Goal: Task Accomplishment & Management: Complete application form

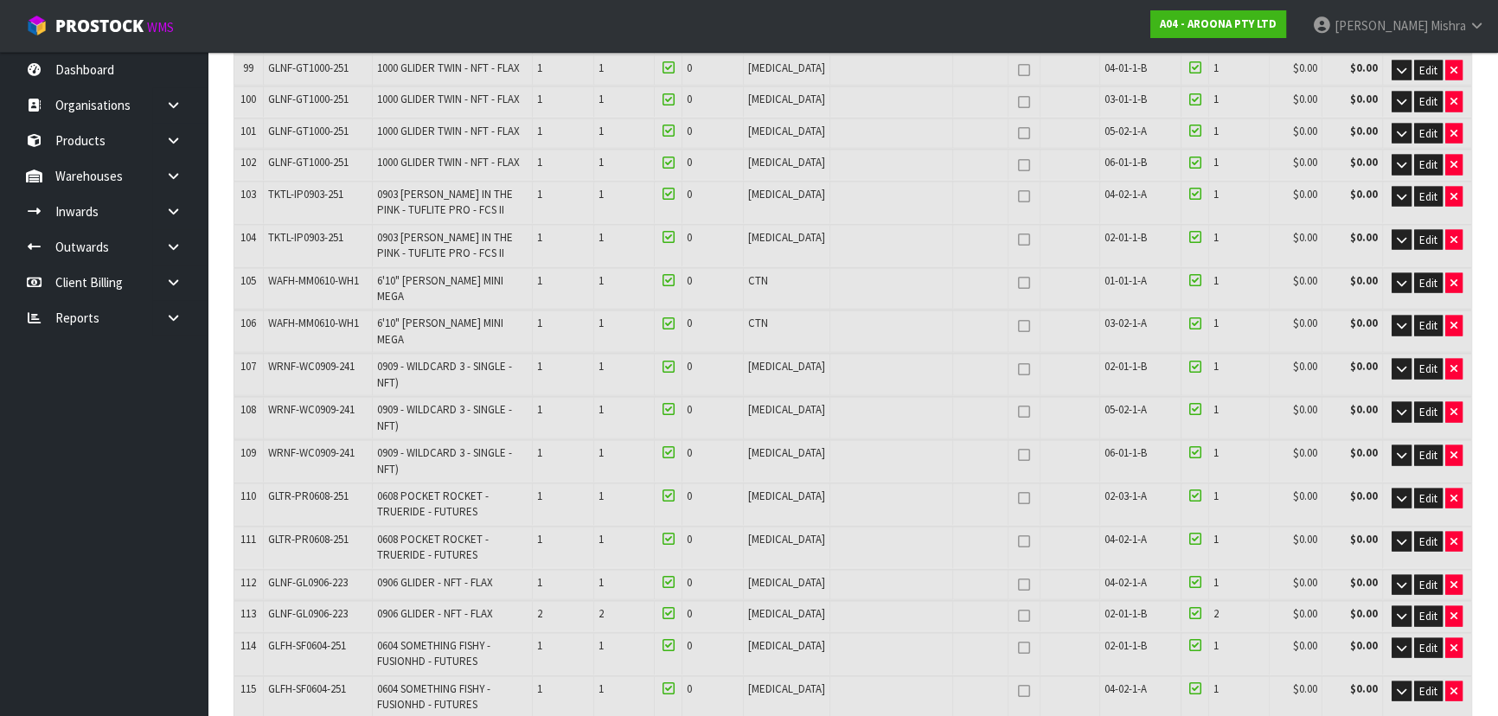
scroll to position [4418, 0]
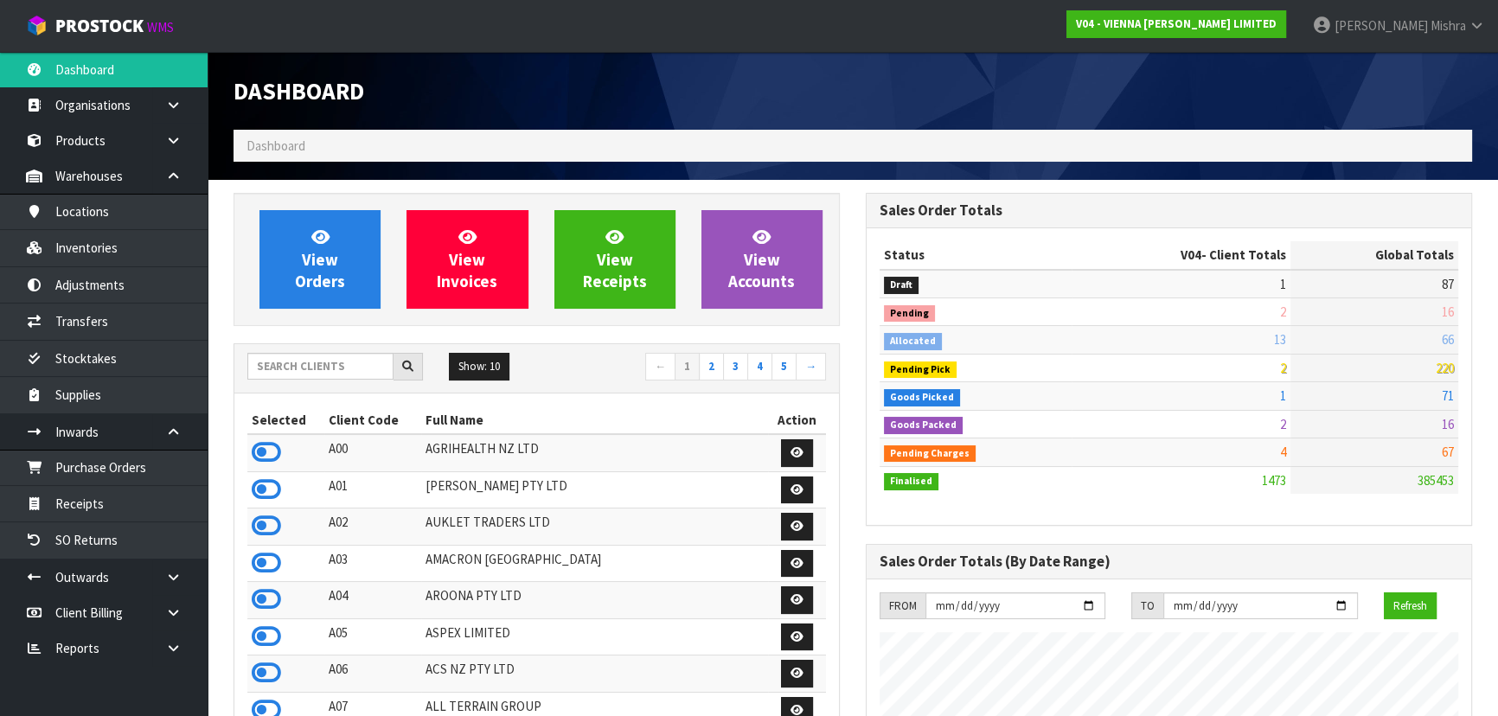
scroll to position [1381, 631]
click at [336, 213] on link "View Orders" at bounding box center [319, 259] width 121 height 99
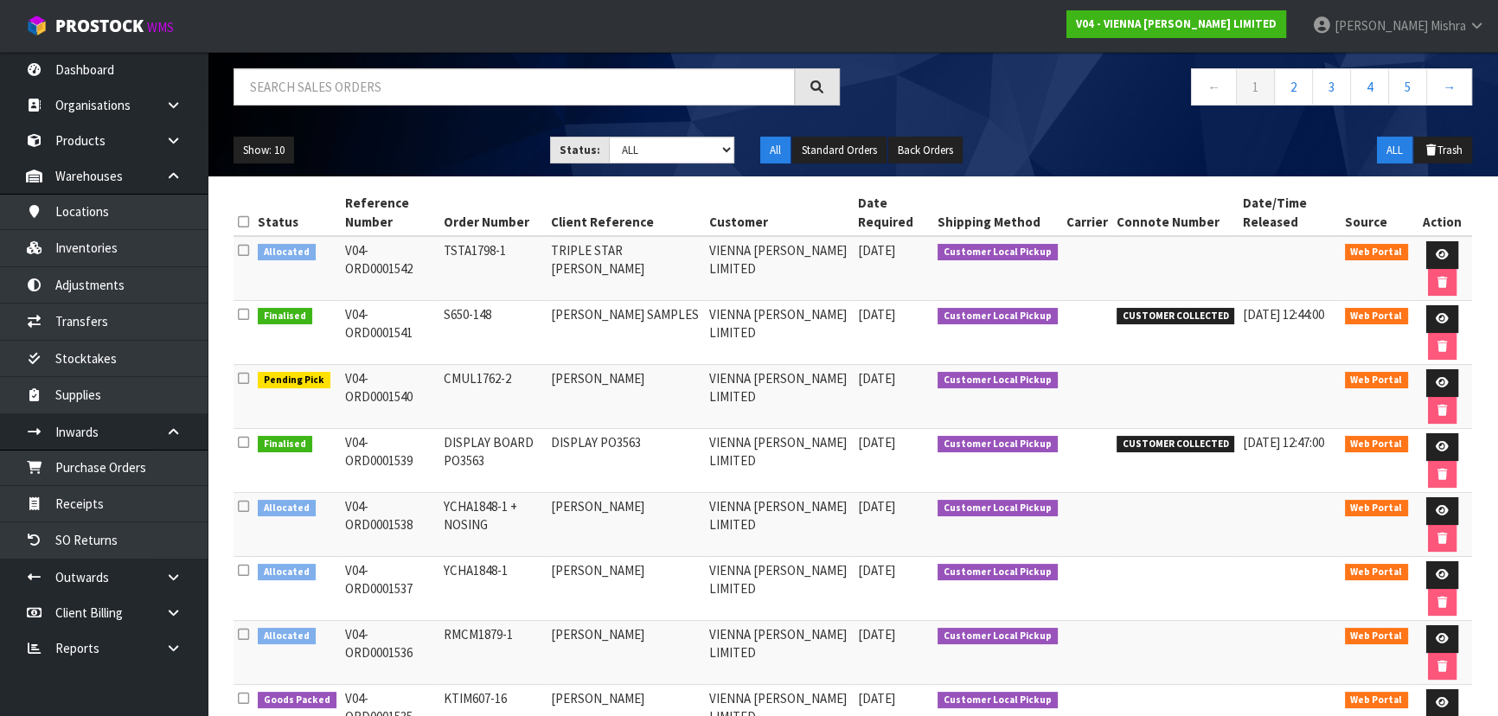
scroll to position [157, 0]
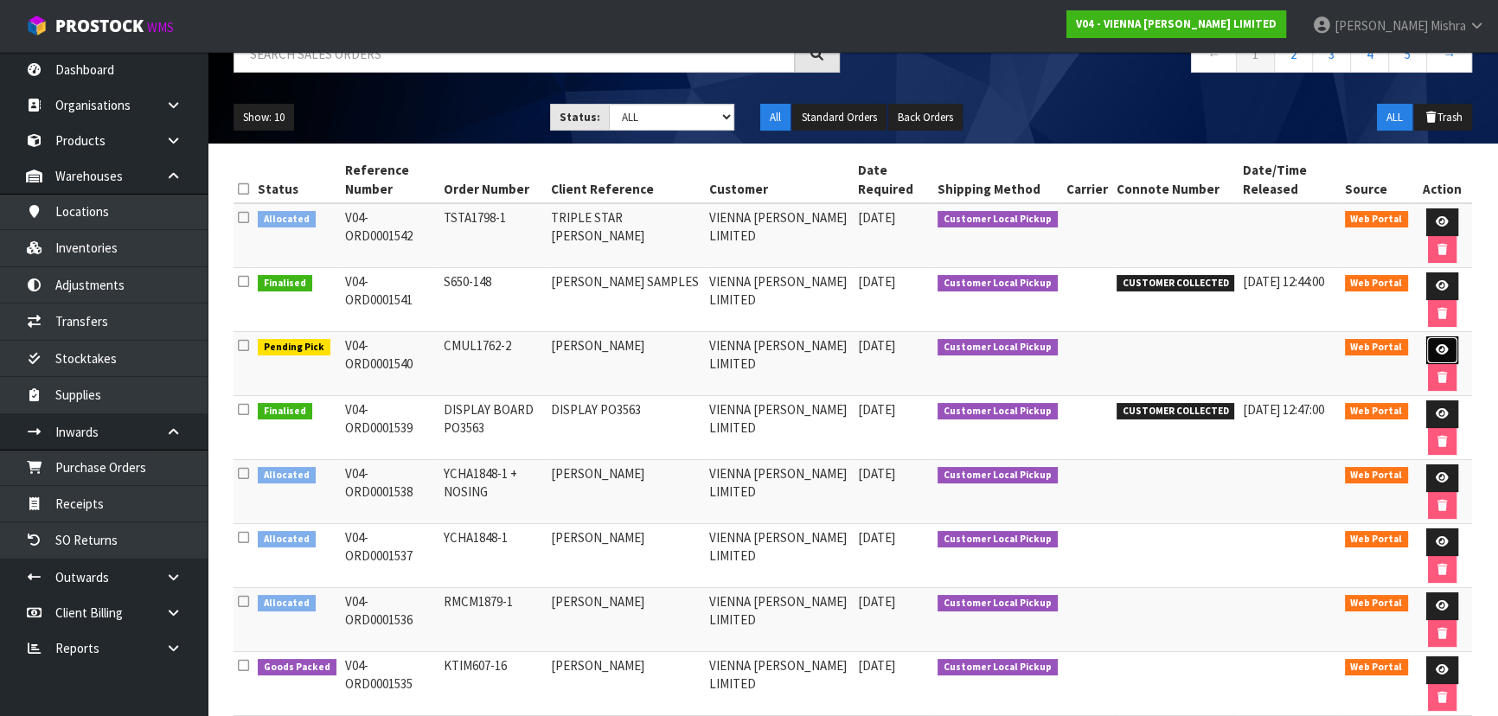
click at [1435, 345] on icon at bounding box center [1441, 349] width 13 height 11
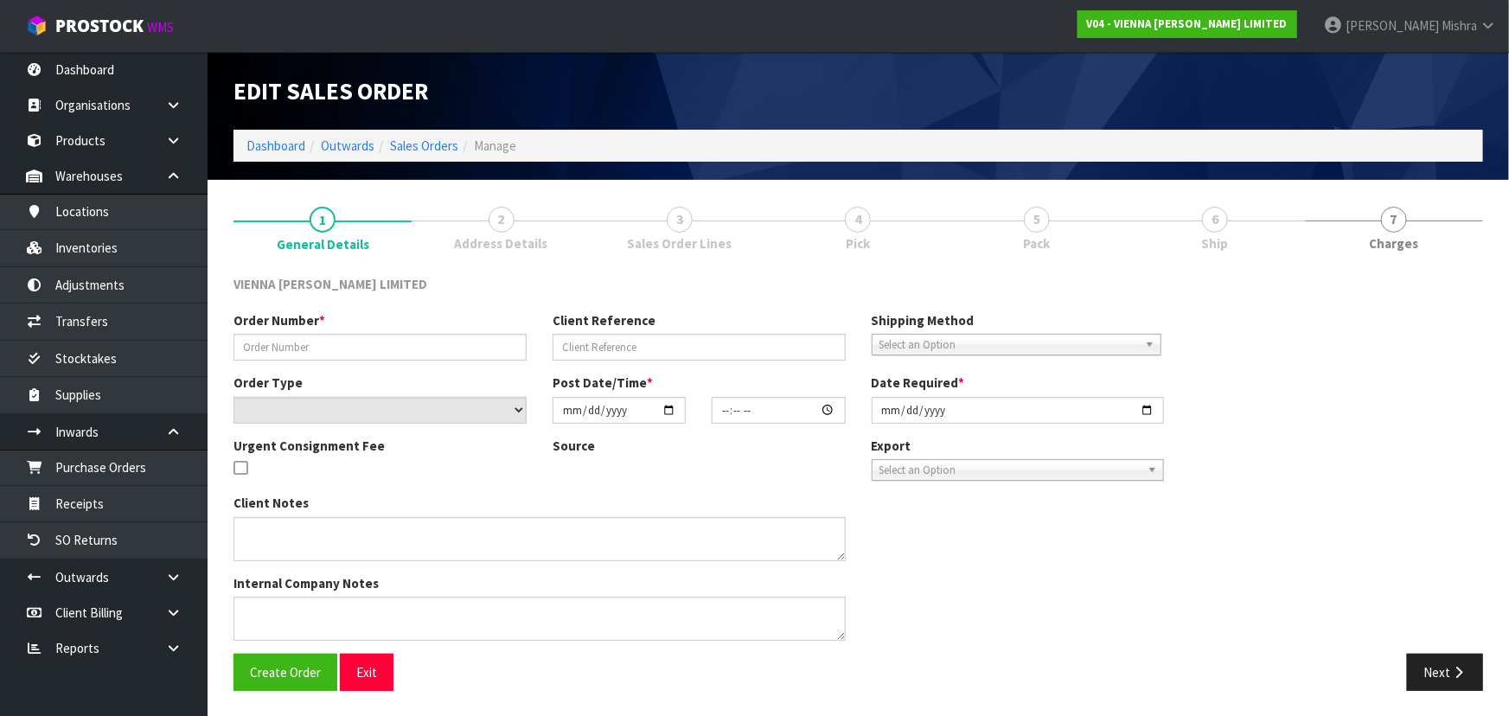
type input "CMUL1762-2"
type input "ANDY CROMPTON"
select select "number:0"
type input "2025-10-13"
type input "10:05:00.000"
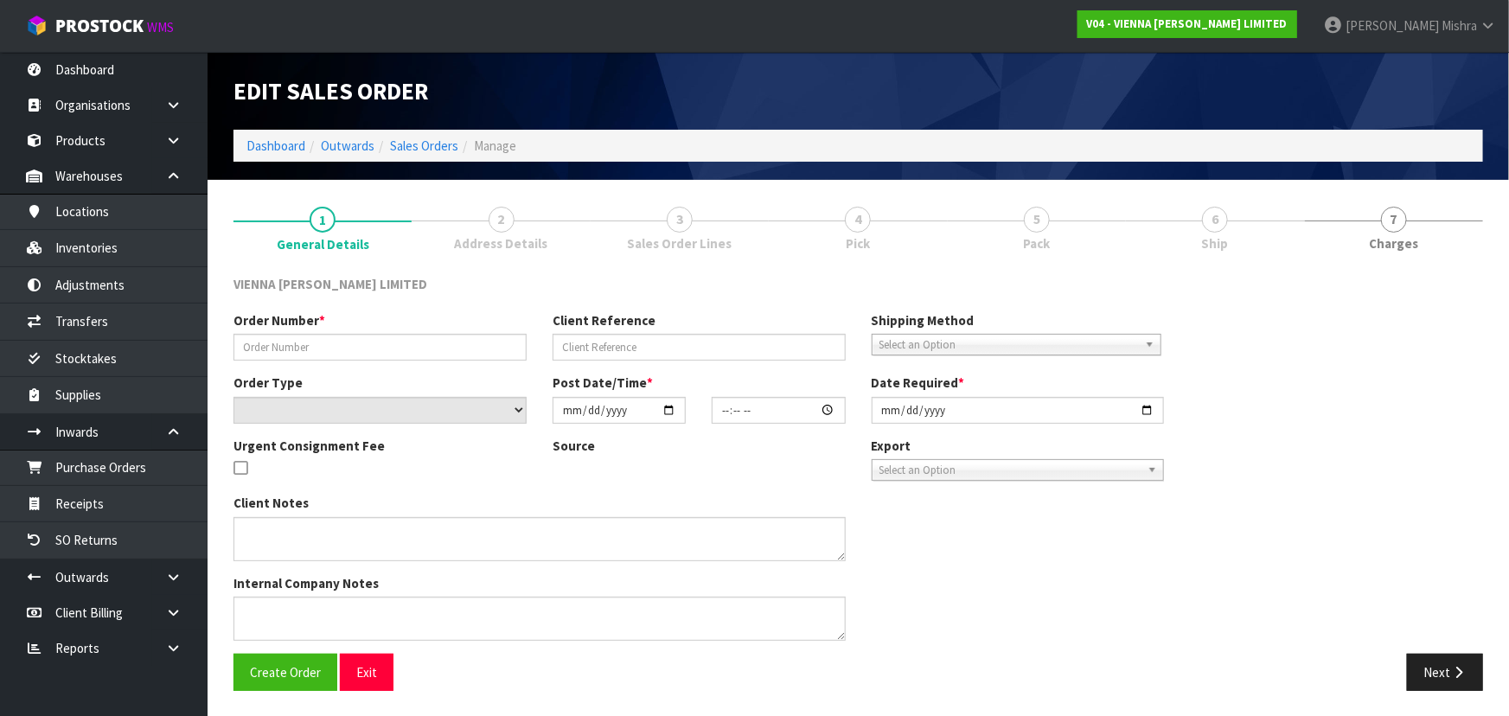
type input "2025-10-14"
type textarea "ANDY CROMPTON"
type textarea "PLEASE INCREASE ORDER TO : 5 X PC-CANN-1900 BASCIK TO COLLECT TOMORROW, ATTACHE…"
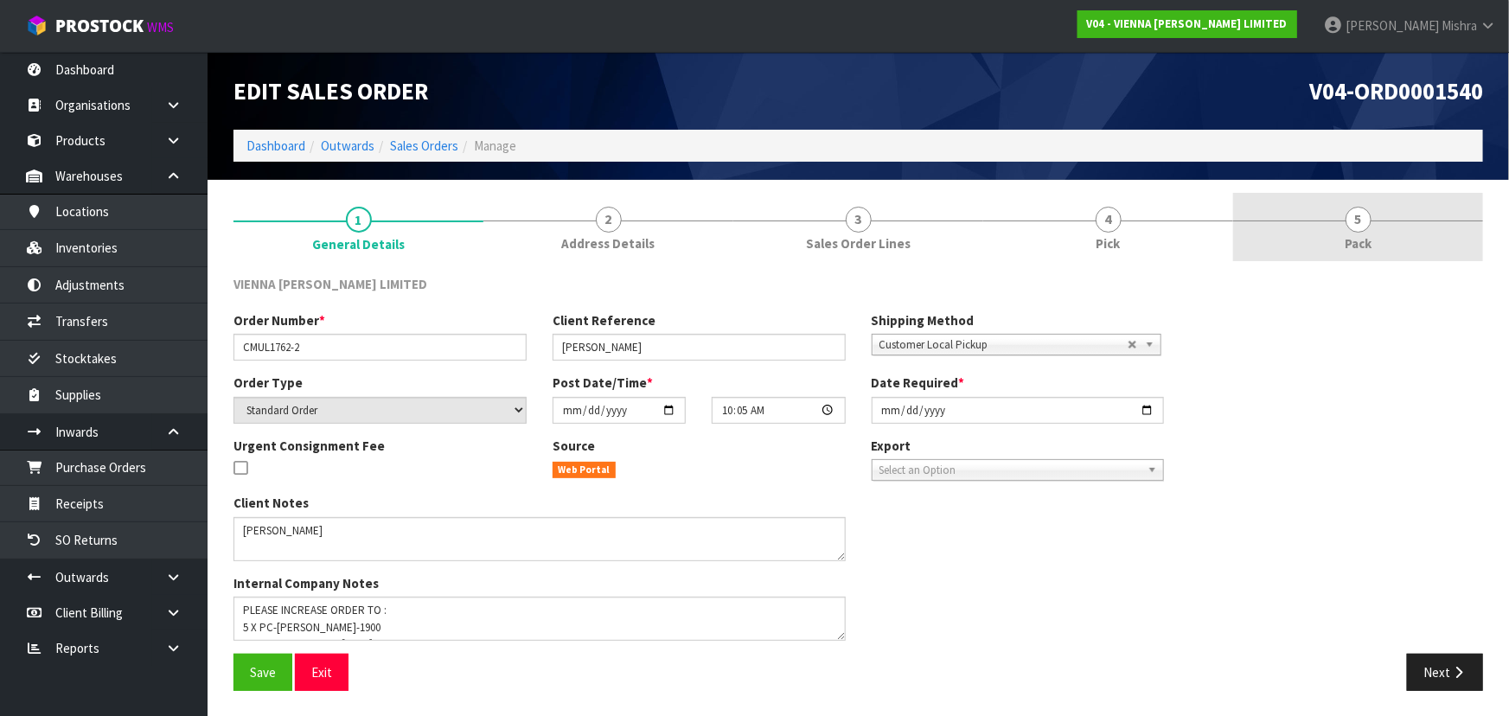
click at [1338, 219] on link "5 Pack" at bounding box center [1358, 227] width 250 height 68
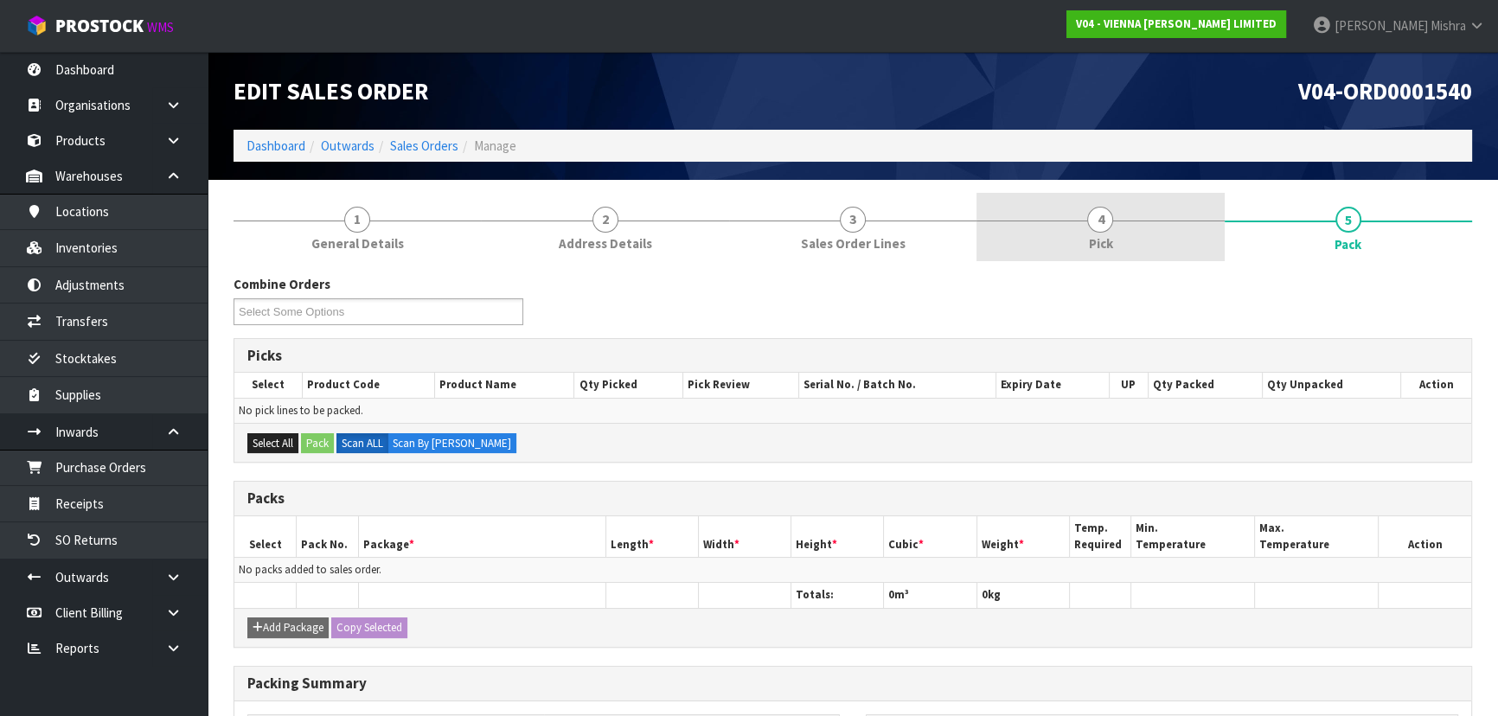
click at [1074, 228] on link "4 Pick" at bounding box center [1099, 227] width 247 height 68
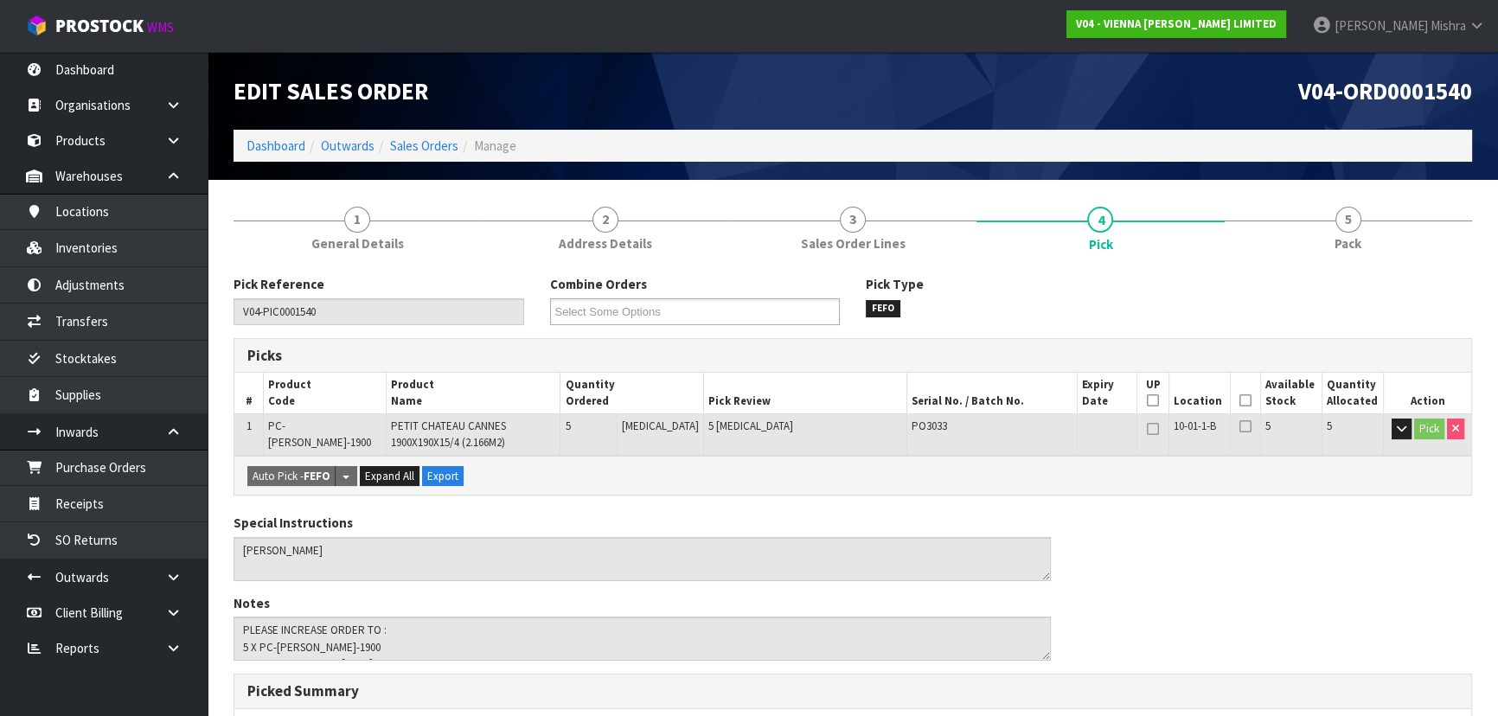
click at [1239, 400] on icon at bounding box center [1245, 400] width 12 height 1
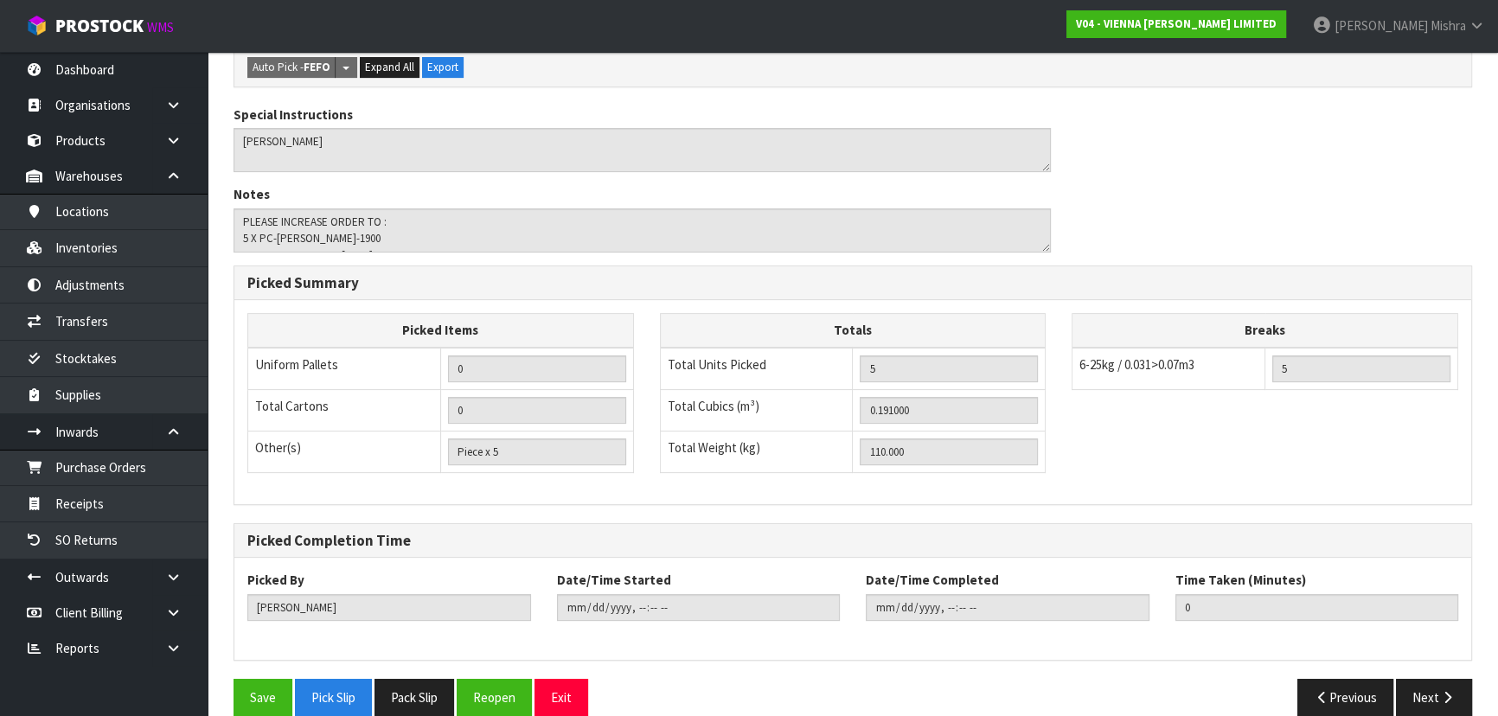
scroll to position [494, 0]
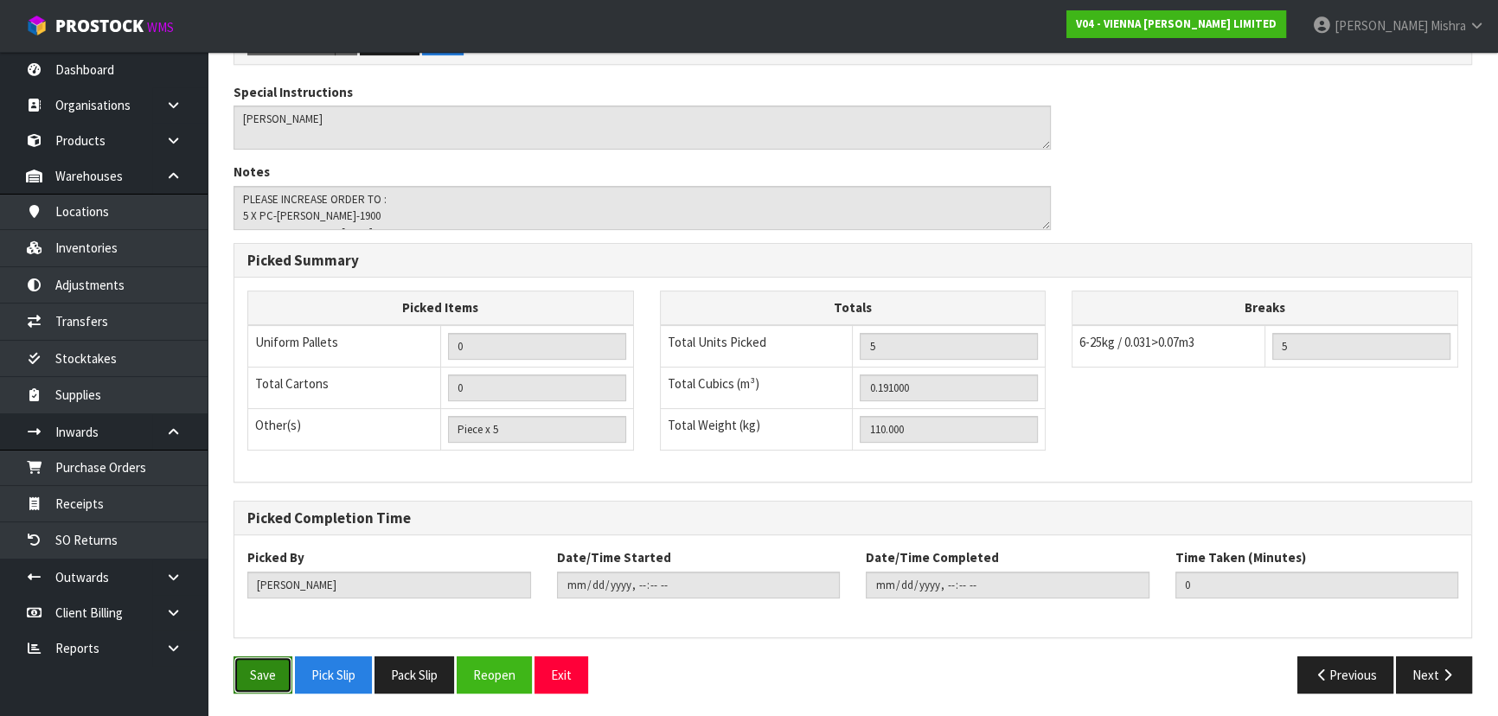
click at [273, 656] on button "Save" at bounding box center [262, 674] width 59 height 37
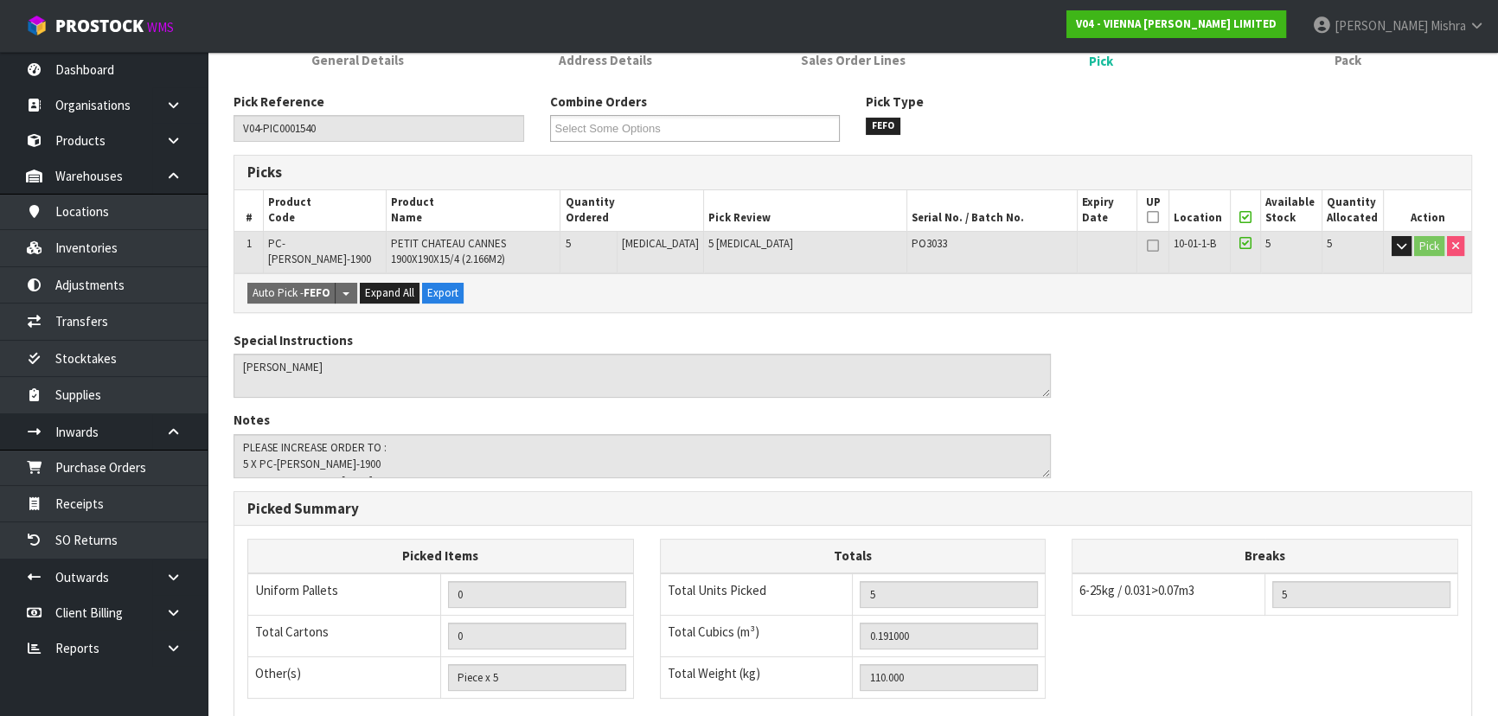
scroll to position [471, 0]
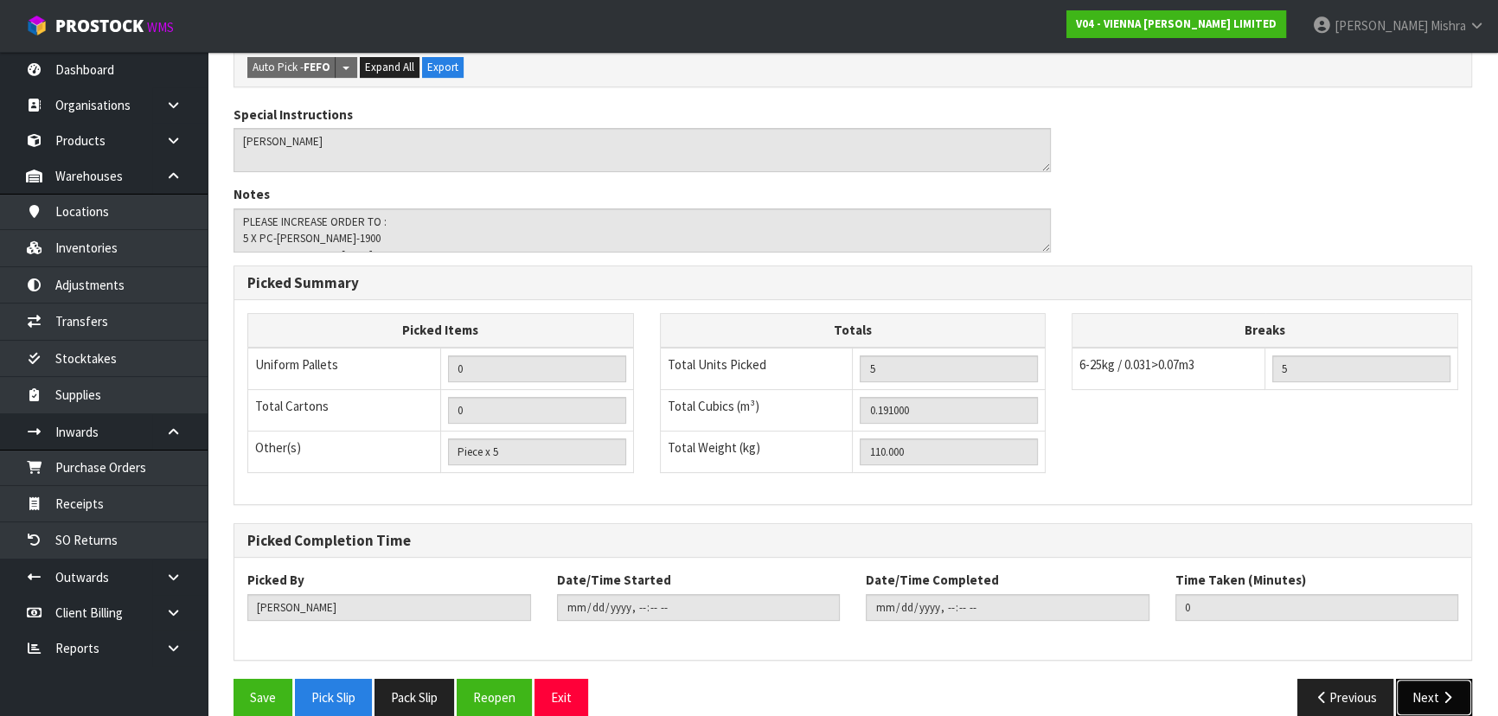
click at [1428, 679] on button "Next" at bounding box center [1434, 697] width 76 height 37
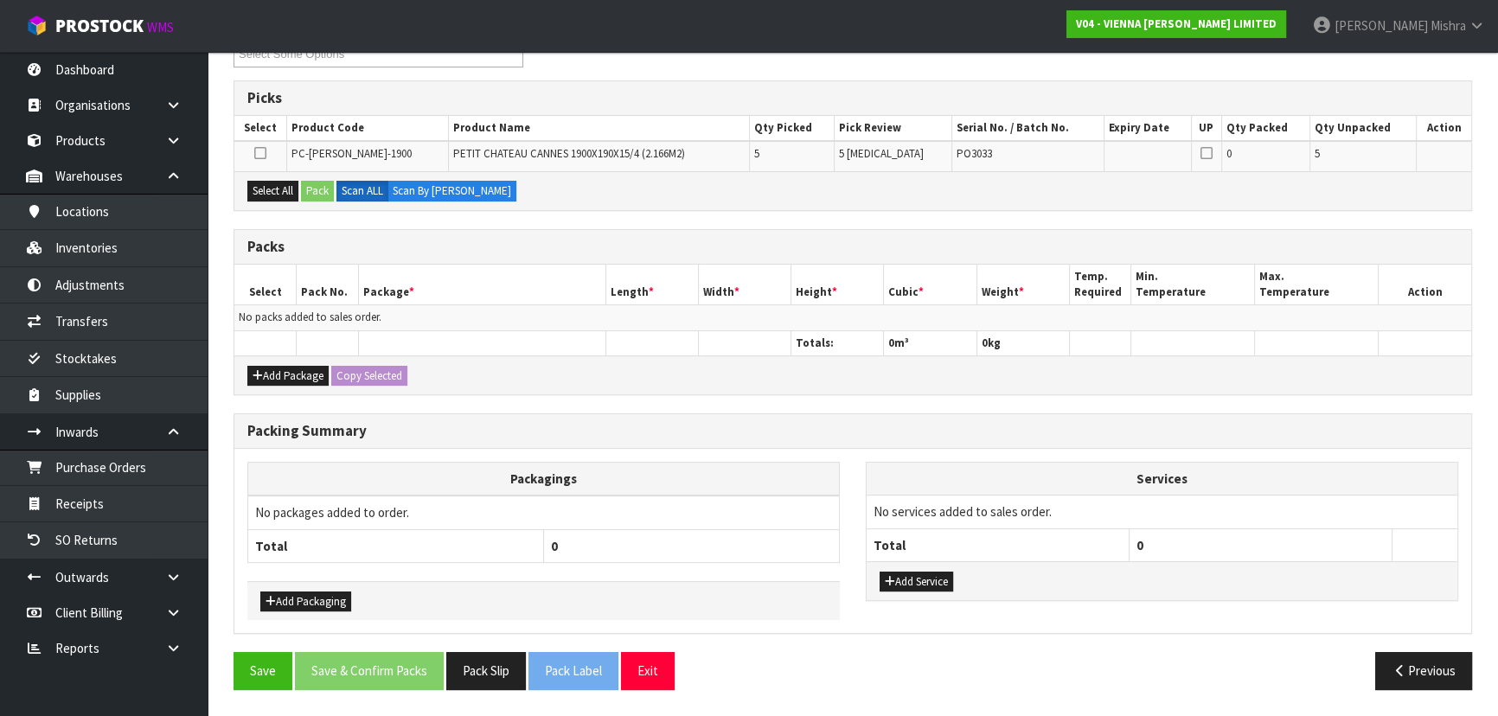
scroll to position [316, 0]
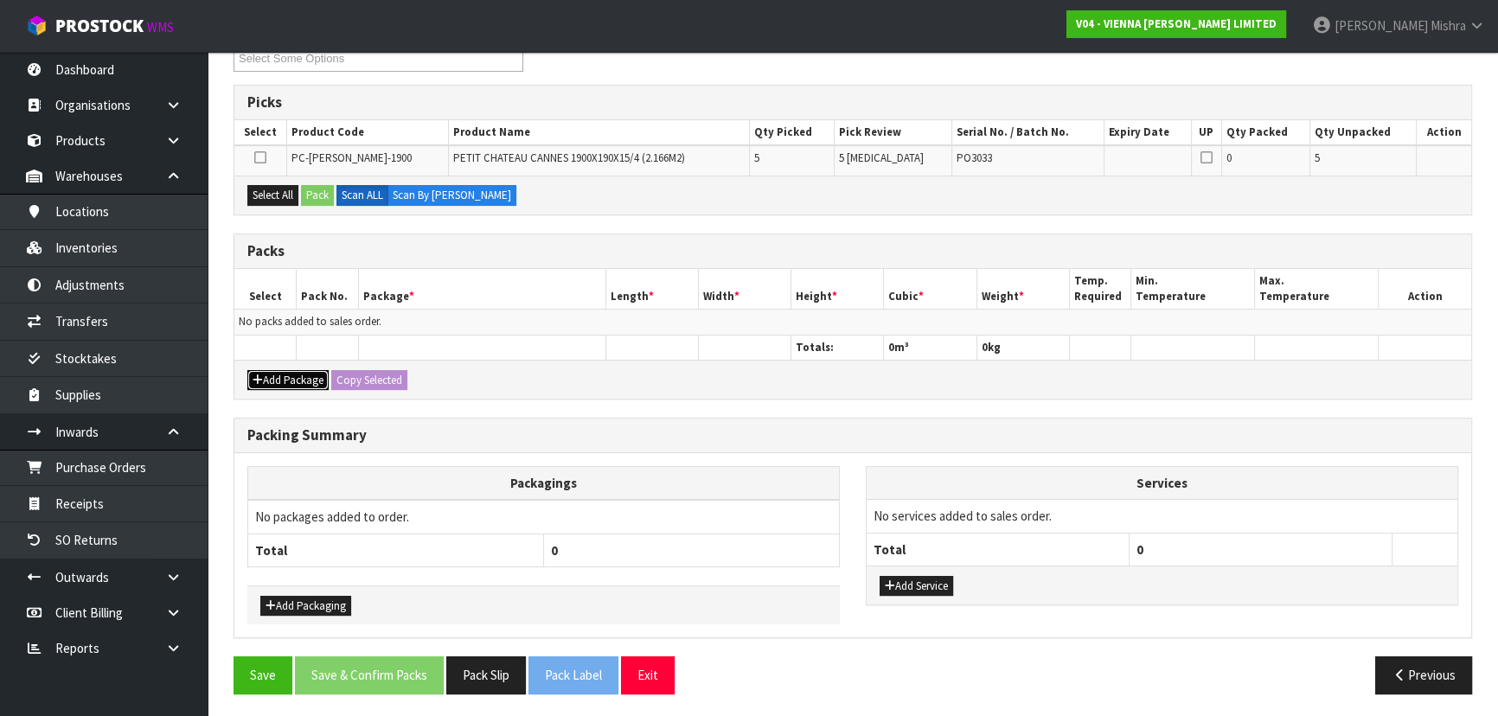
click at [284, 371] on button "Add Package" at bounding box center [287, 380] width 81 height 21
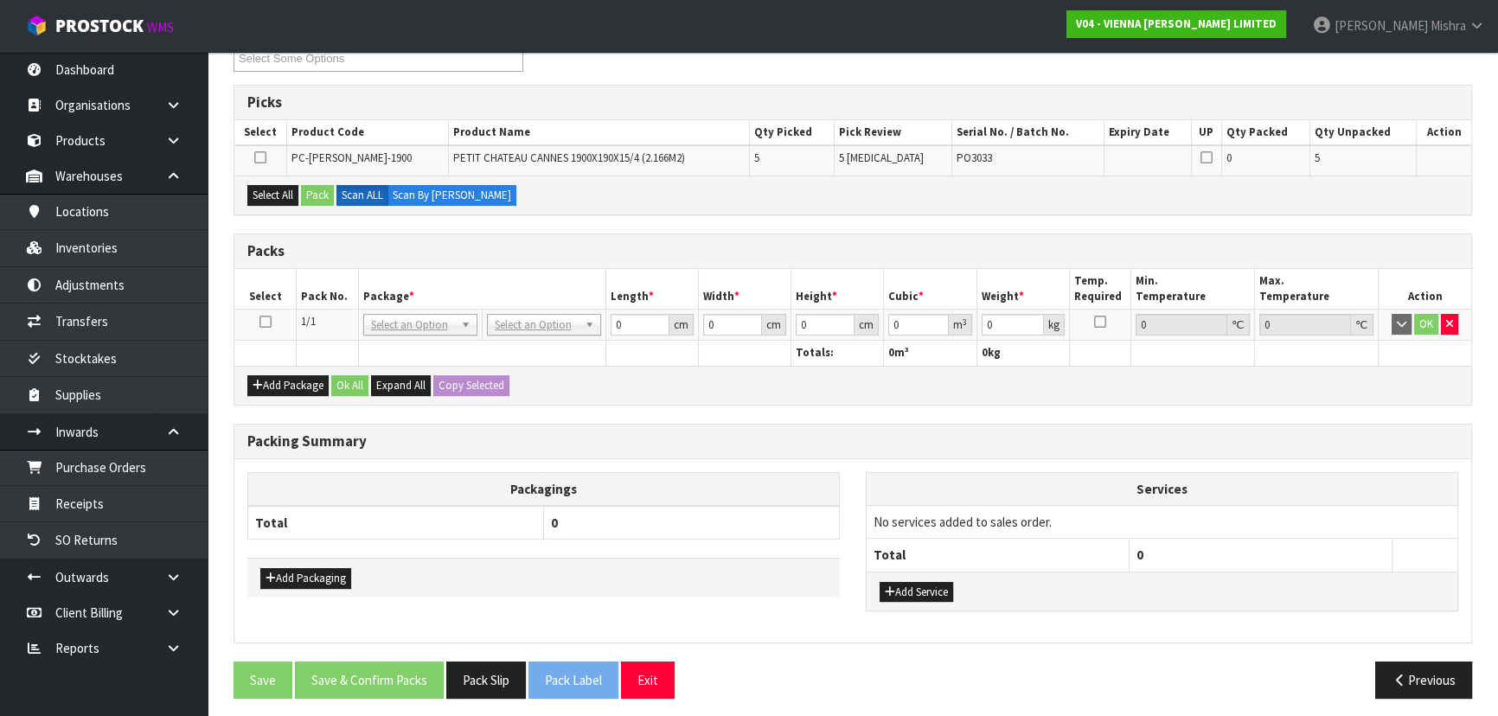
click at [265, 322] on icon at bounding box center [265, 322] width 12 height 1
click at [268, 189] on button "Select All" at bounding box center [272, 195] width 51 height 21
click at [311, 190] on button "Pack" at bounding box center [317, 195] width 33 height 21
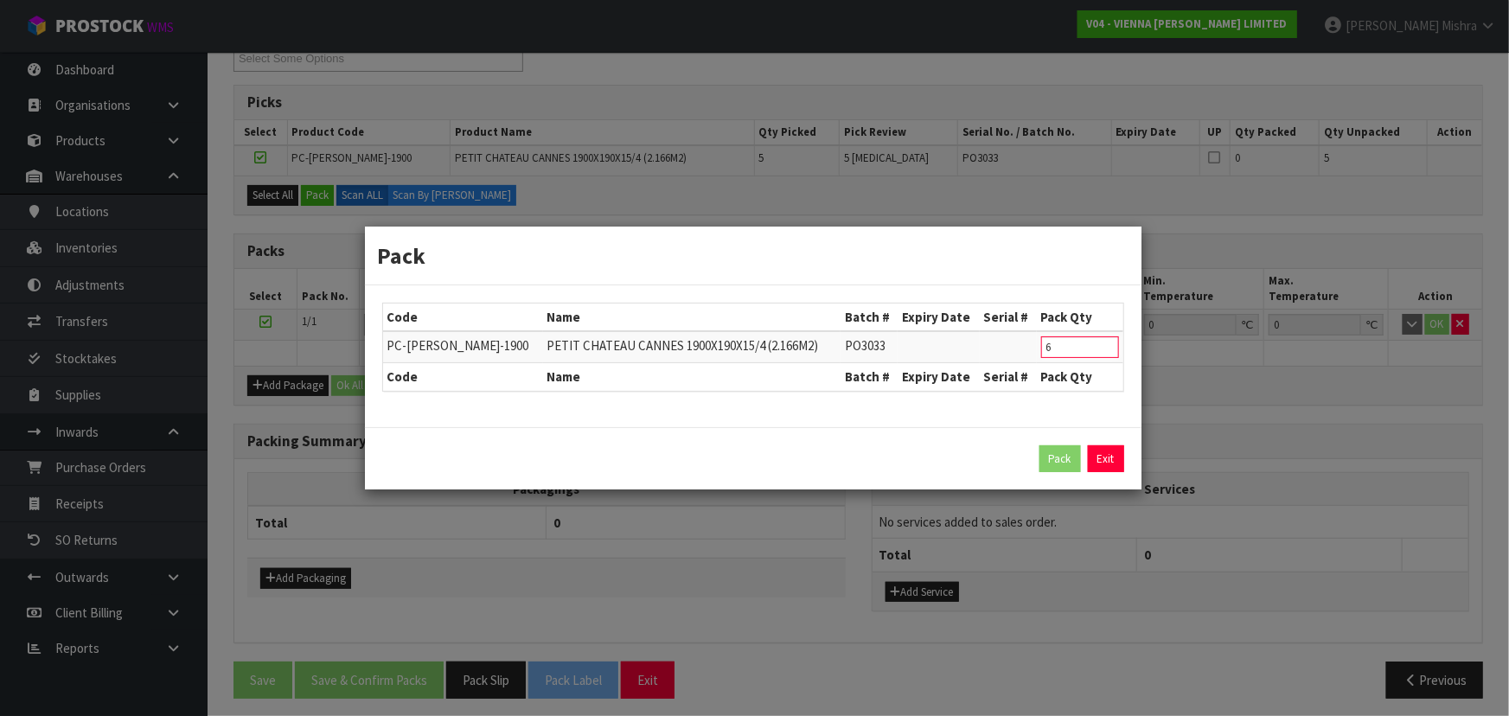
click at [1105, 346] on input "6" at bounding box center [1080, 347] width 78 height 22
click at [1105, 348] on input "5" at bounding box center [1080, 347] width 78 height 22
click at [1105, 348] on input "4" at bounding box center [1080, 347] width 78 height 22
click at [1105, 348] on input "3" at bounding box center [1080, 347] width 78 height 22
click at [1105, 348] on input "2" at bounding box center [1080, 347] width 78 height 22
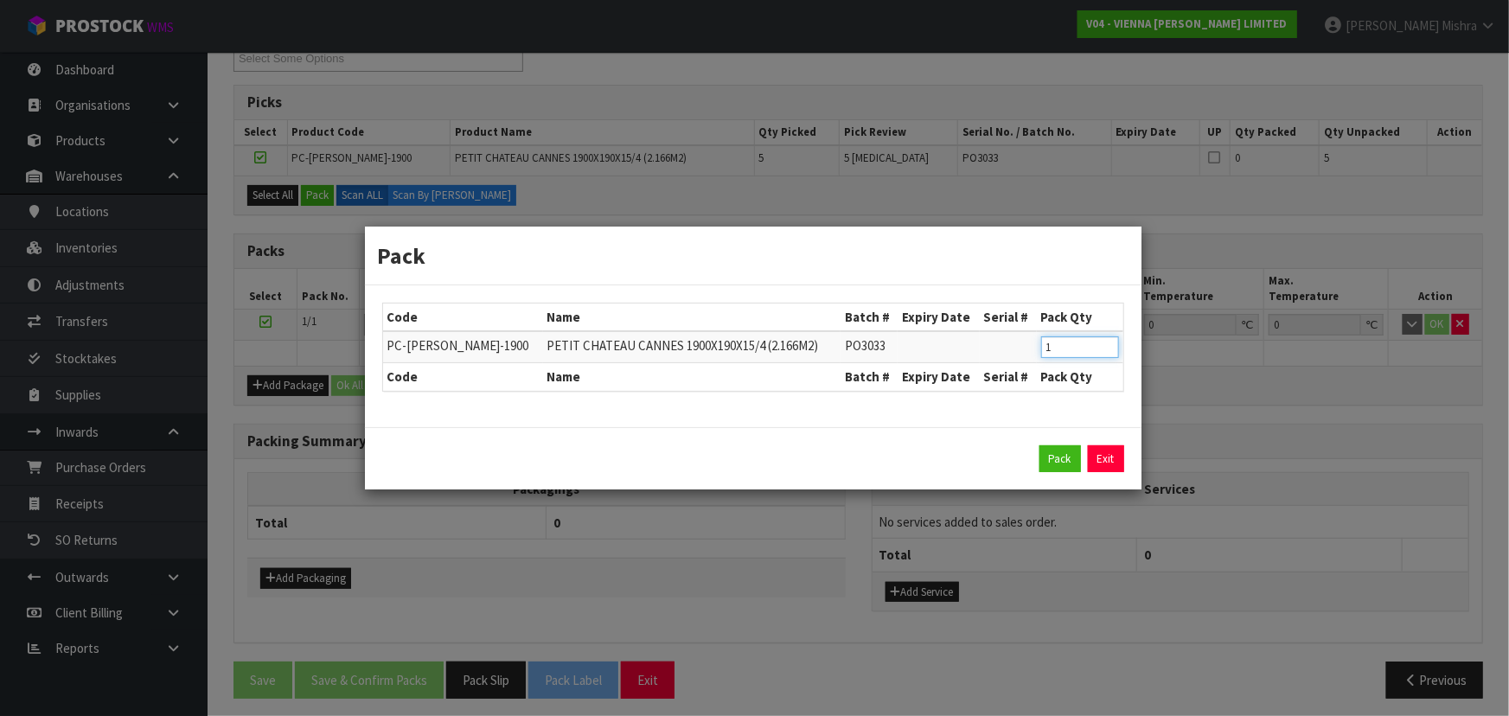
type input "1"
click at [1105, 348] on input "1" at bounding box center [1080, 347] width 78 height 22
click at [1063, 468] on button "Pack" at bounding box center [1060, 459] width 42 height 28
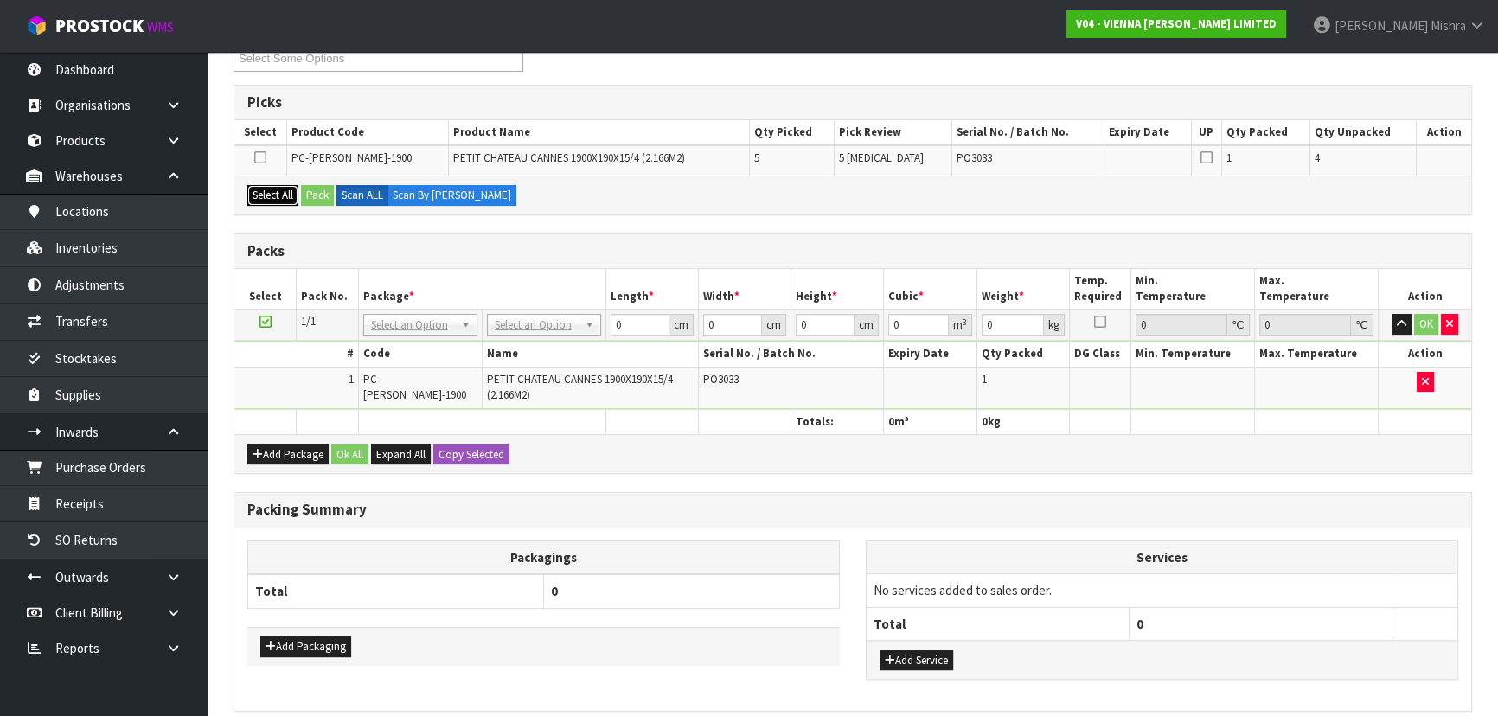
drag, startPoint x: 268, startPoint y: 194, endPoint x: 311, endPoint y: 201, distance: 43.8
click at [273, 198] on button "Select All" at bounding box center [272, 195] width 51 height 21
click at [268, 322] on icon at bounding box center [265, 322] width 12 height 1
click at [325, 196] on button "Pack" at bounding box center [317, 195] width 33 height 21
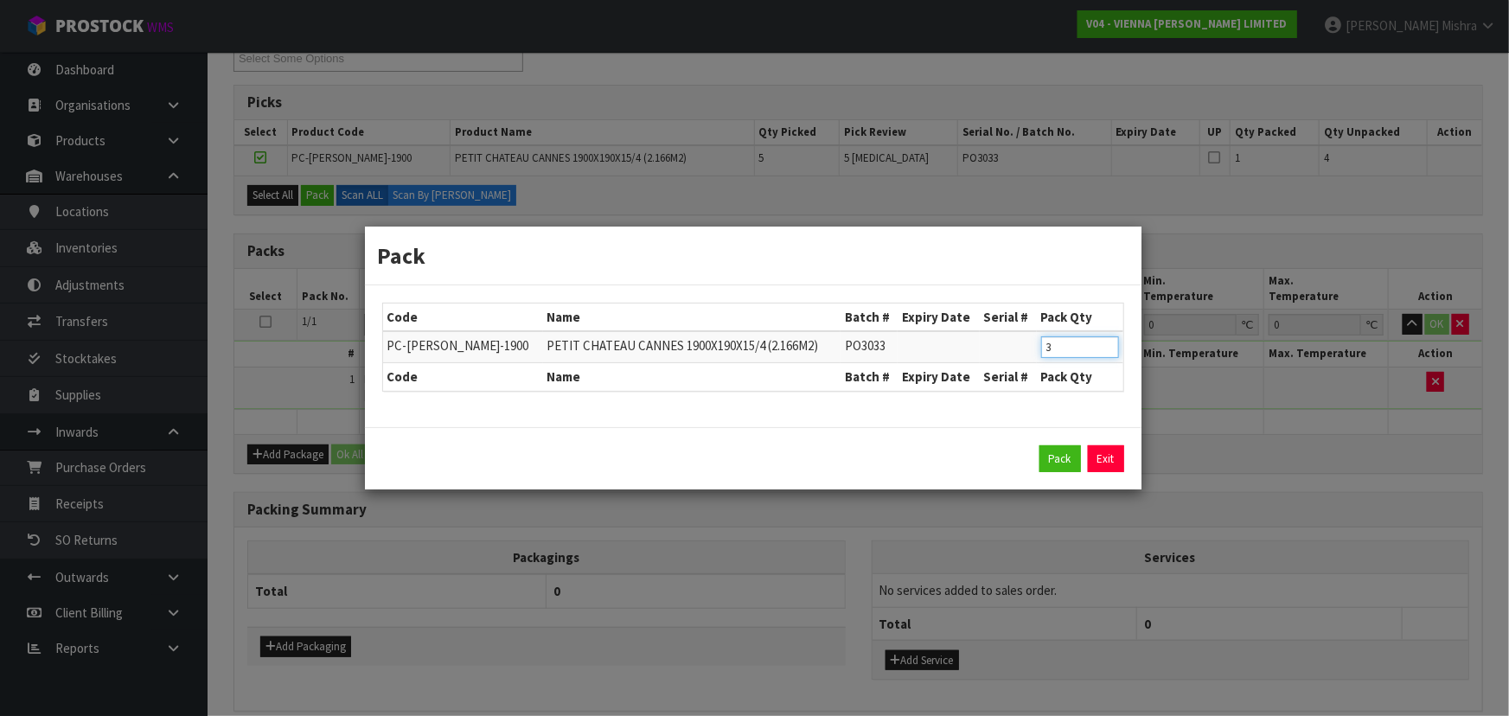
click at [1109, 348] on input "3" at bounding box center [1080, 347] width 78 height 22
click at [1109, 348] on input "2" at bounding box center [1080, 347] width 78 height 22
type input "1"
click at [1109, 348] on input "1" at bounding box center [1080, 347] width 78 height 22
click at [1051, 451] on button "Pack" at bounding box center [1060, 459] width 42 height 28
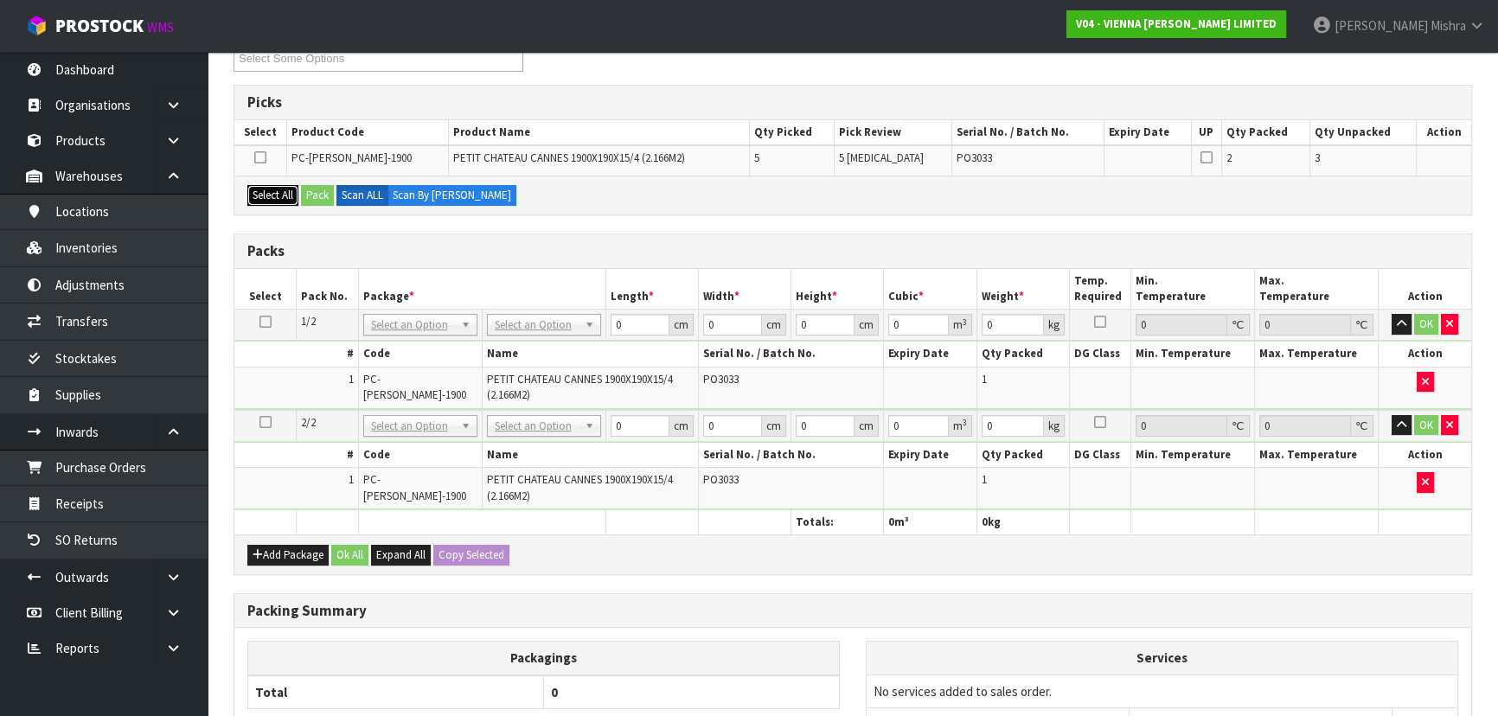
click at [276, 198] on button "Select All" at bounding box center [272, 195] width 51 height 21
click at [314, 192] on button "Pack" at bounding box center [317, 195] width 33 height 21
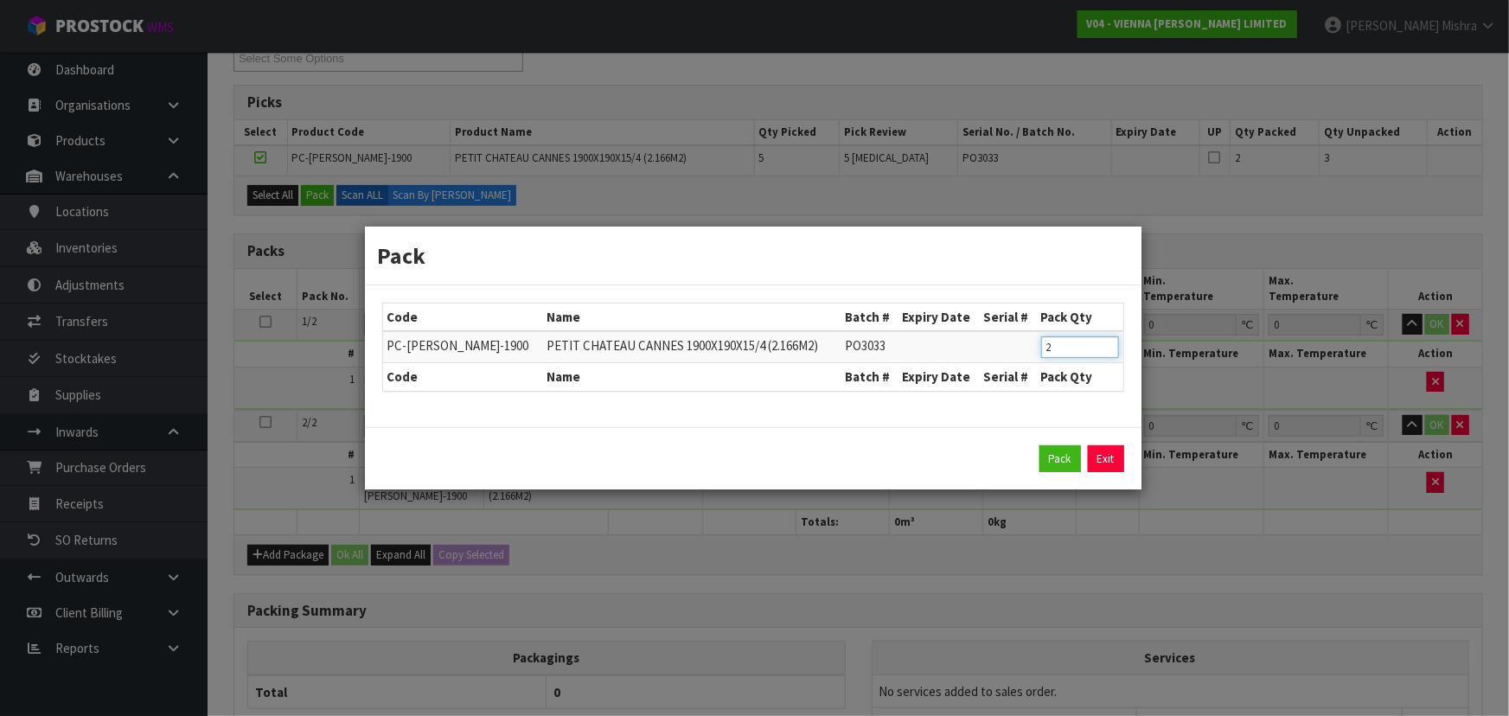
click at [1105, 349] on input "2" at bounding box center [1080, 347] width 78 height 22
type input "1"
click at [1105, 349] on input "1" at bounding box center [1080, 347] width 78 height 22
click at [1062, 461] on button "Pack" at bounding box center [1060, 459] width 42 height 28
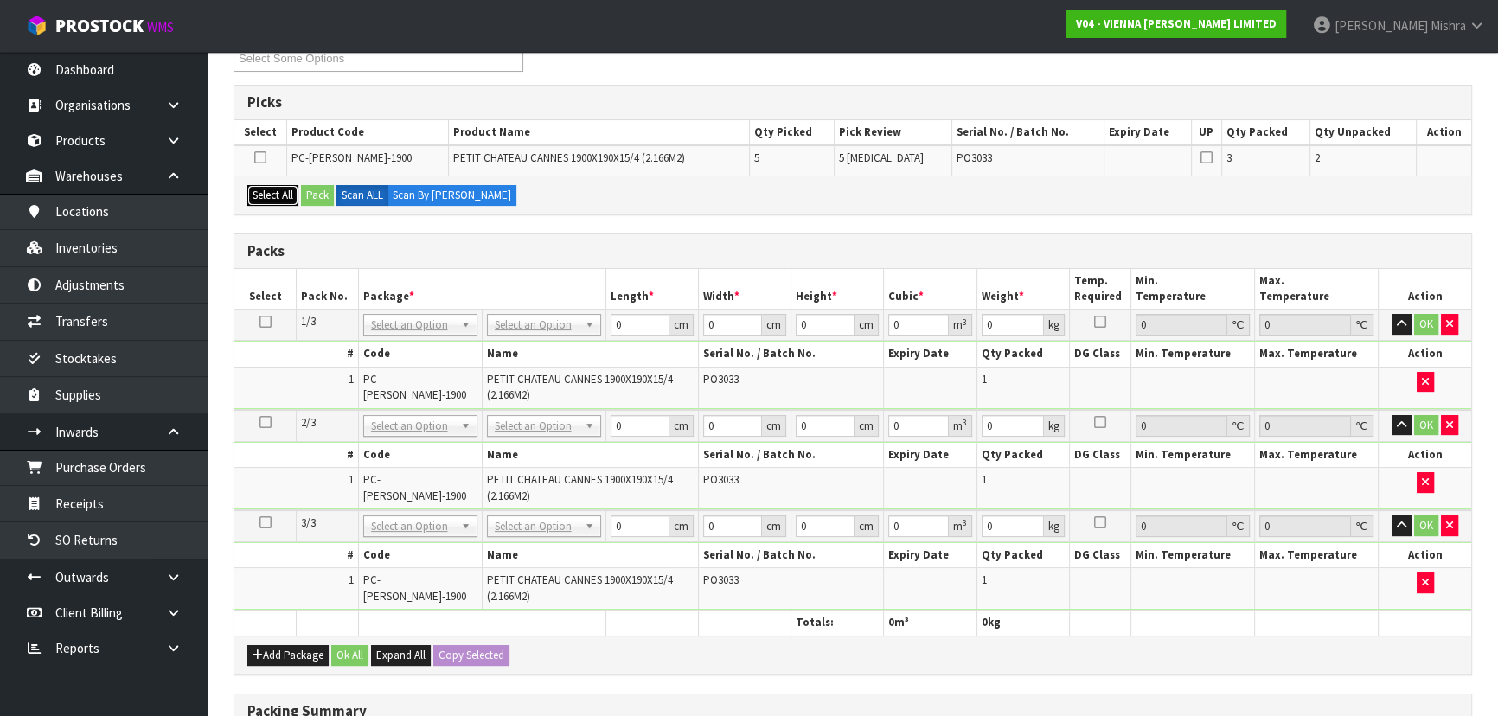
click at [268, 196] on button "Select All" at bounding box center [272, 195] width 51 height 21
click at [329, 196] on button "Pack" at bounding box center [317, 195] width 33 height 21
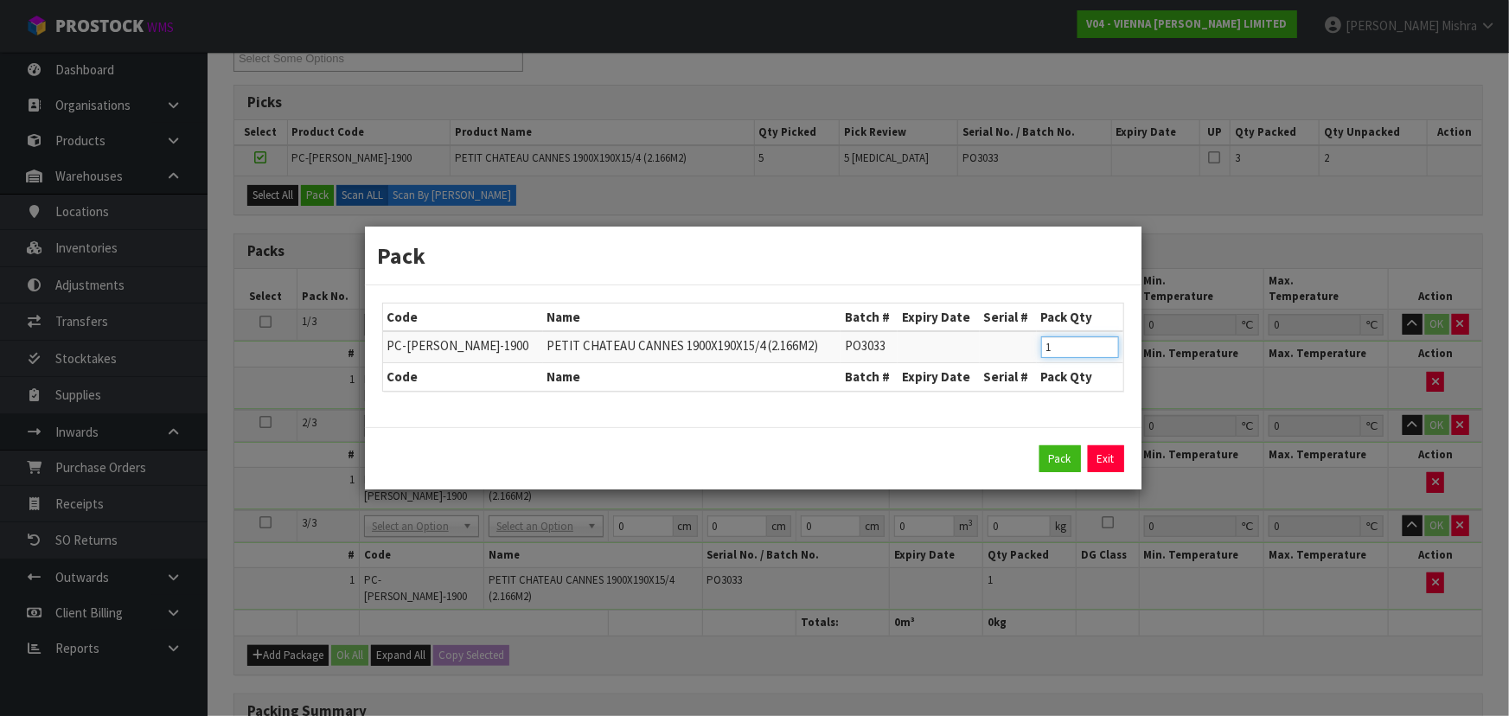
type input "1"
click at [1109, 352] on input "1" at bounding box center [1080, 347] width 78 height 22
drag, startPoint x: 1056, startPoint y: 450, endPoint x: 922, endPoint y: 412, distance: 139.3
click at [1053, 449] on button "Pack" at bounding box center [1060, 459] width 42 height 28
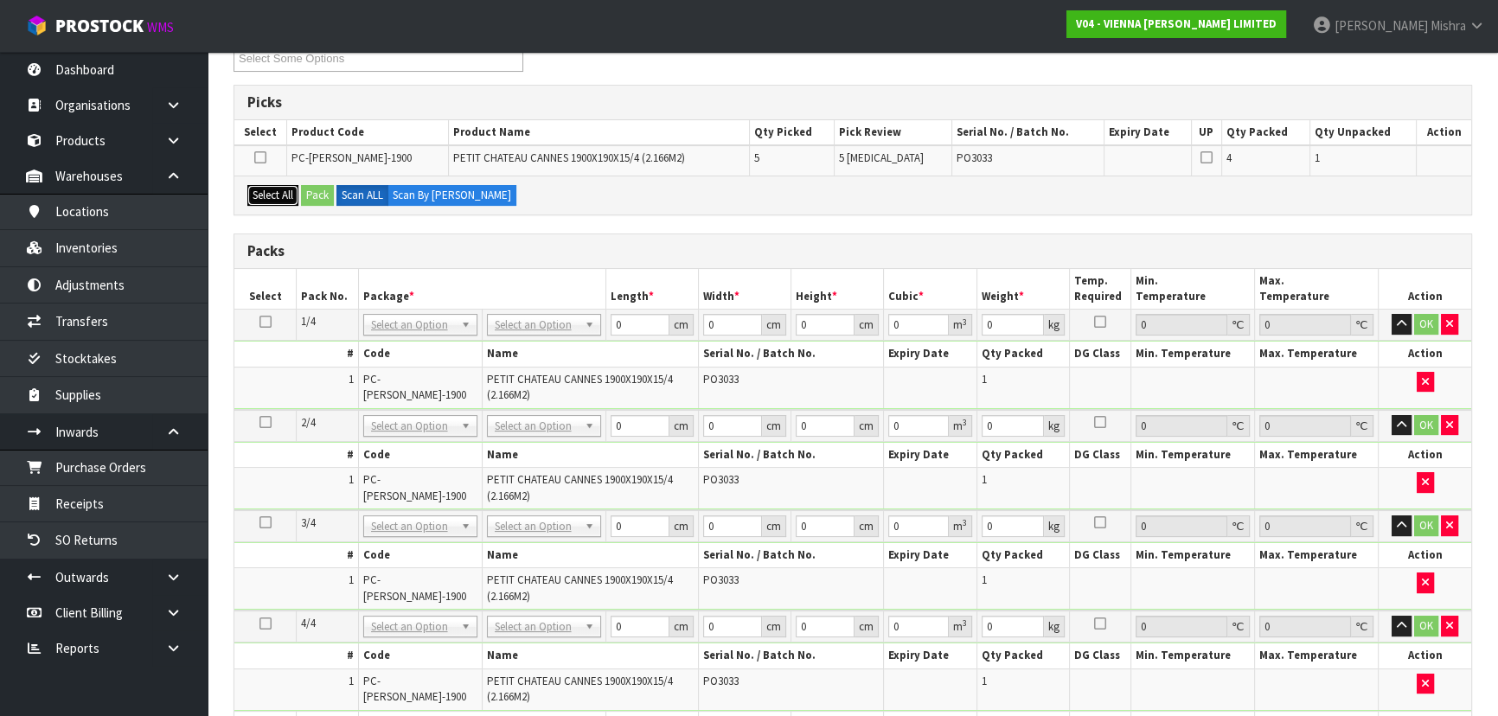
drag, startPoint x: 274, startPoint y: 191, endPoint x: 311, endPoint y: 195, distance: 37.3
click at [275, 193] on button "Select All" at bounding box center [272, 195] width 51 height 21
click at [315, 198] on button "Pack" at bounding box center [317, 195] width 33 height 21
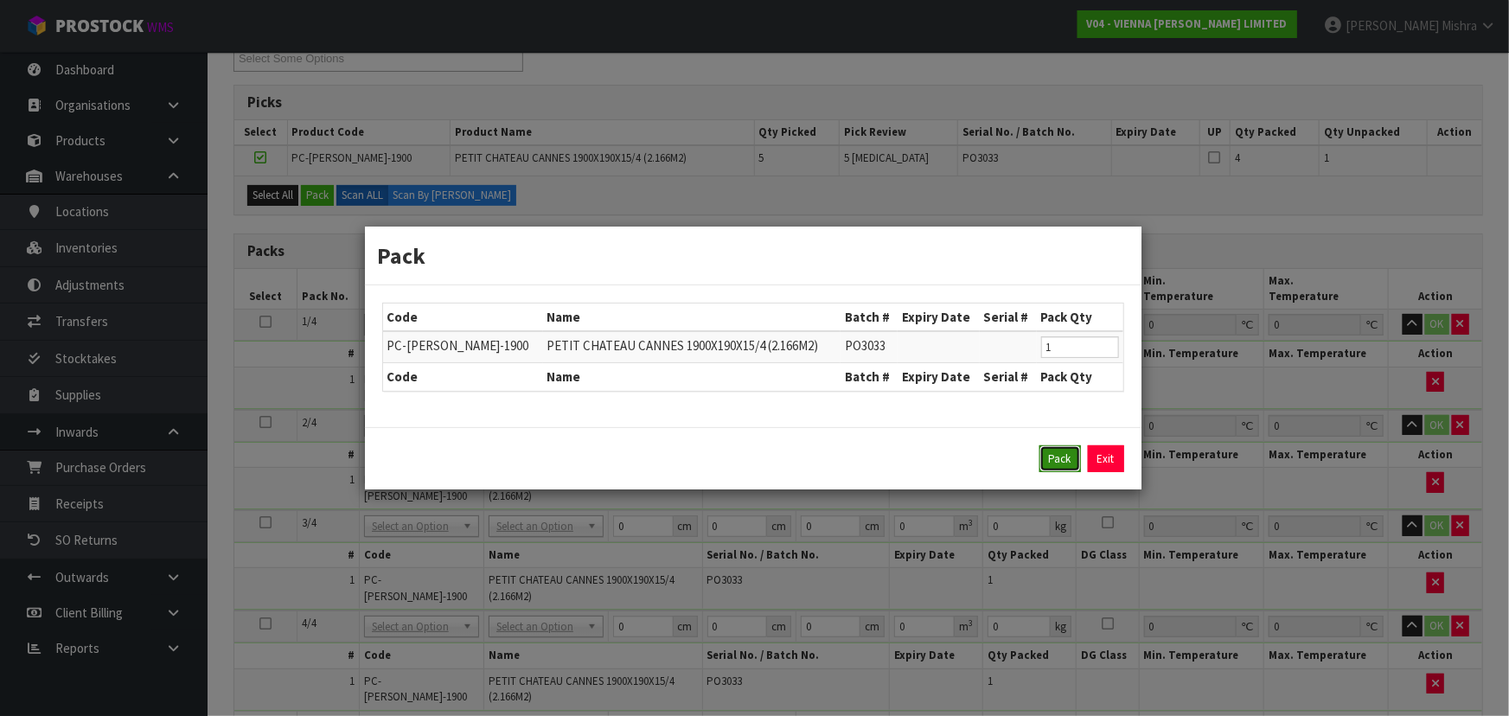
click at [1047, 454] on button "Pack" at bounding box center [1060, 459] width 42 height 28
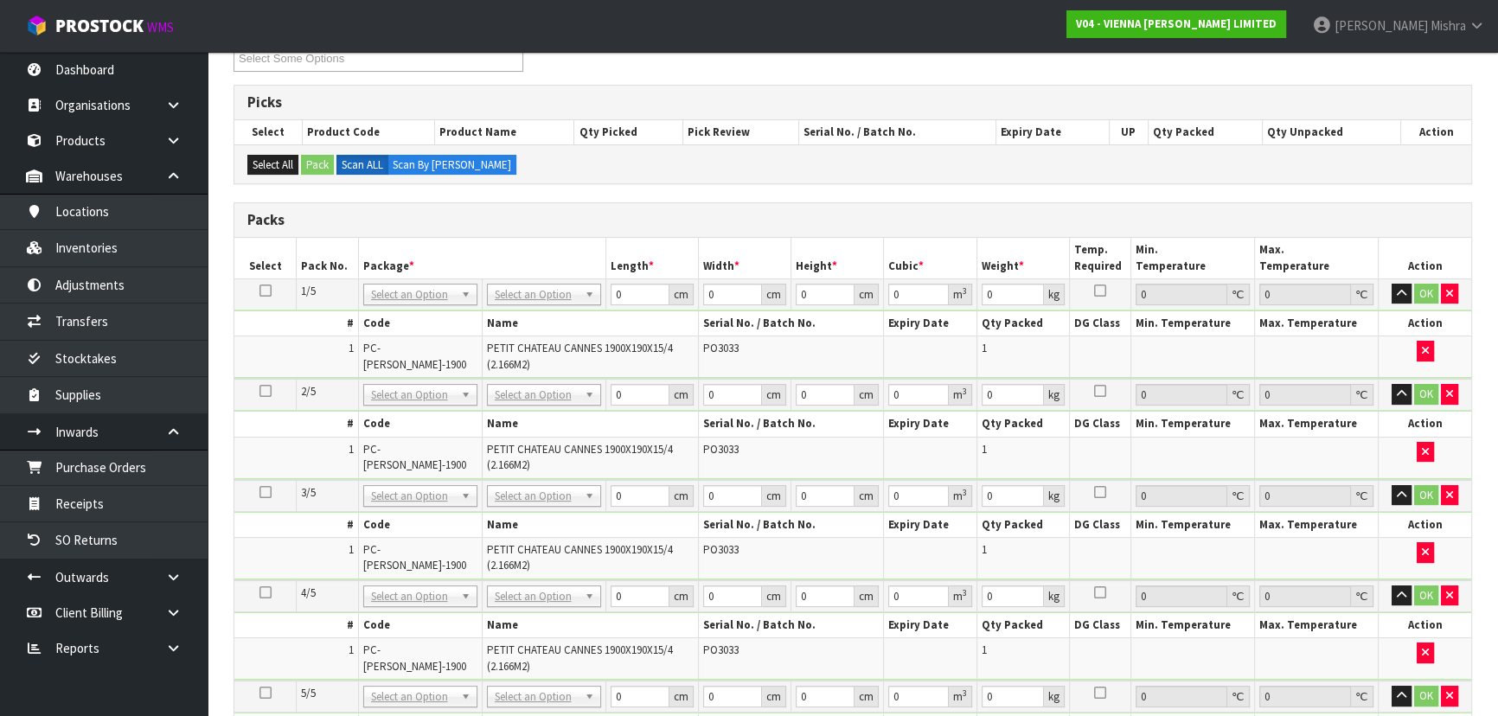
click at [258, 289] on td at bounding box center [265, 293] width 62 height 31
click at [261, 291] on icon at bounding box center [265, 291] width 12 height 1
drag, startPoint x: 641, startPoint y: 289, endPoint x: 587, endPoint y: 287, distance: 53.6
click at [587, 287] on tr "1/5 NONE 007-001 007-002 007-004 007-009 007-013 007-014 007-015 007-017 007-01…" at bounding box center [852, 293] width 1237 height 31
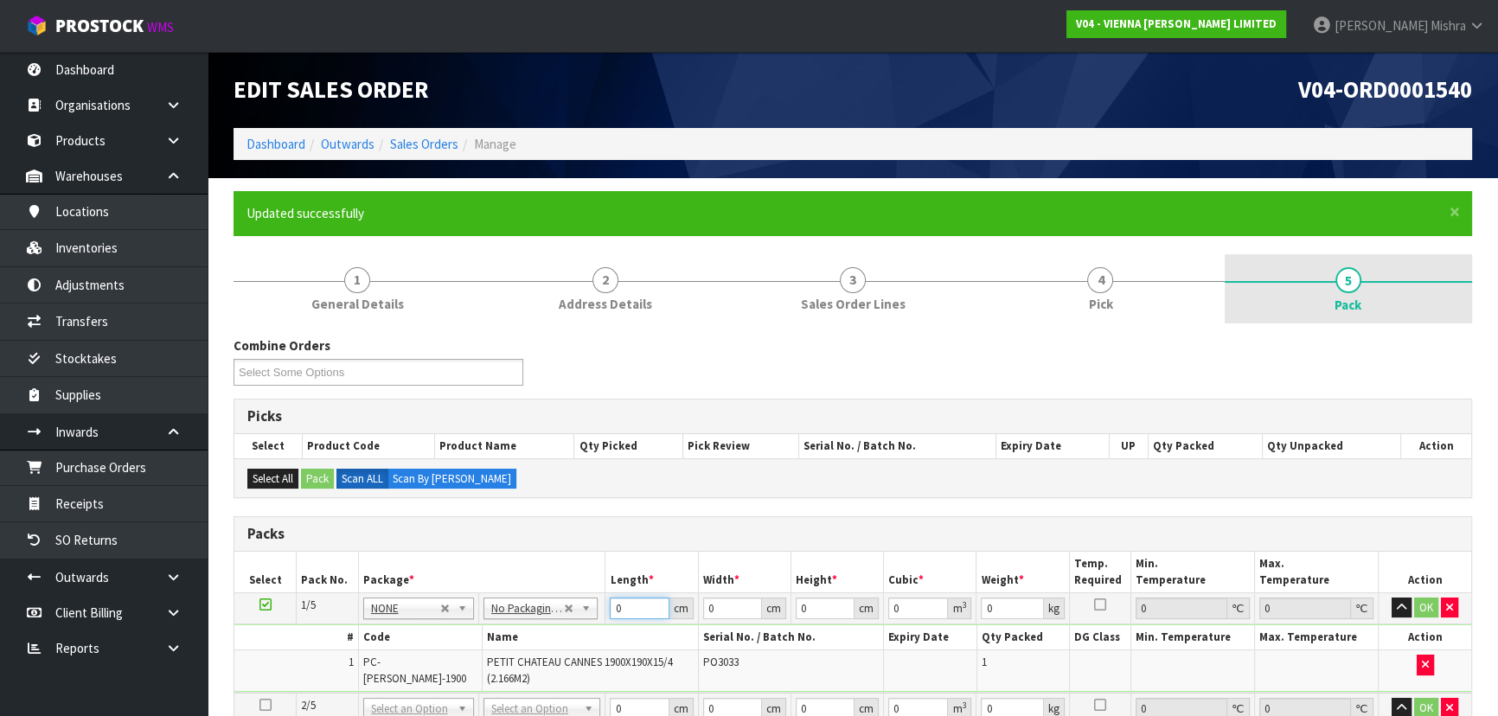
scroll to position [1, 0]
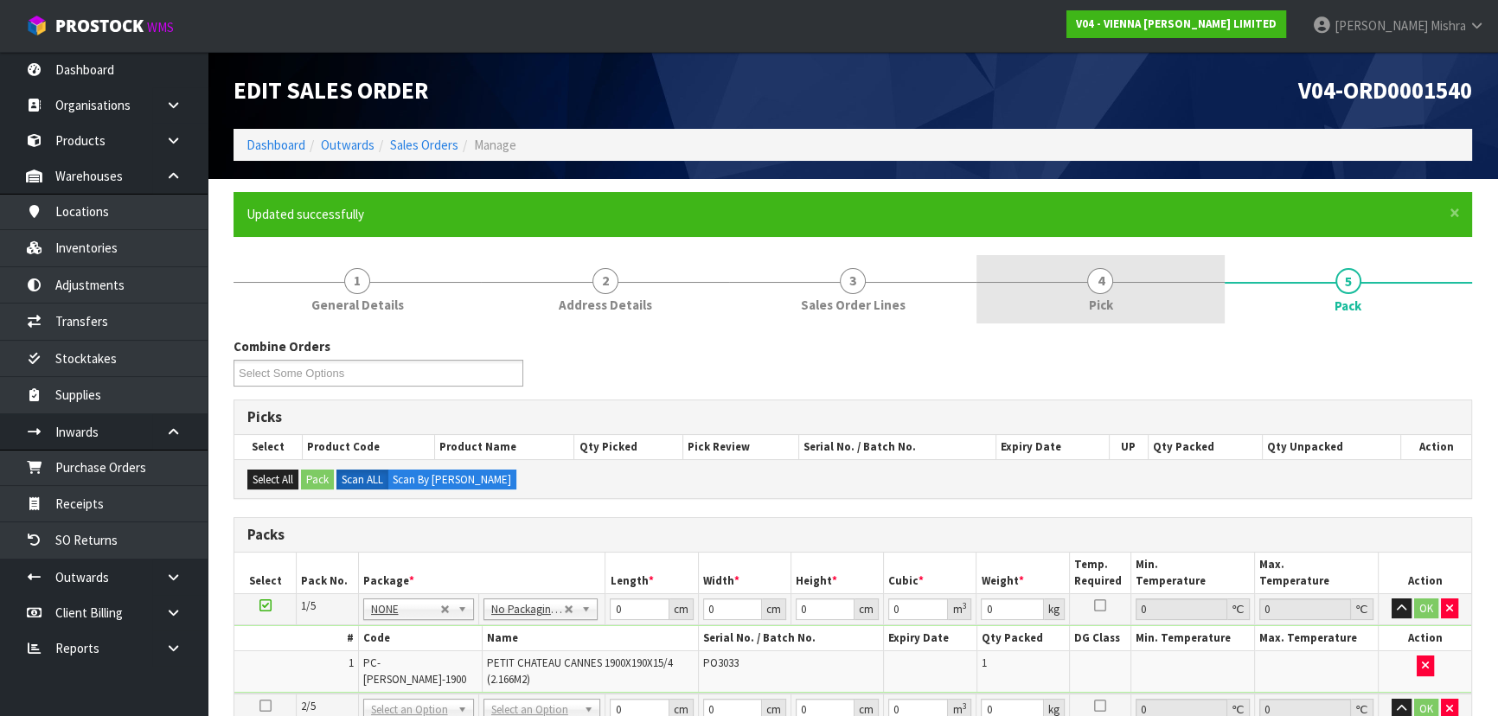
drag, startPoint x: 1110, startPoint y: 284, endPoint x: 1141, endPoint y: 295, distance: 33.1
click at [1110, 285] on span "4" at bounding box center [1100, 281] width 26 height 26
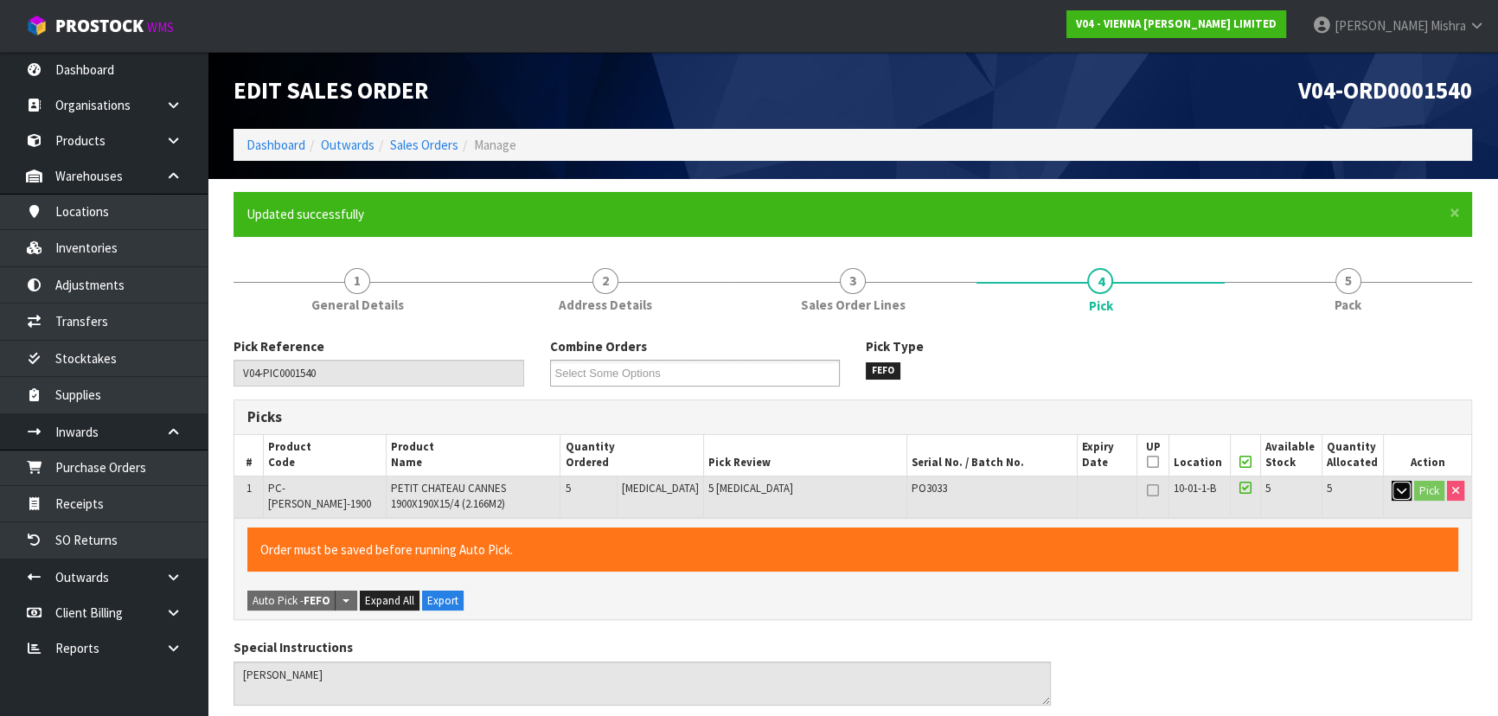
click at [1392, 487] on button "button" at bounding box center [1401, 491] width 20 height 21
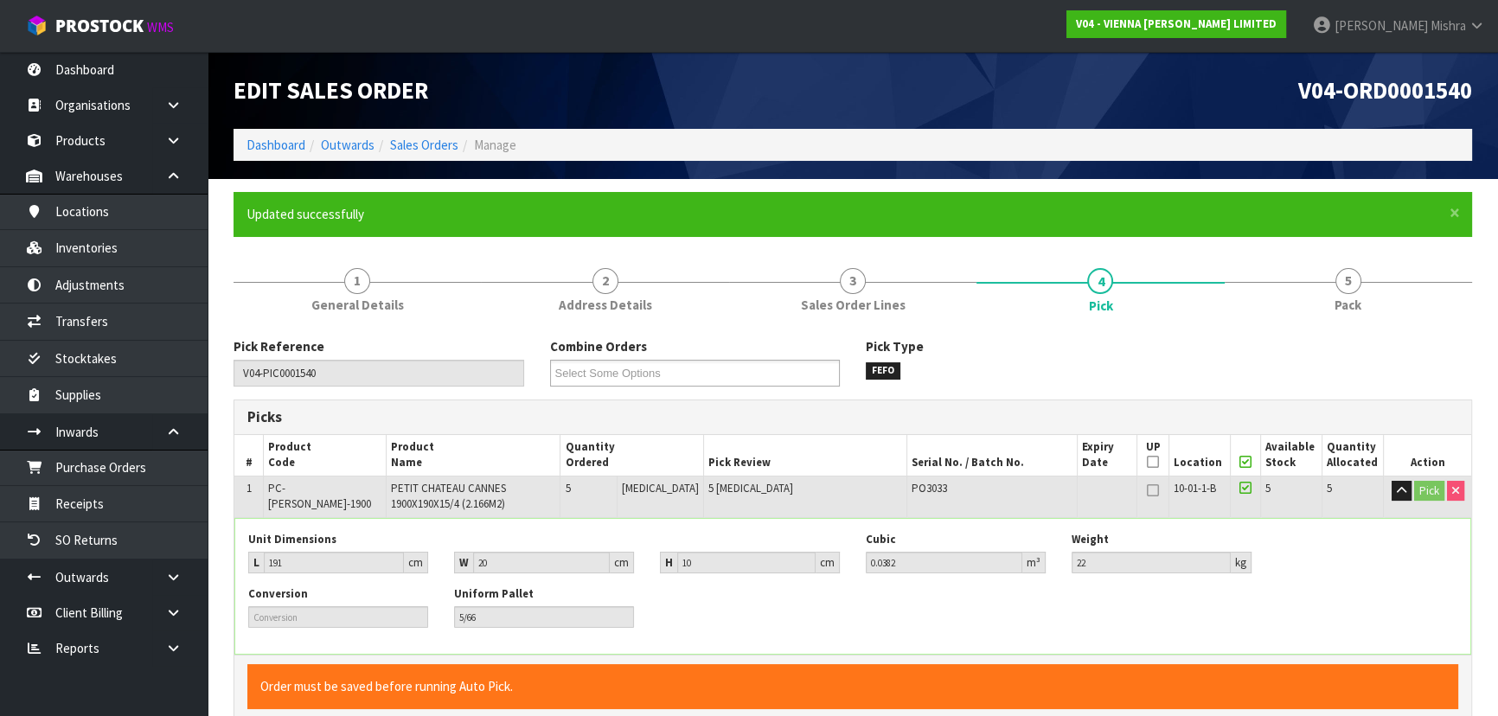
drag, startPoint x: 1353, startPoint y: 265, endPoint x: 1042, endPoint y: 401, distance: 340.0
click at [1353, 266] on link "5 Pack" at bounding box center [1347, 289] width 247 height 68
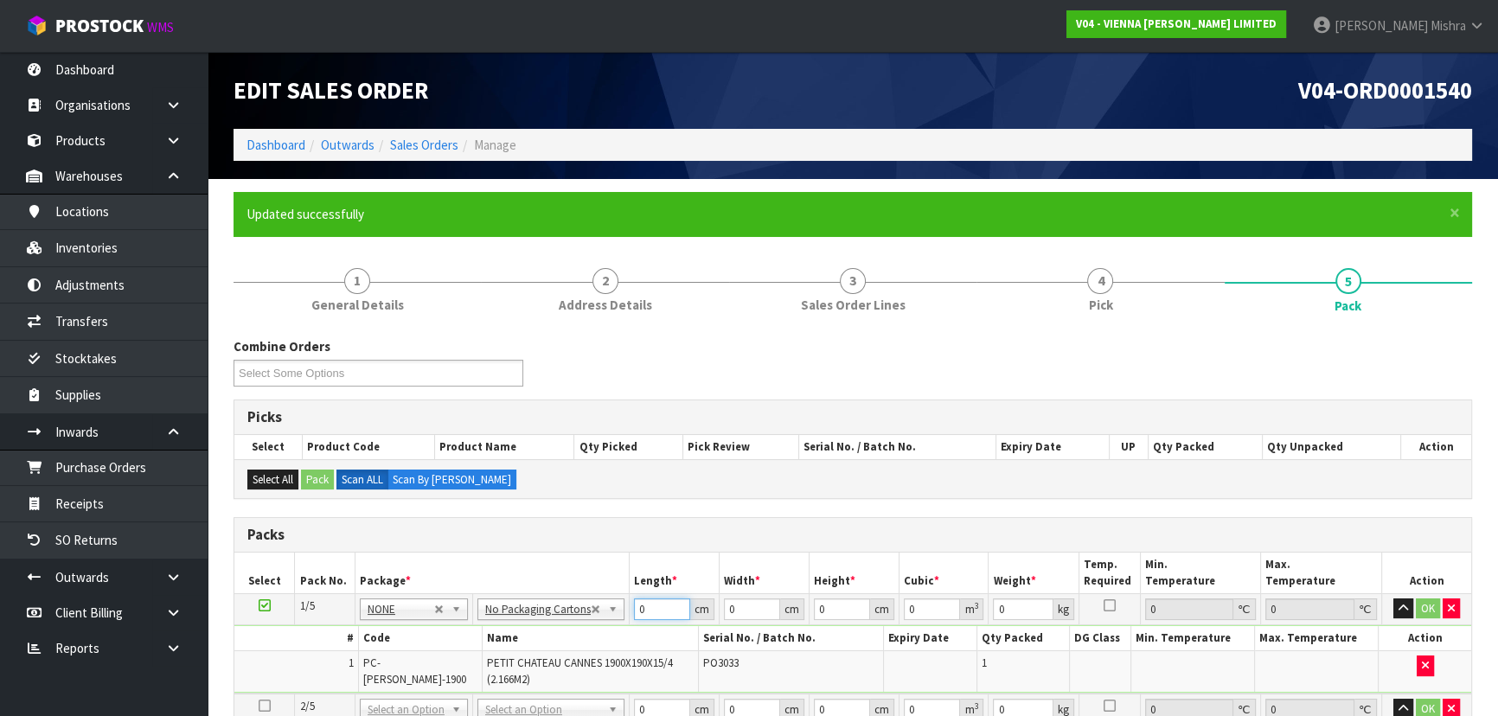
drag, startPoint x: 647, startPoint y: 609, endPoint x: 631, endPoint y: 608, distance: 15.6
click at [634, 608] on input "0" at bounding box center [662, 609] width 56 height 22
type input "193"
type input "20"
type input "1"
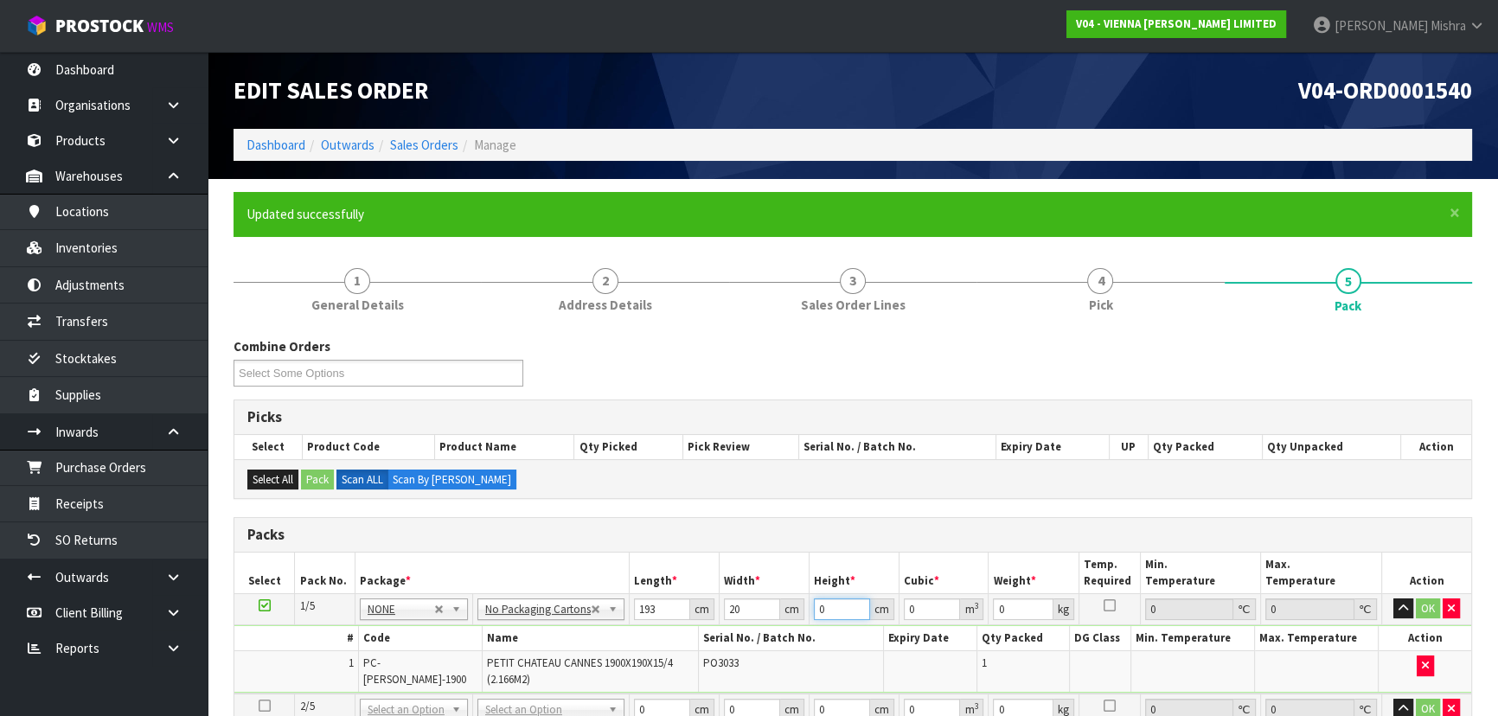
type input "0.00386"
type input "10"
type input "0.0386"
type input "10"
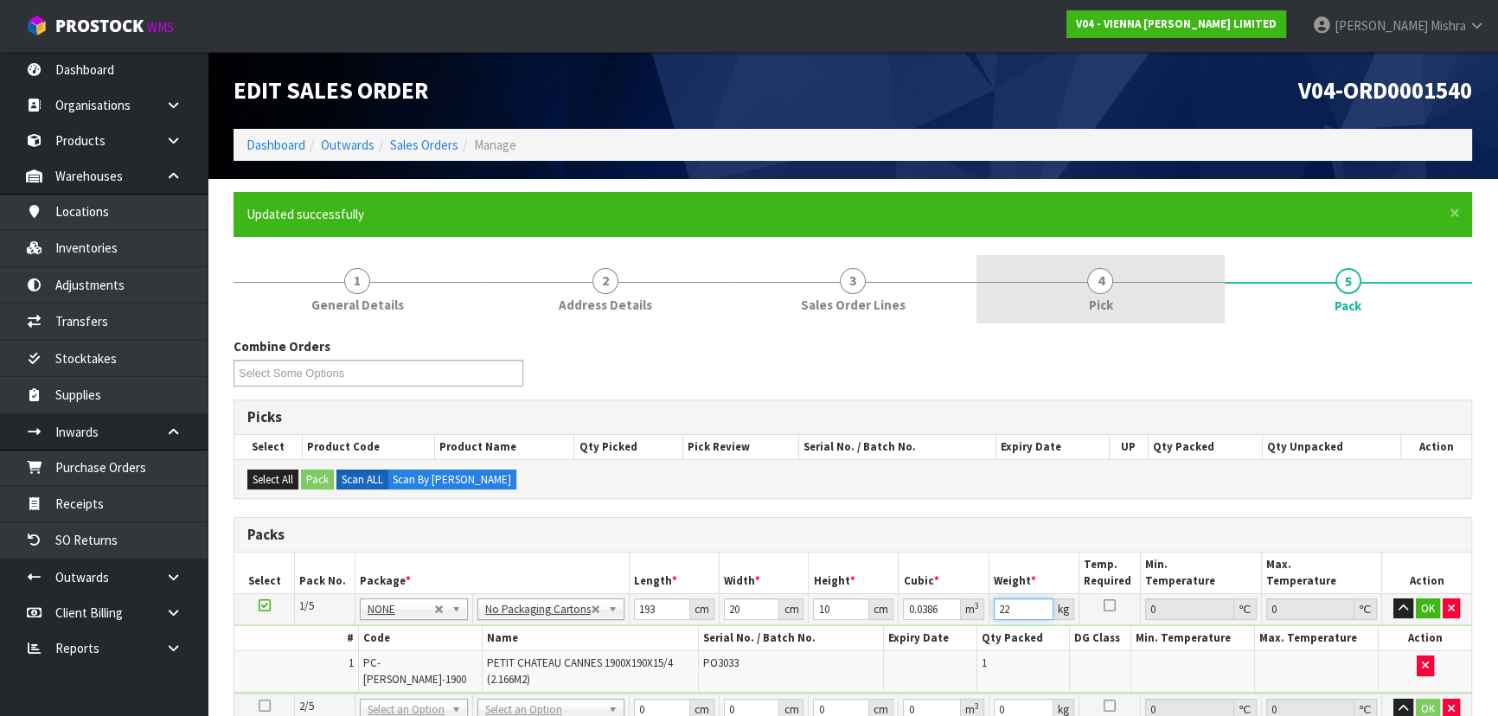
type input "22"
click at [1168, 300] on link "4 Pick" at bounding box center [1099, 289] width 247 height 68
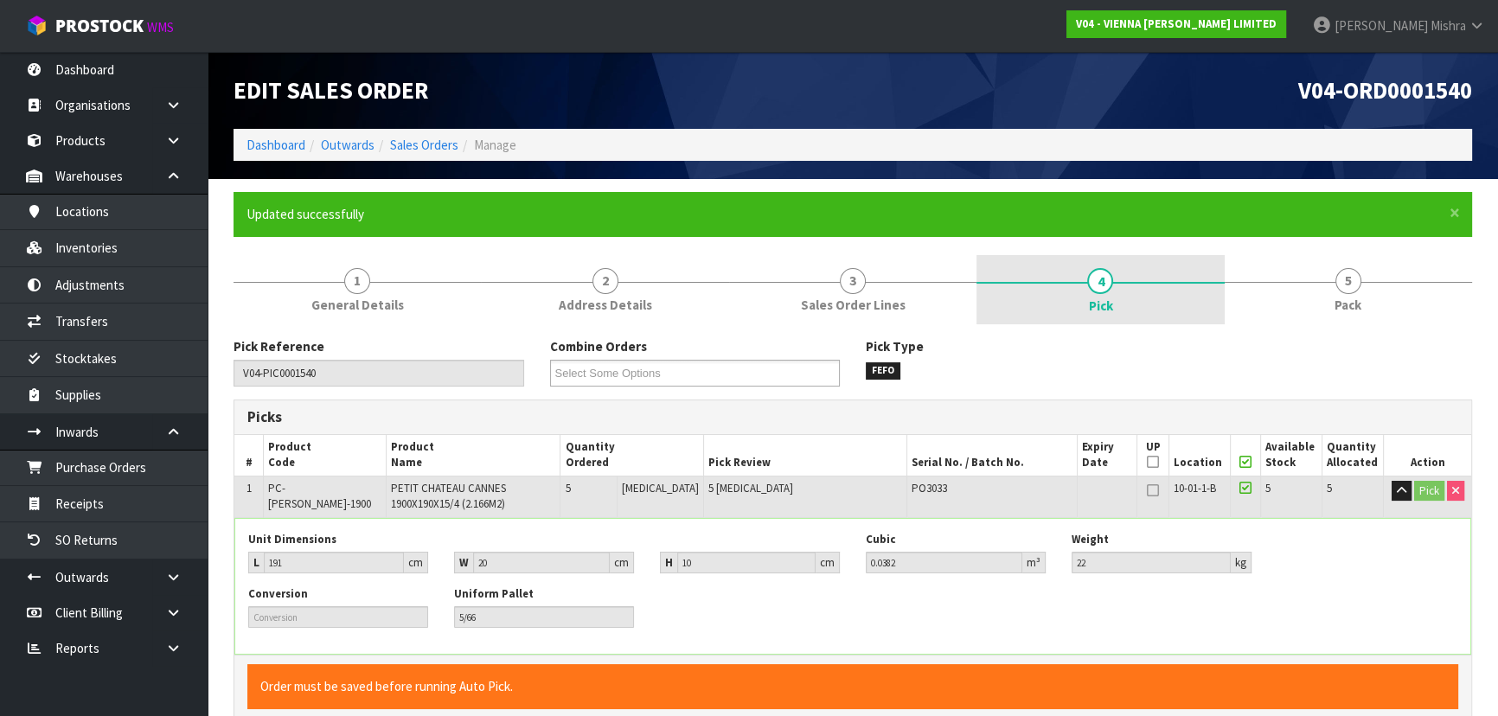
click at [1168, 300] on link "4 Pick" at bounding box center [1099, 289] width 247 height 69
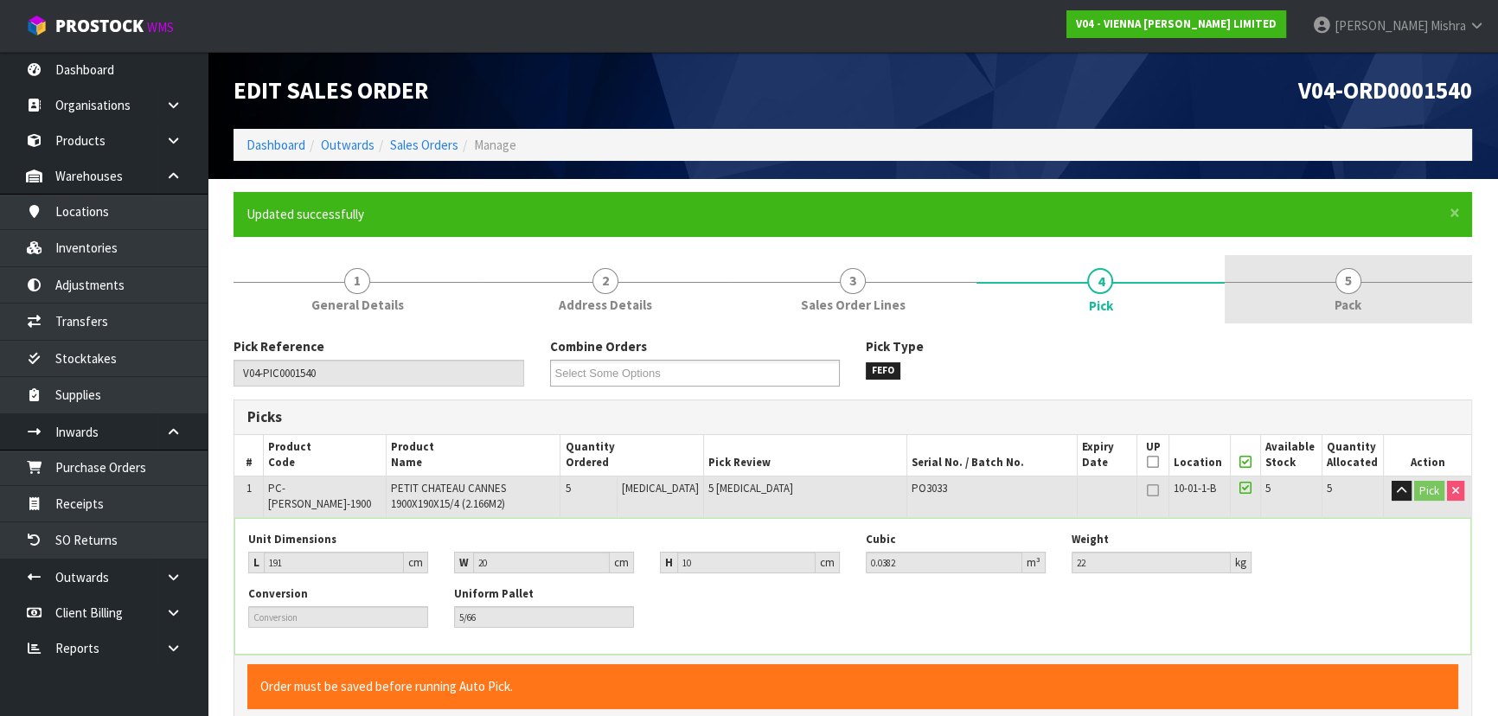
click at [1312, 291] on link "5 Pack" at bounding box center [1347, 289] width 247 height 68
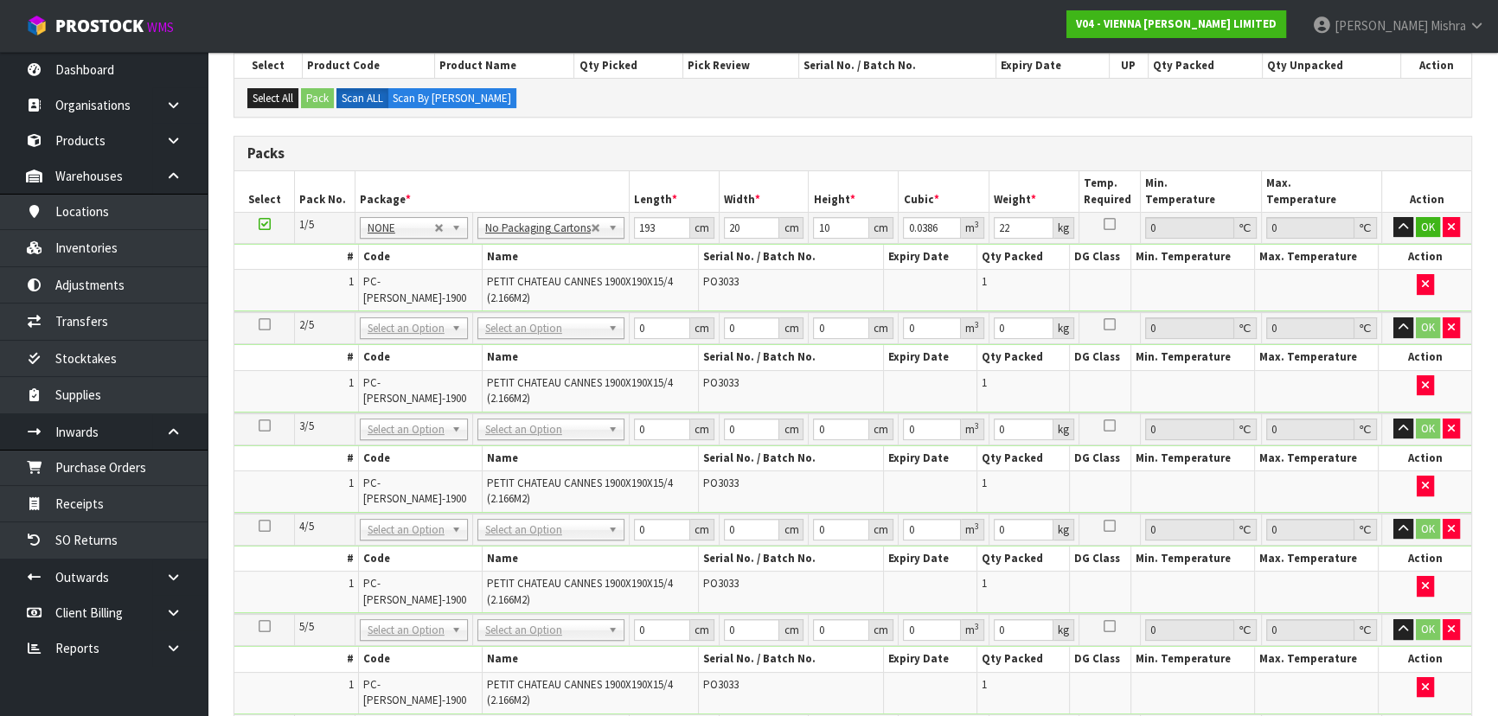
scroll to position [473, 0]
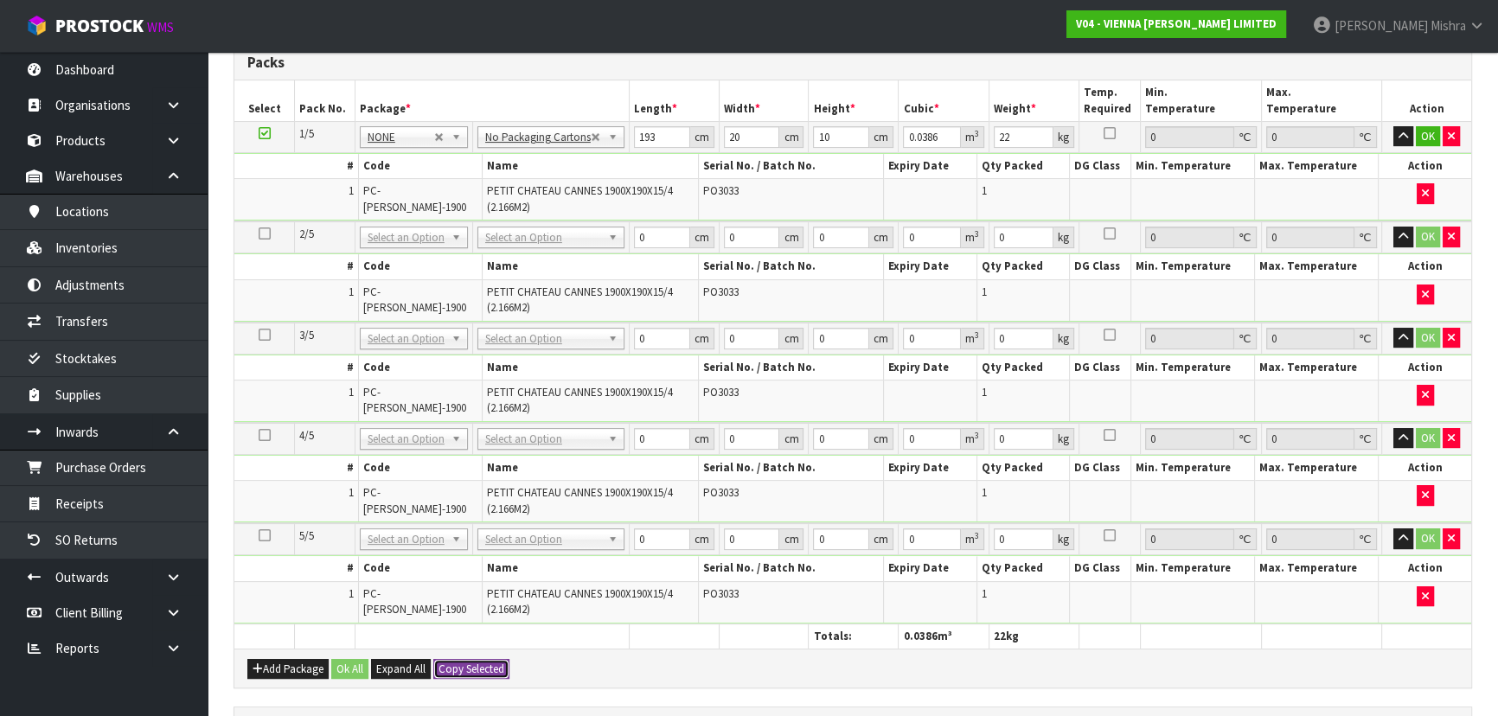
click at [467, 659] on button "Copy Selected" at bounding box center [471, 669] width 76 height 21
click at [472, 662] on span "Confirm" at bounding box center [457, 669] width 38 height 15
type input "193"
type input "20"
type input "10"
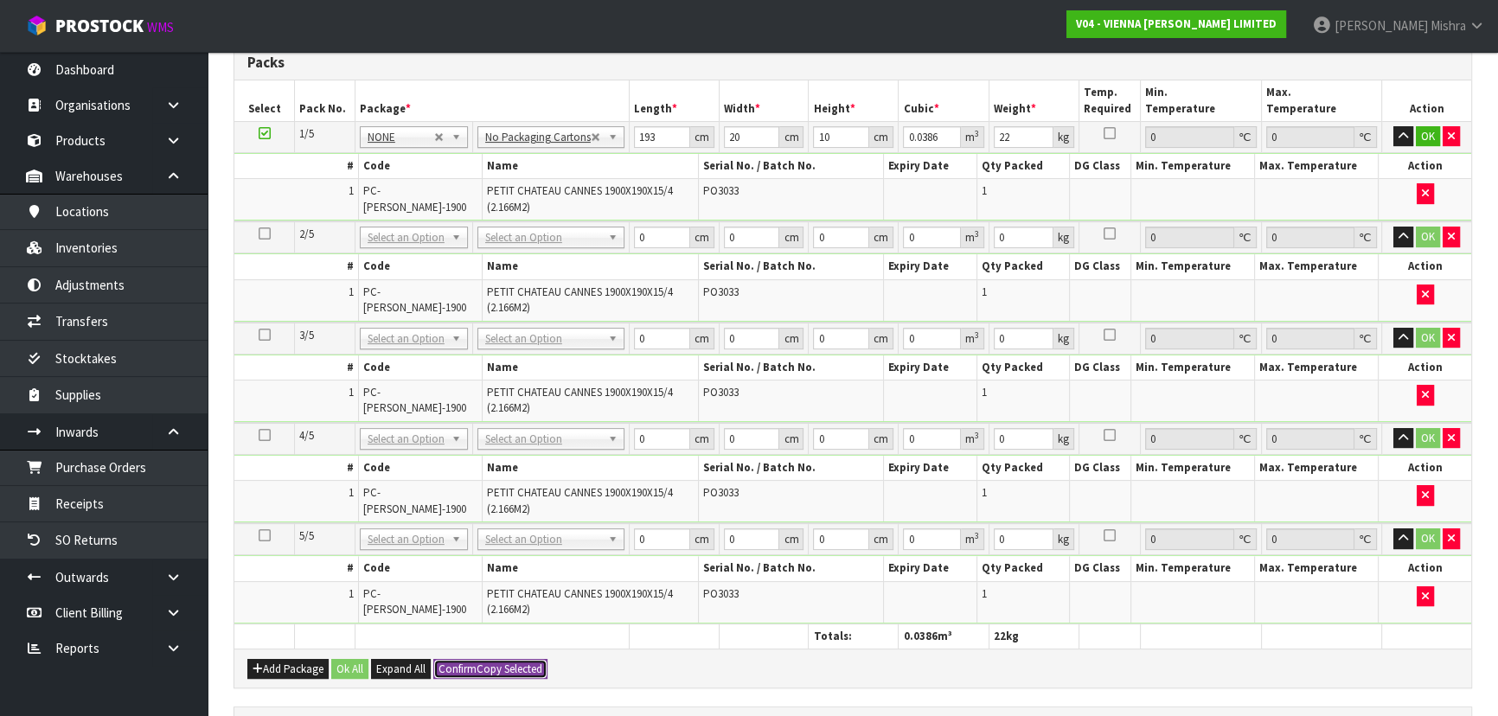
type input "0.0386"
type input "22"
type input "193"
type input "20"
type input "10"
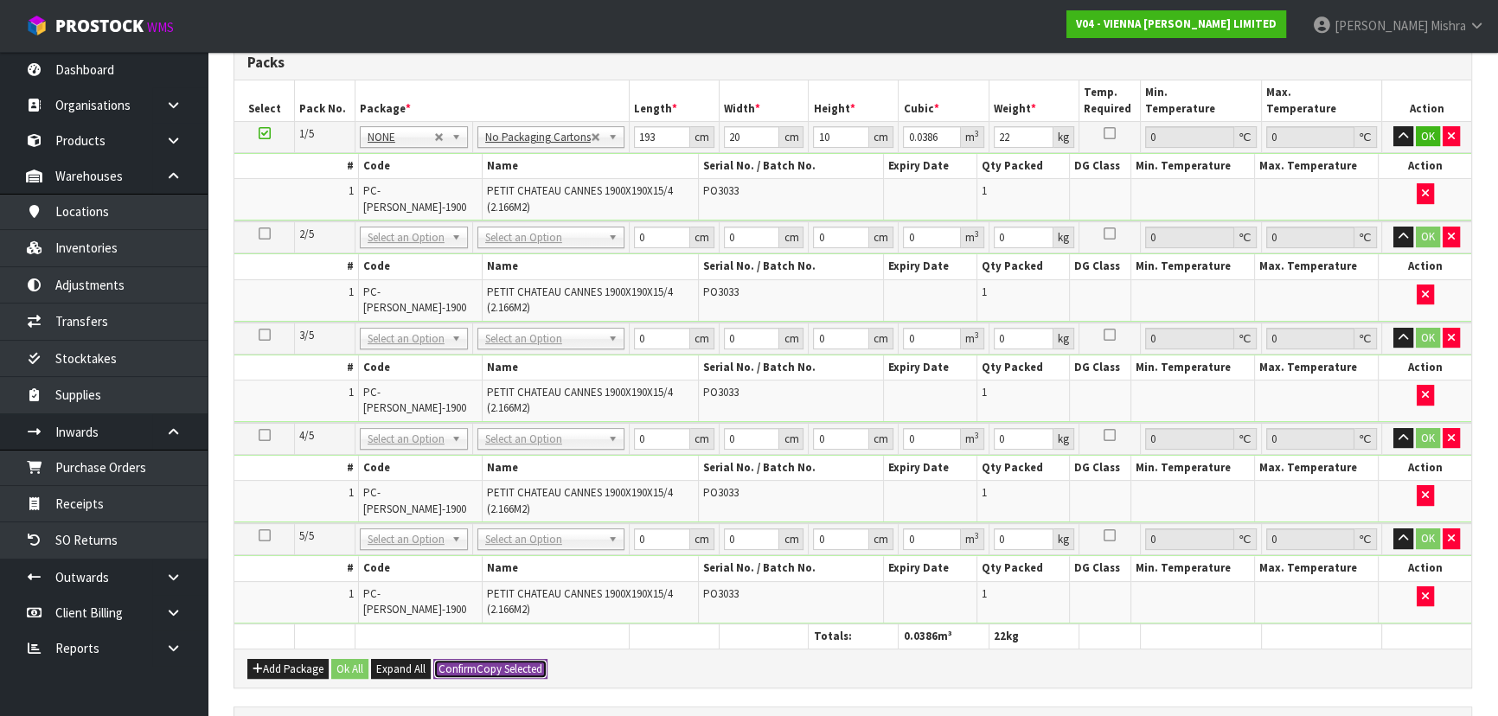
type input "0.0386"
type input "22"
type input "193"
type input "20"
type input "10"
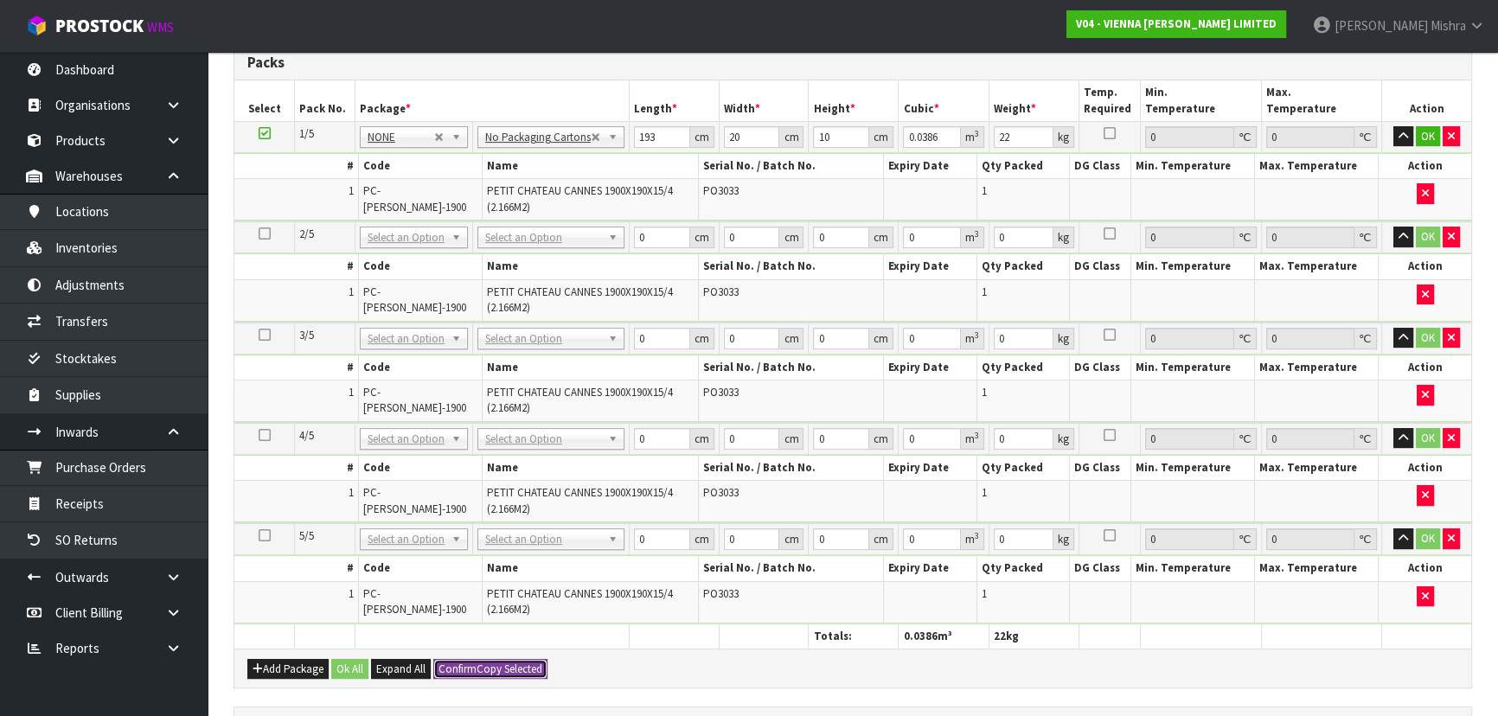
type input "0.0386"
type input "22"
type input "193"
type input "20"
type input "10"
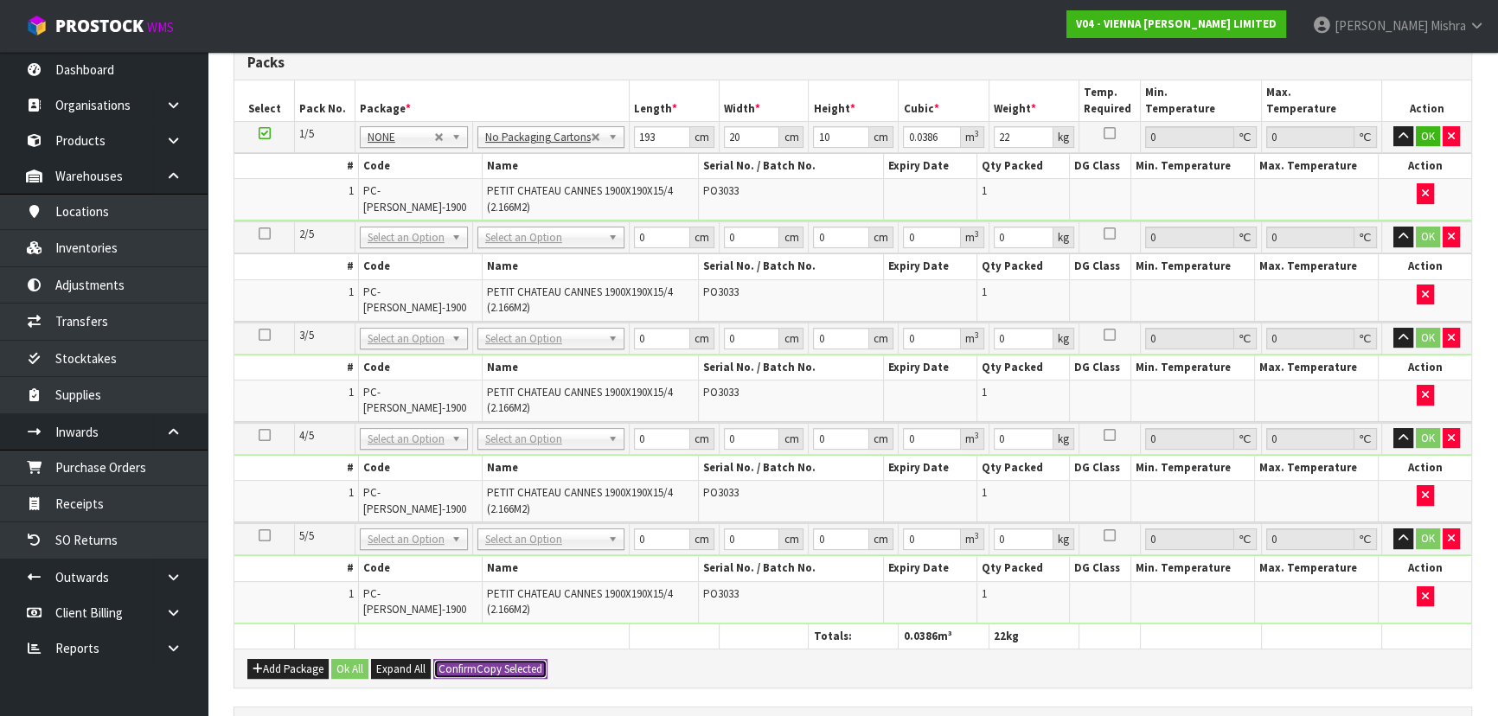
type input "0.0386"
type input "22"
type input "5"
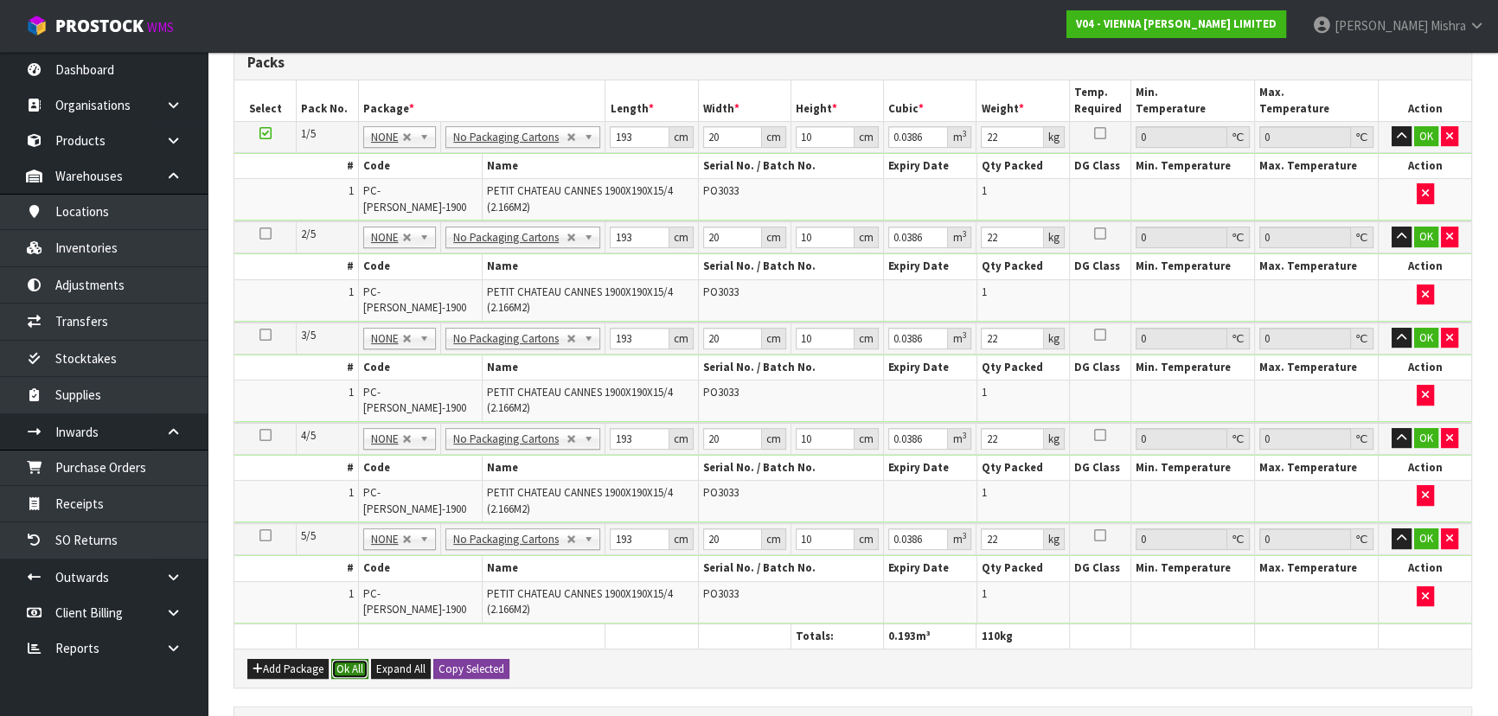
click at [341, 662] on button "Ok All" at bounding box center [349, 669] width 37 height 21
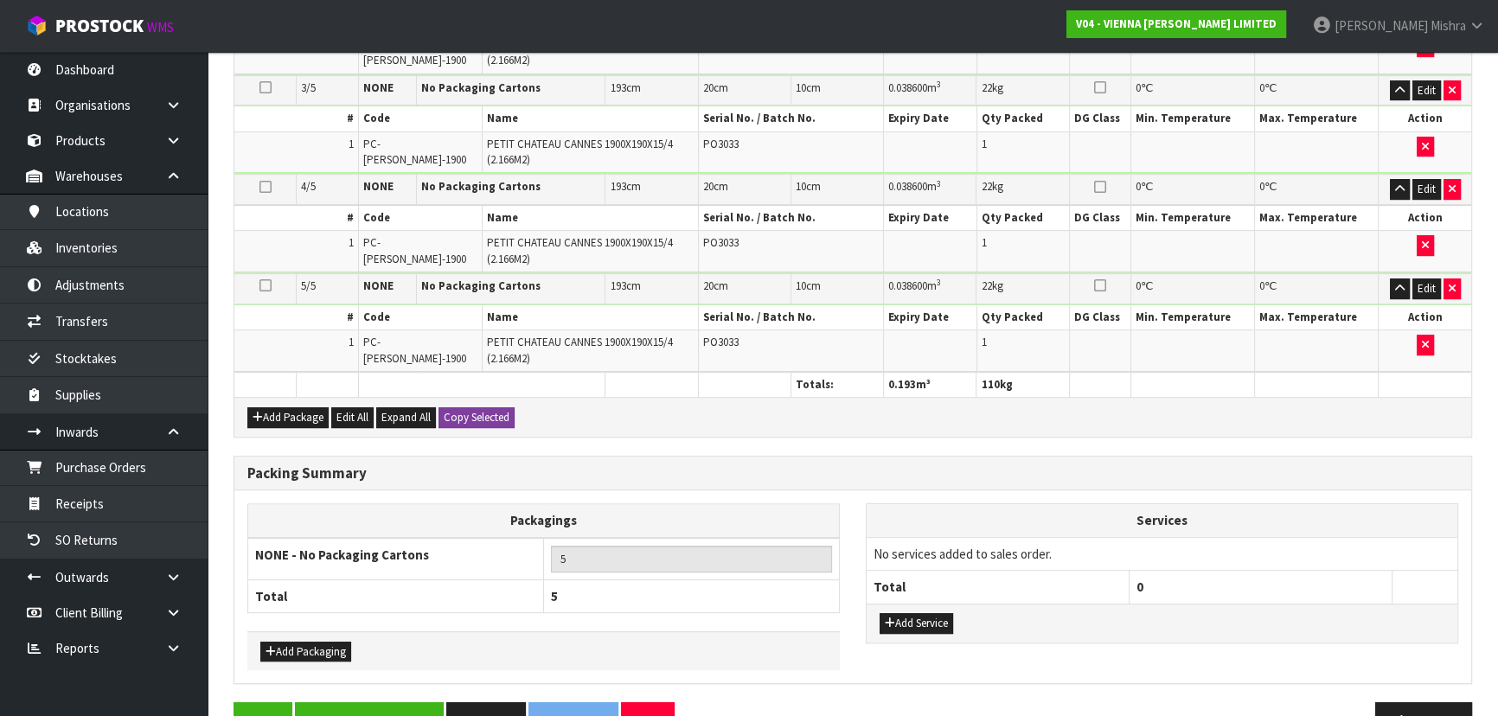
scroll to position [761, 0]
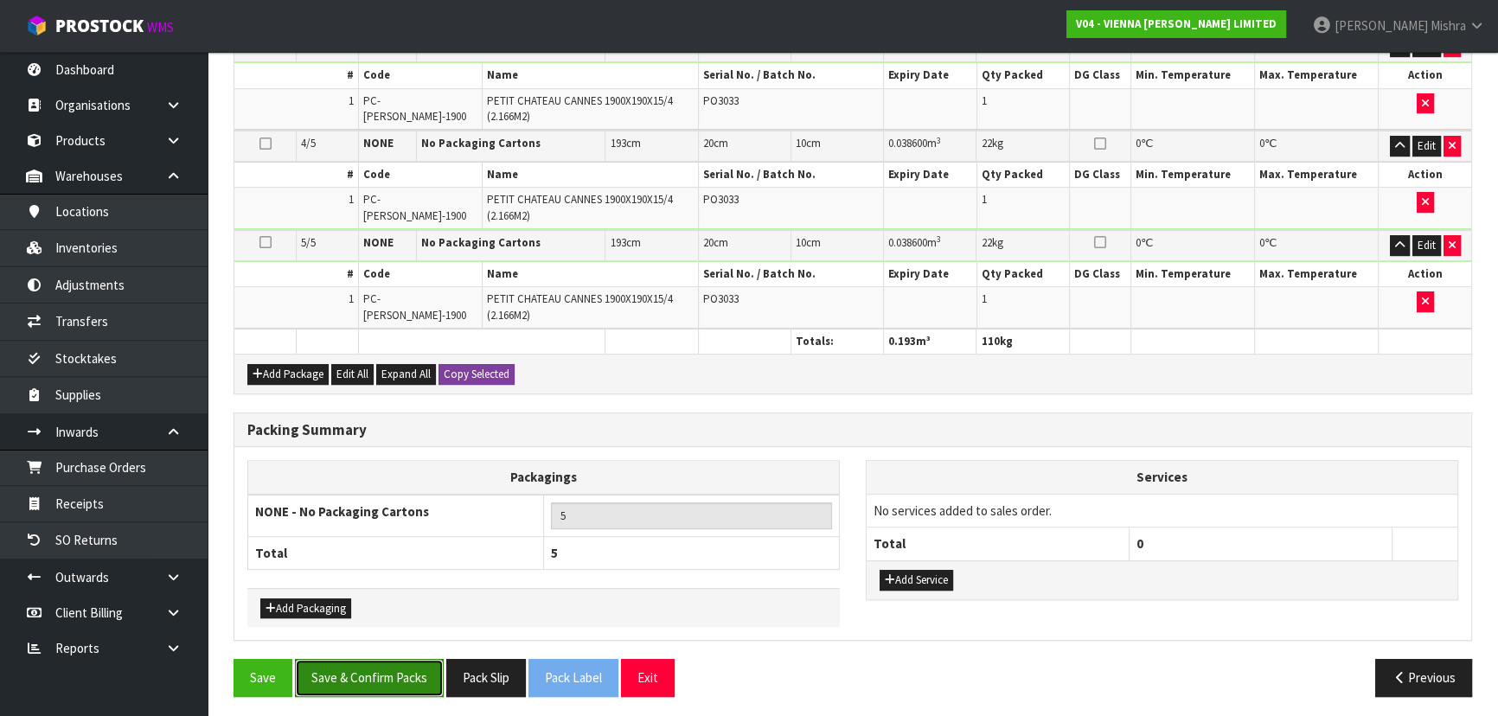
click at [381, 663] on button "Save & Confirm Packs" at bounding box center [369, 677] width 149 height 37
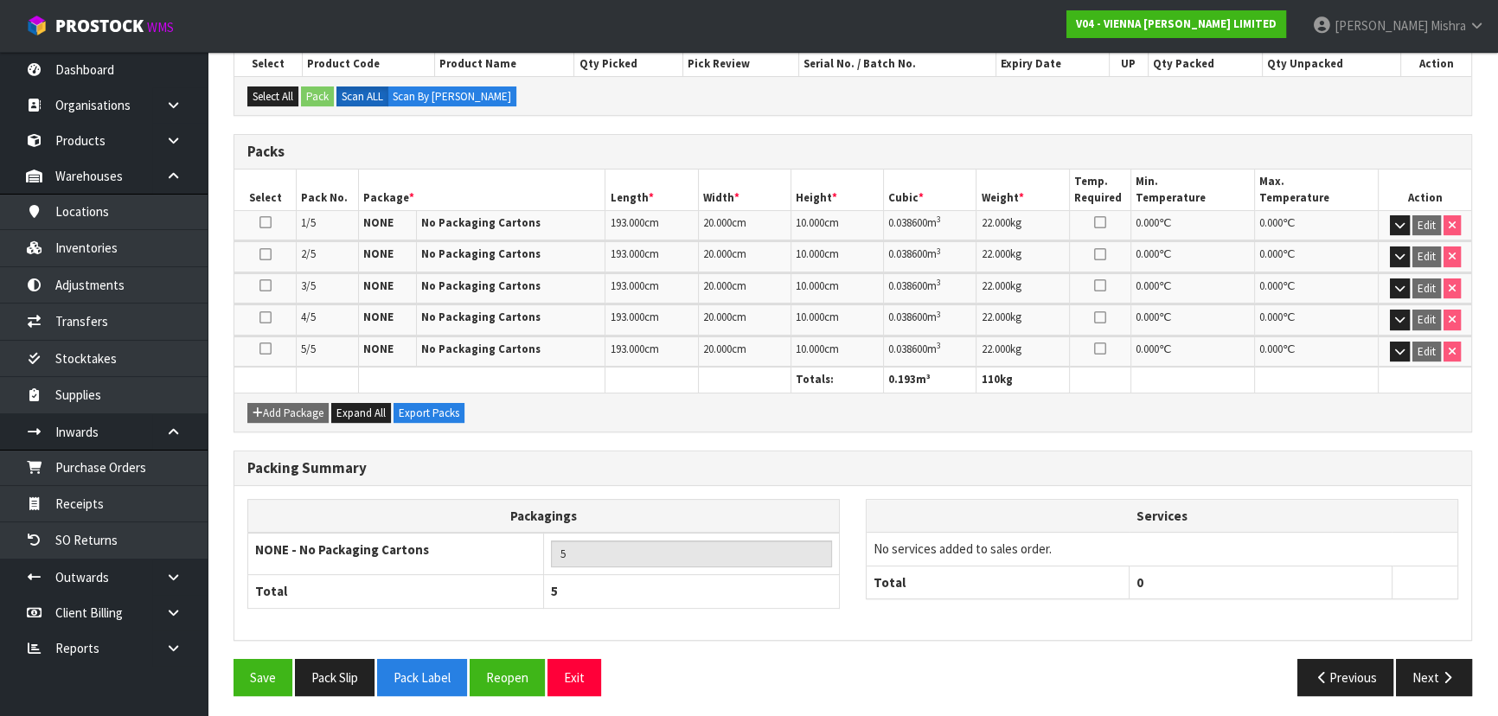
scroll to position [385, 0]
click at [310, 665] on button "Pack Slip" at bounding box center [335, 676] width 80 height 37
click at [1426, 675] on button "Next" at bounding box center [1434, 676] width 76 height 37
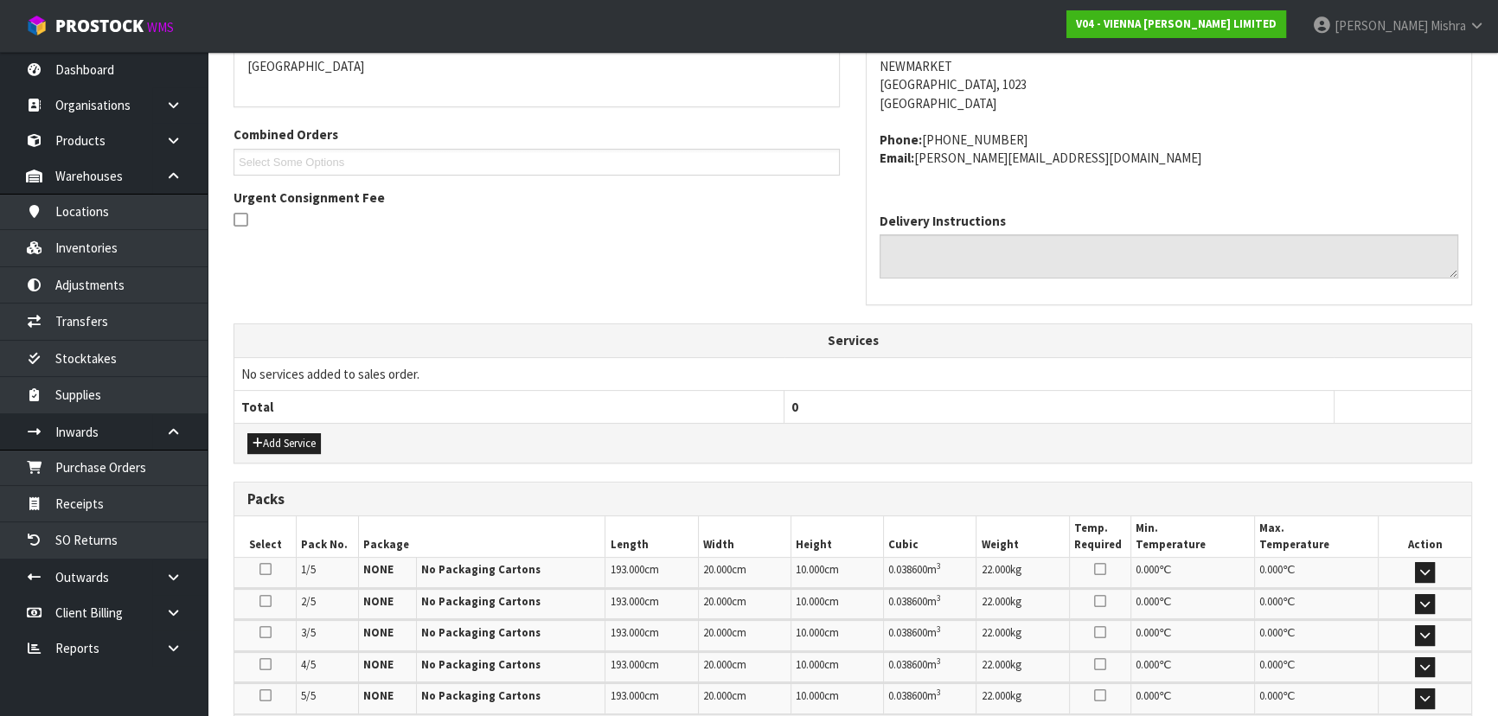
click at [1433, 304] on div "Delivery Instructions" at bounding box center [1168, 251] width 604 height 105
click at [1451, 304] on div "Delivery Instructions" at bounding box center [1168, 251] width 604 height 105
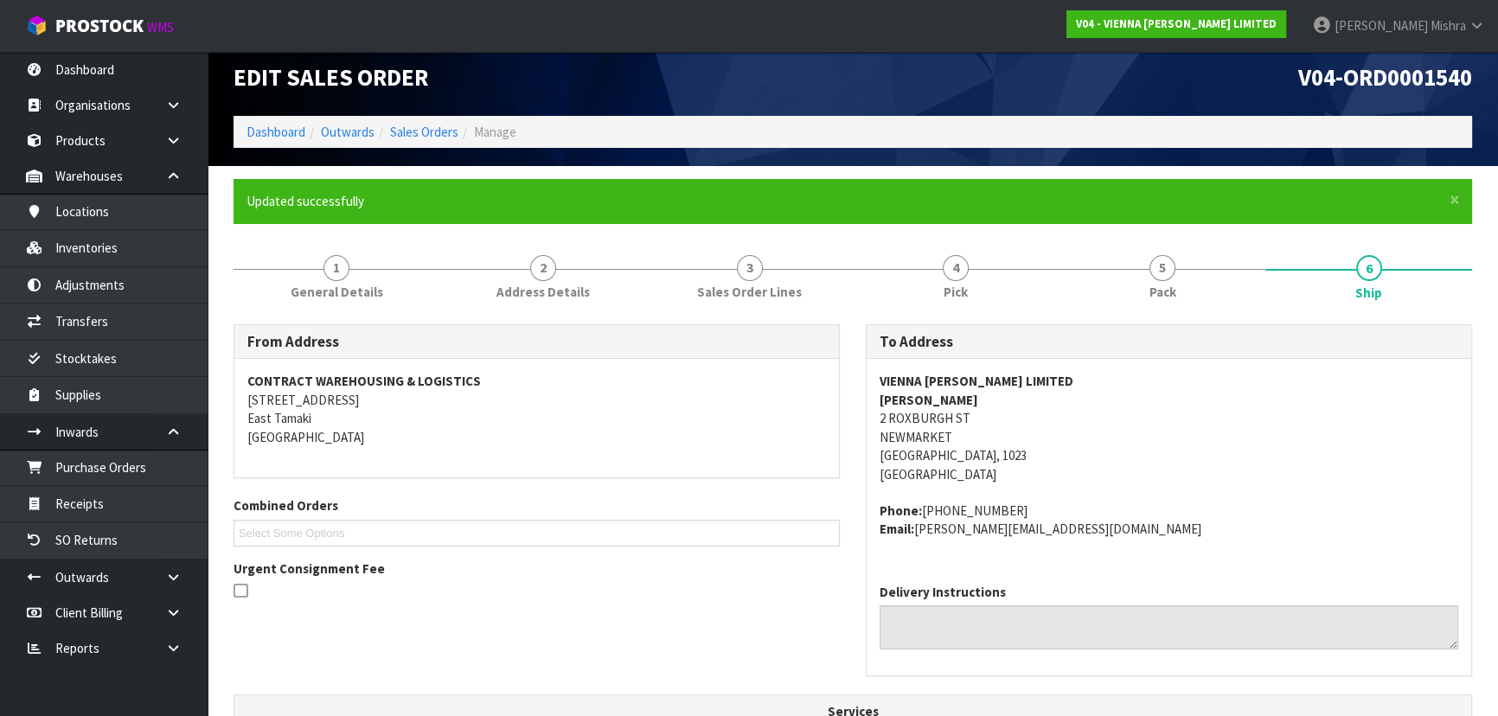
scroll to position [604, 0]
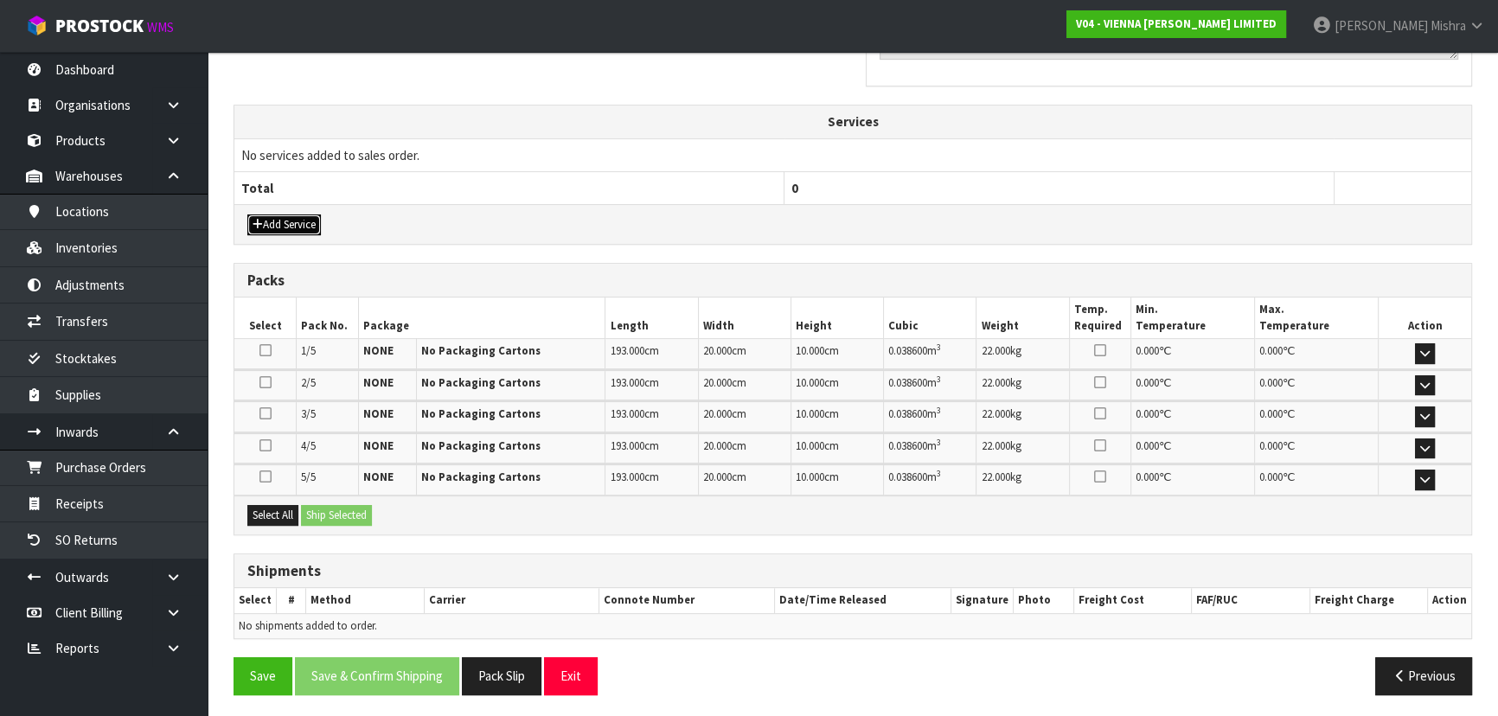
click at [250, 214] on button "Add Service" at bounding box center [284, 224] width 74 height 21
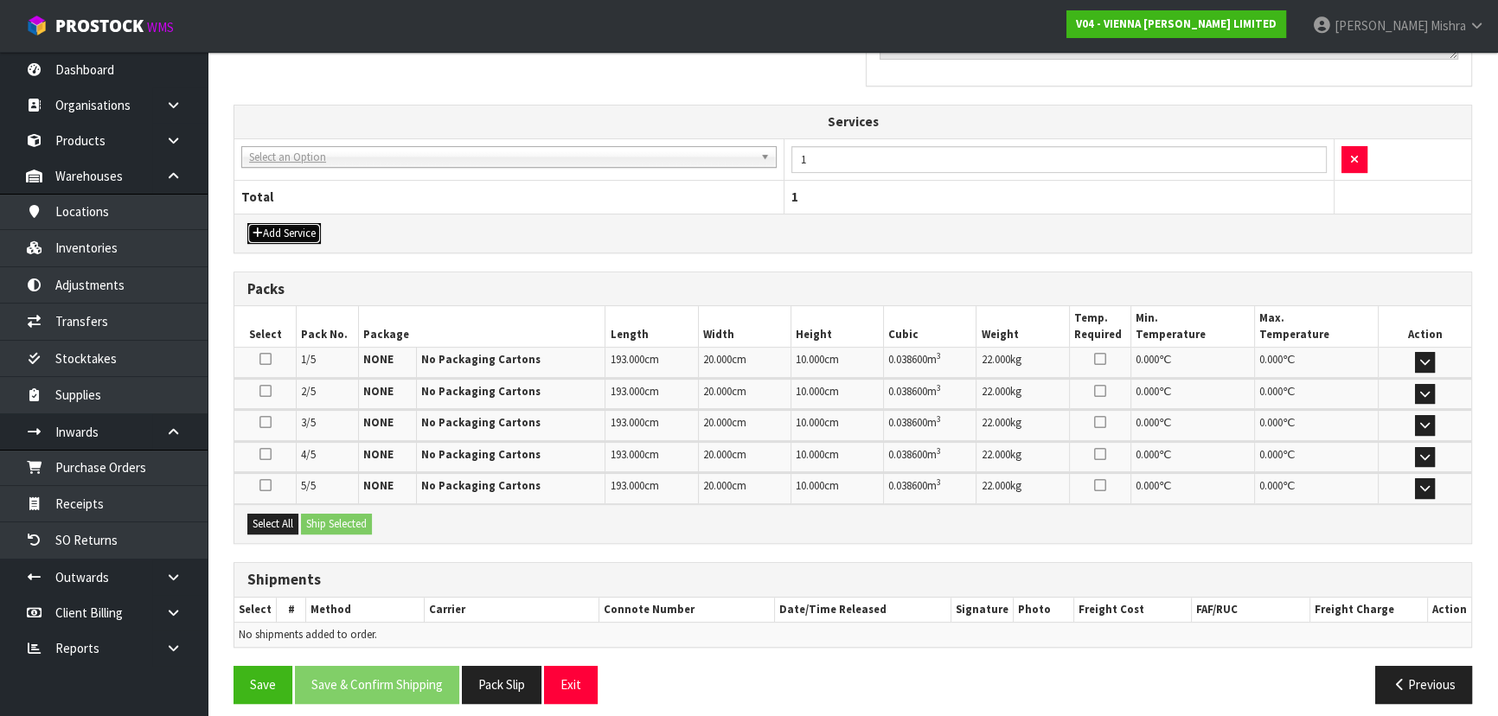
click at [259, 235] on icon "button" at bounding box center [257, 232] width 10 height 11
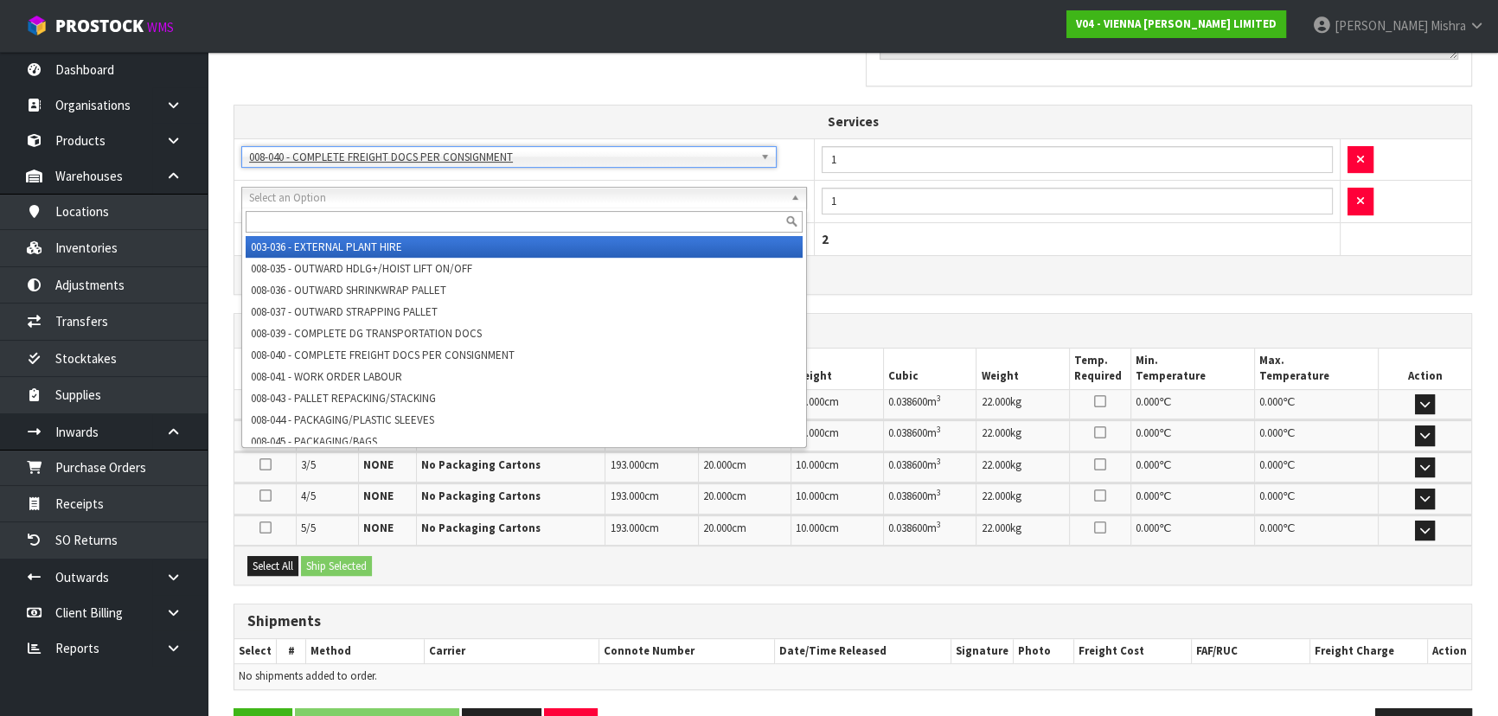
click at [439, 220] on input "text" at bounding box center [524, 222] width 557 height 22
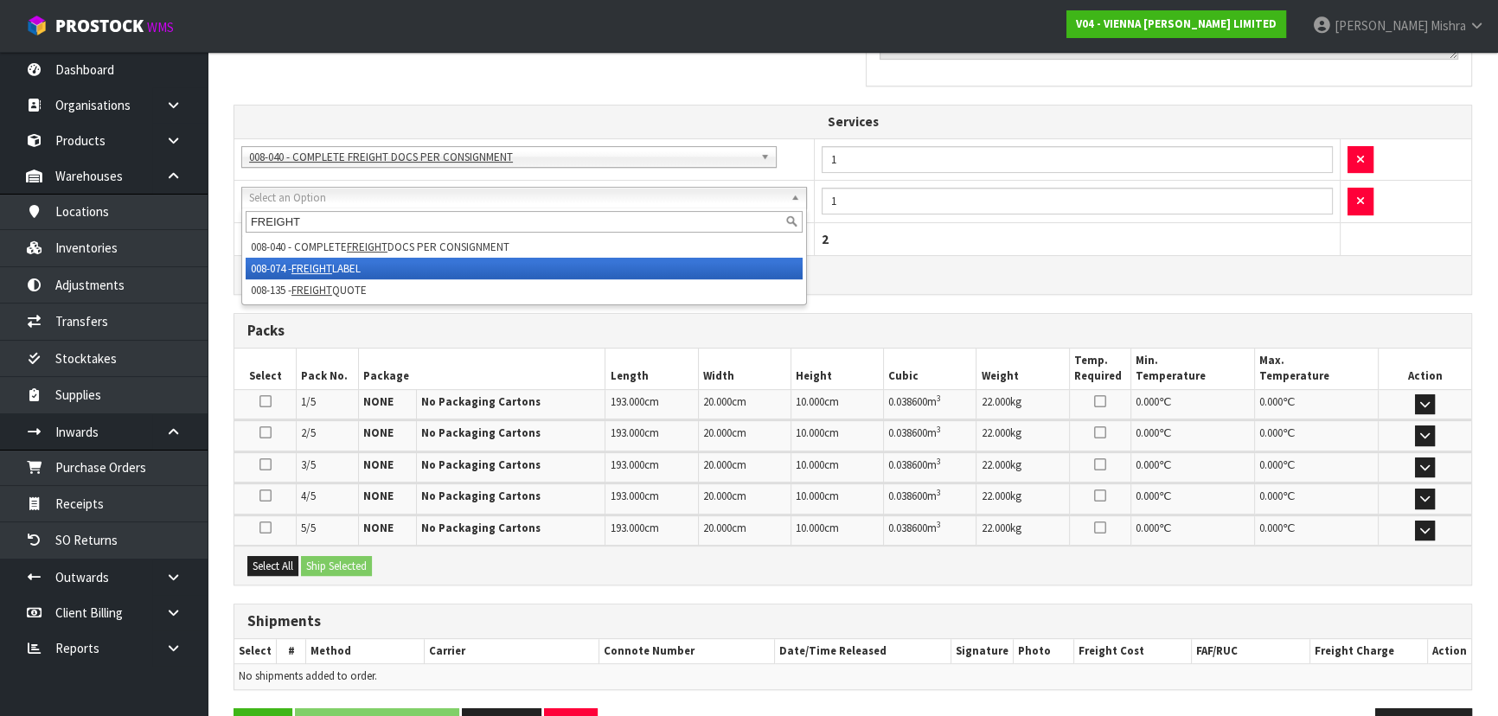
type input "FREIGHT"
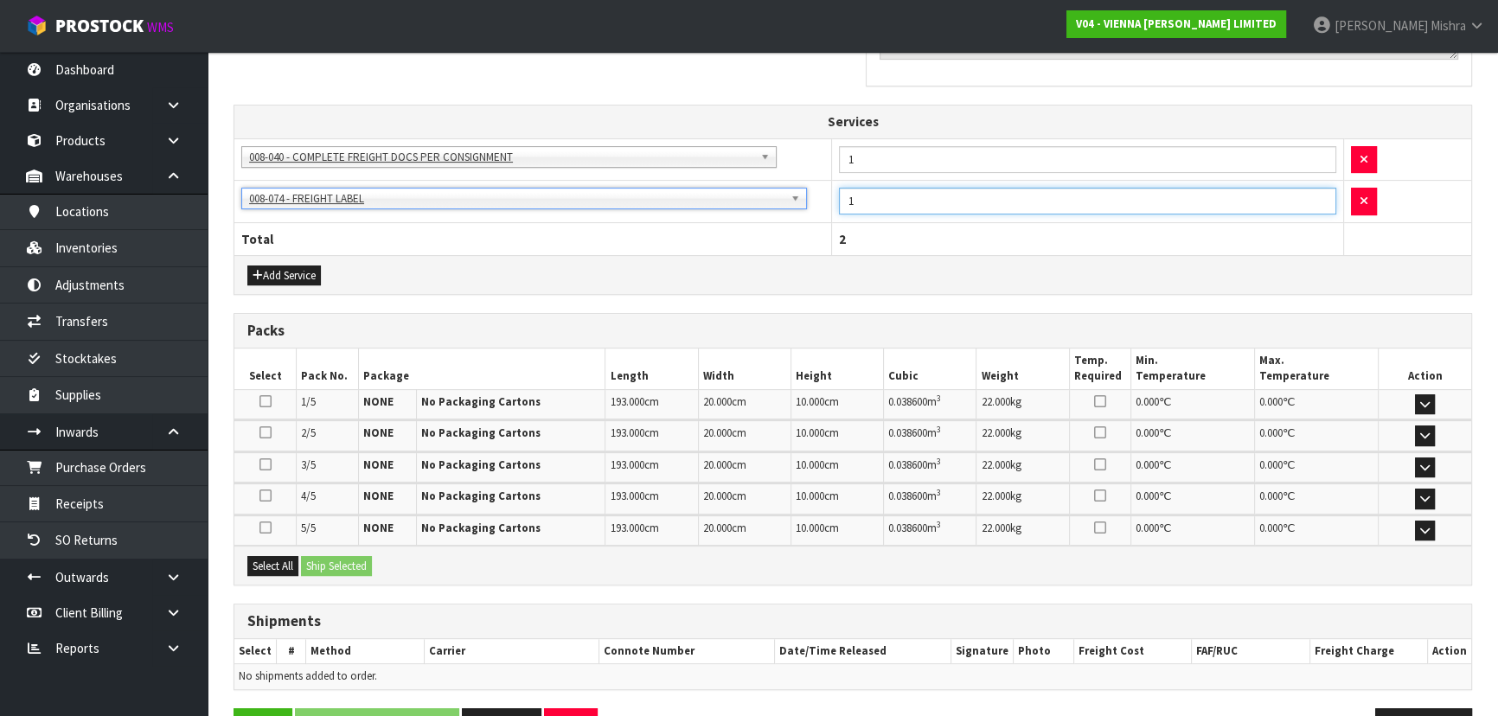
drag, startPoint x: 868, startPoint y: 206, endPoint x: 788, endPoint y: 199, distance: 80.7
click at [821, 199] on tr "003-036 - EXTERNAL PLANT HIRE 008-035 - OUTWARD HDLG+/HOIST LIFT ON/OFF 008-036…" at bounding box center [852, 202] width 1237 height 42
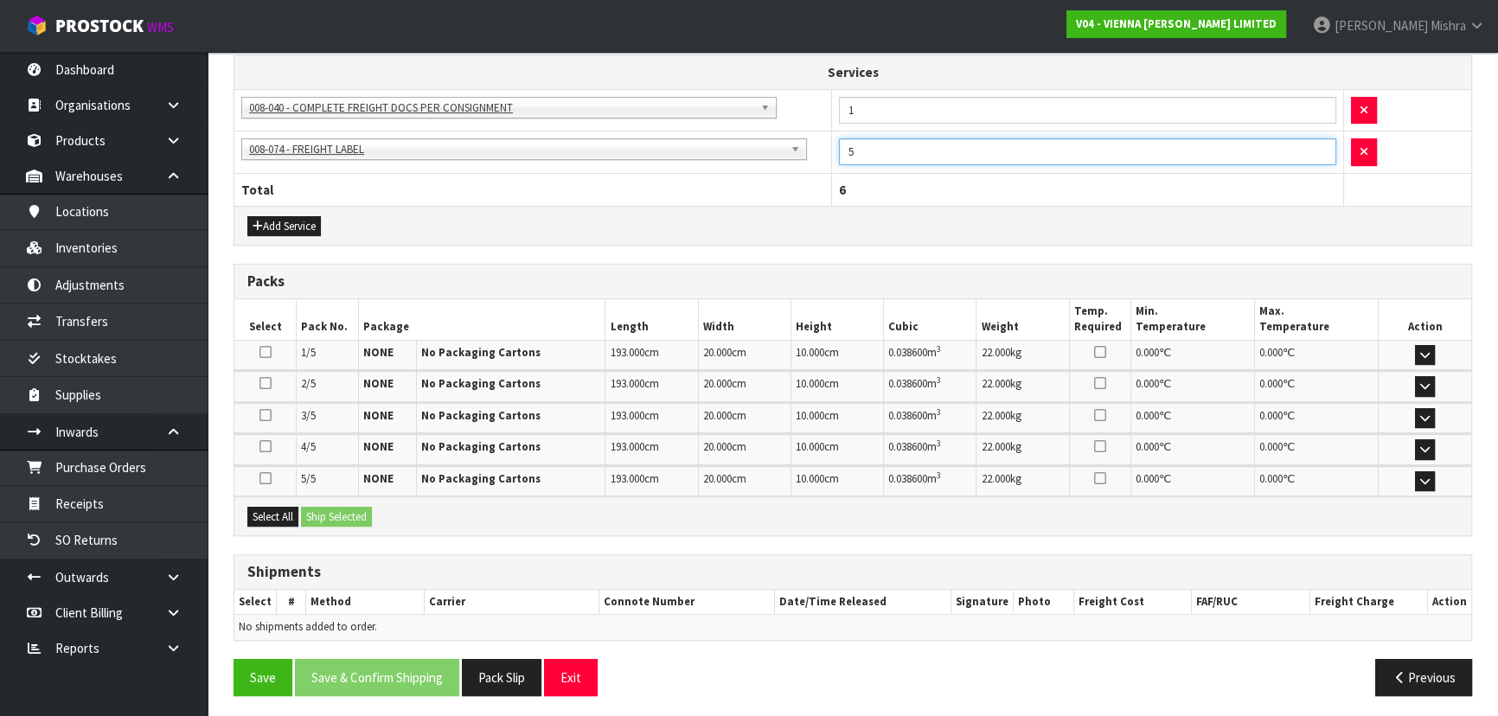
scroll to position [654, 0]
type input "5"
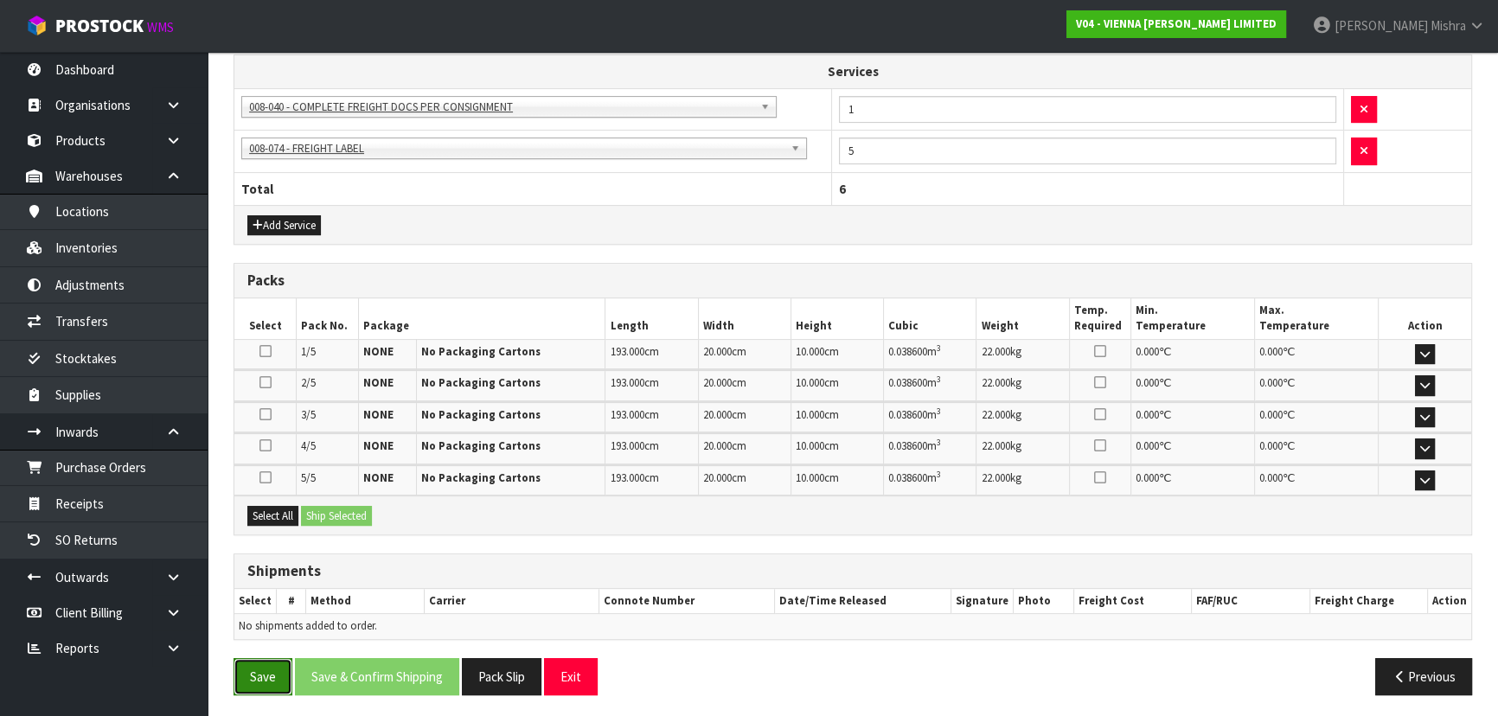
click at [256, 682] on button "Save" at bounding box center [262, 676] width 59 height 37
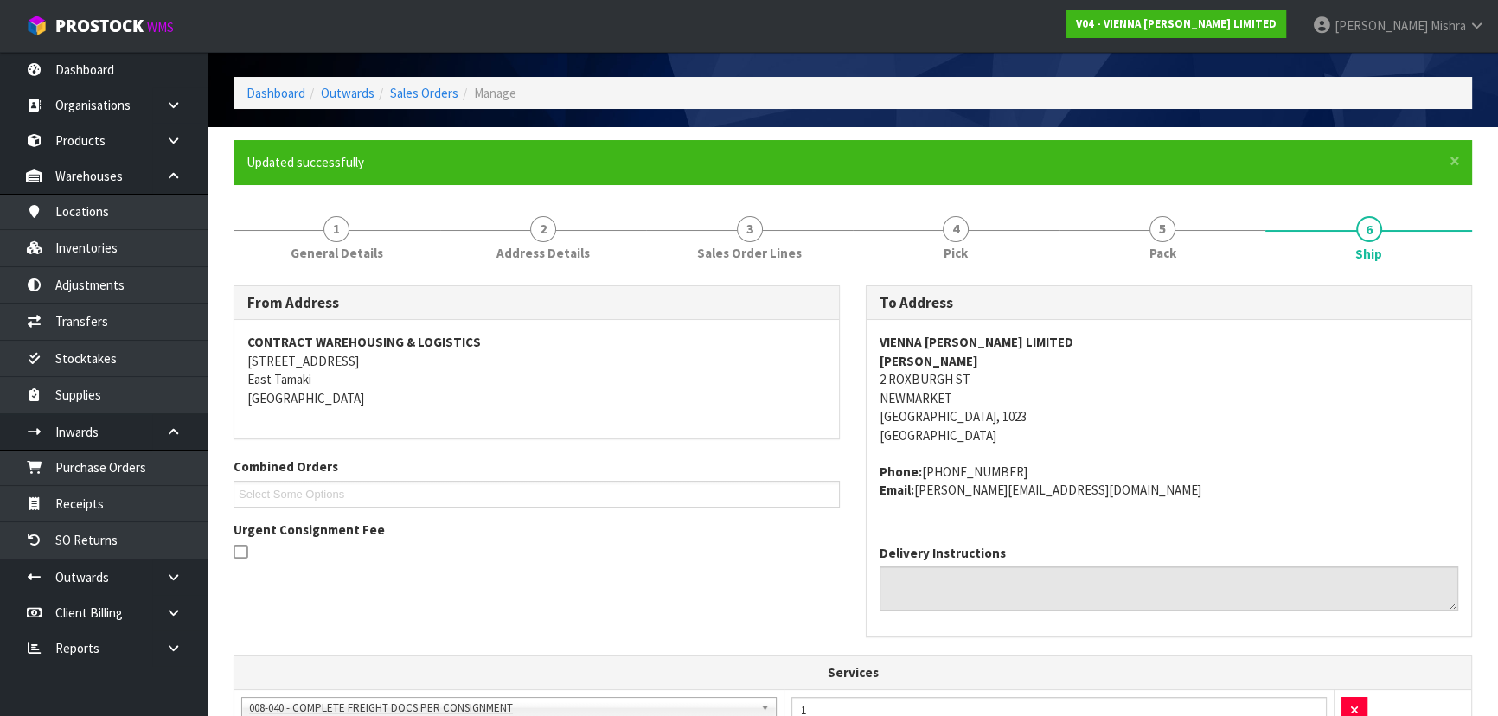
scroll to position [0, 0]
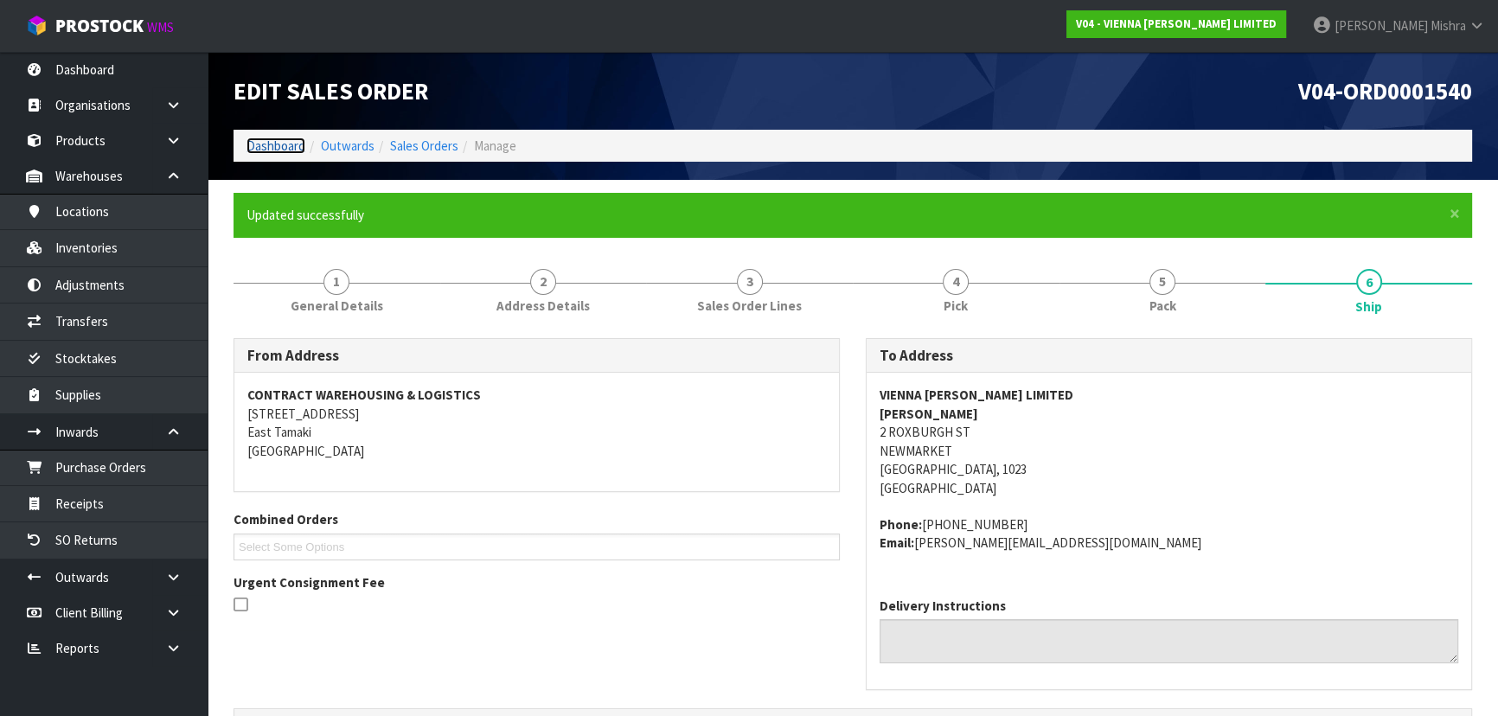
click at [277, 147] on link "Dashboard" at bounding box center [275, 145] width 59 height 16
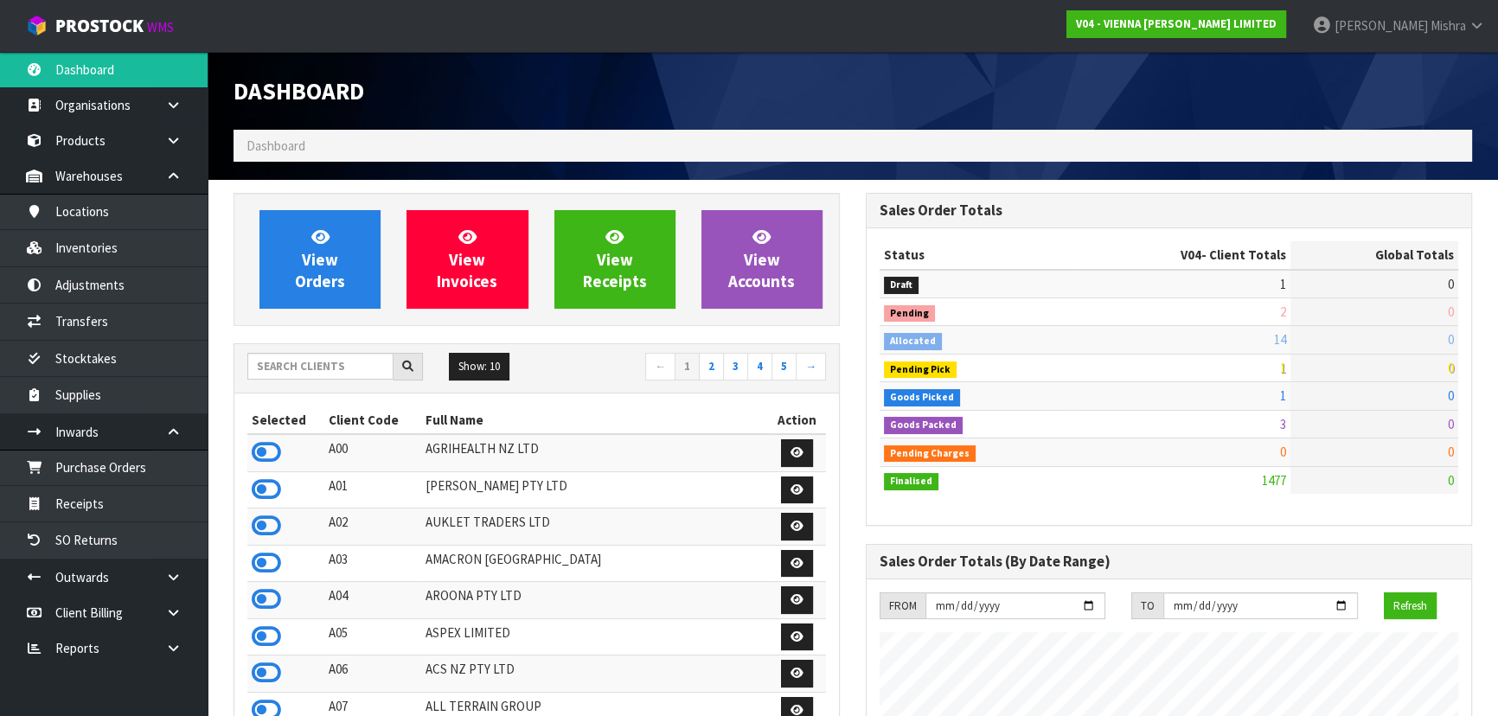
scroll to position [1381, 631]
click at [320, 374] on input "text" at bounding box center [320, 366] width 146 height 27
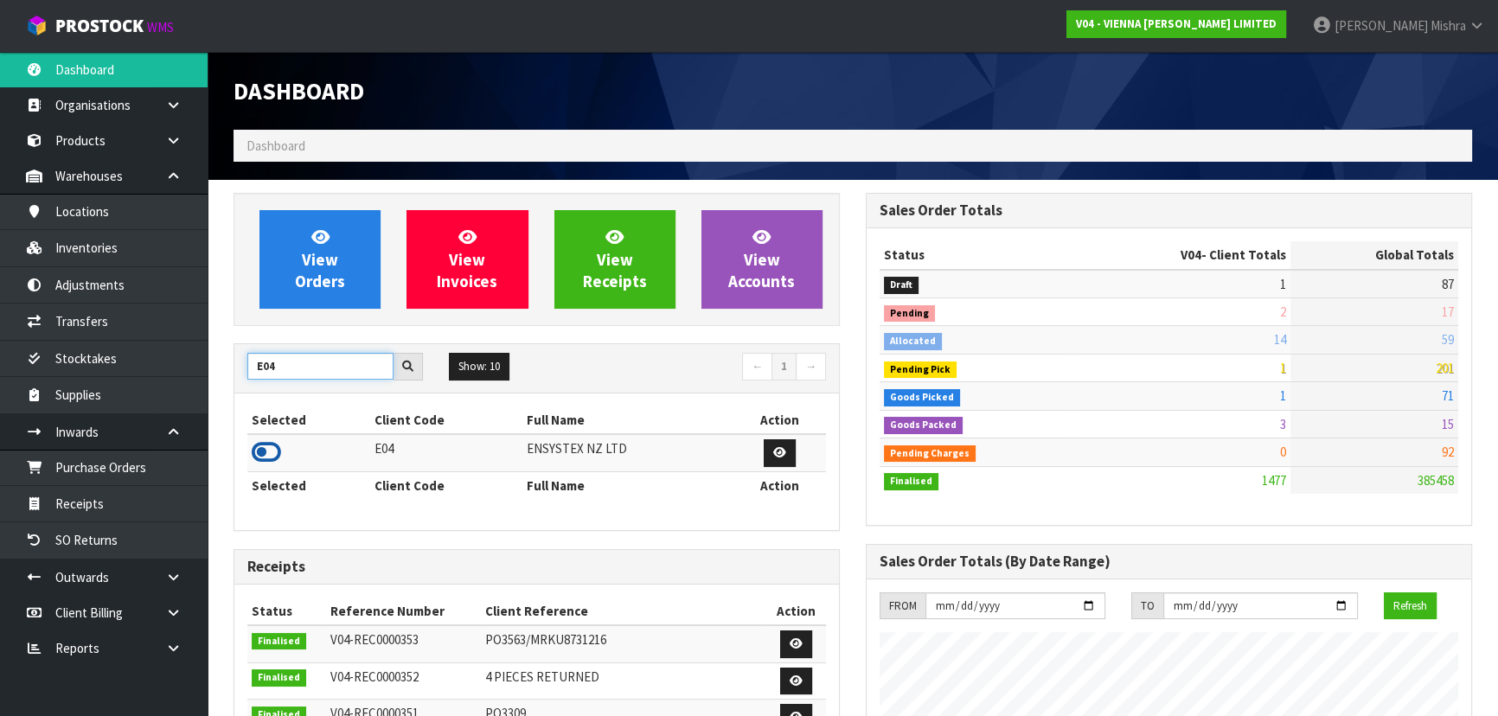
type input "E04"
click at [252, 449] on icon at bounding box center [266, 452] width 29 height 26
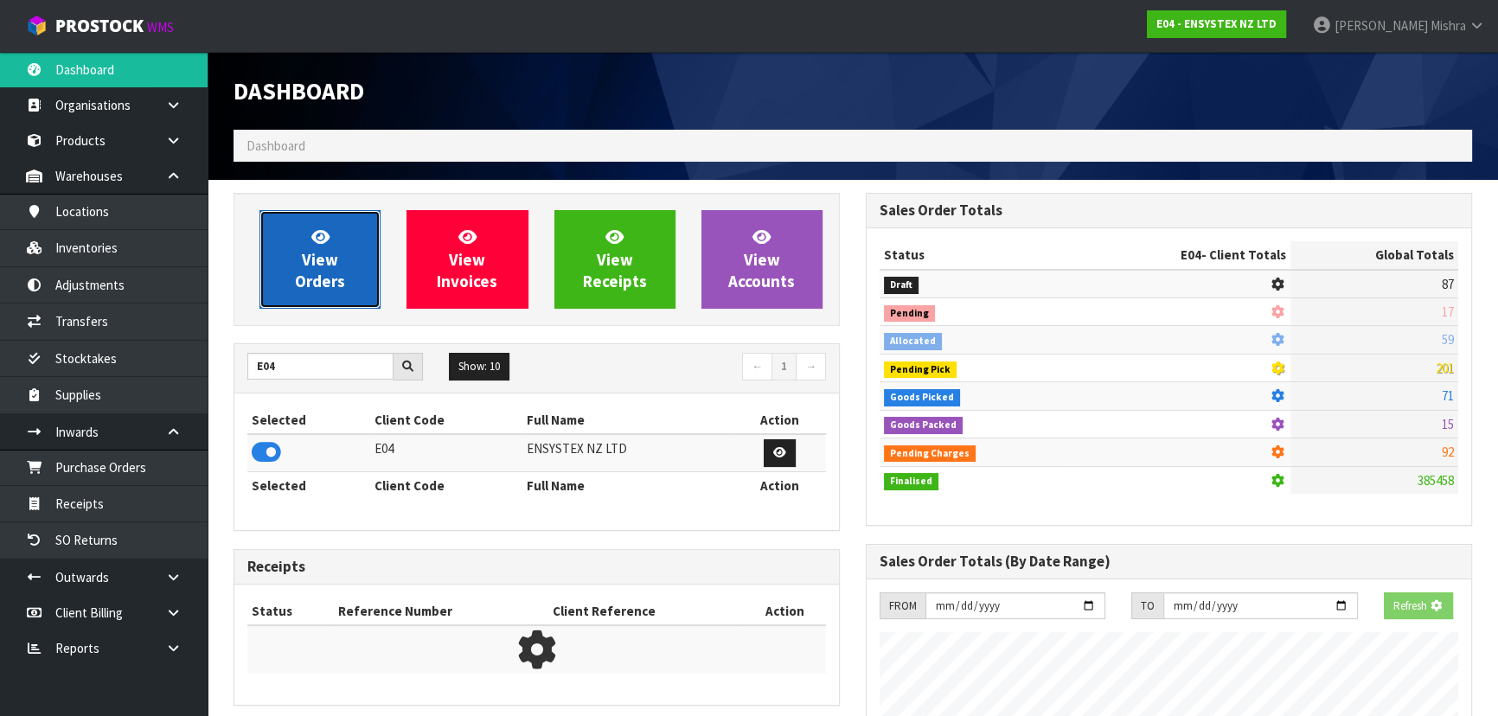
click at [291, 294] on link "View Orders" at bounding box center [319, 259] width 121 height 99
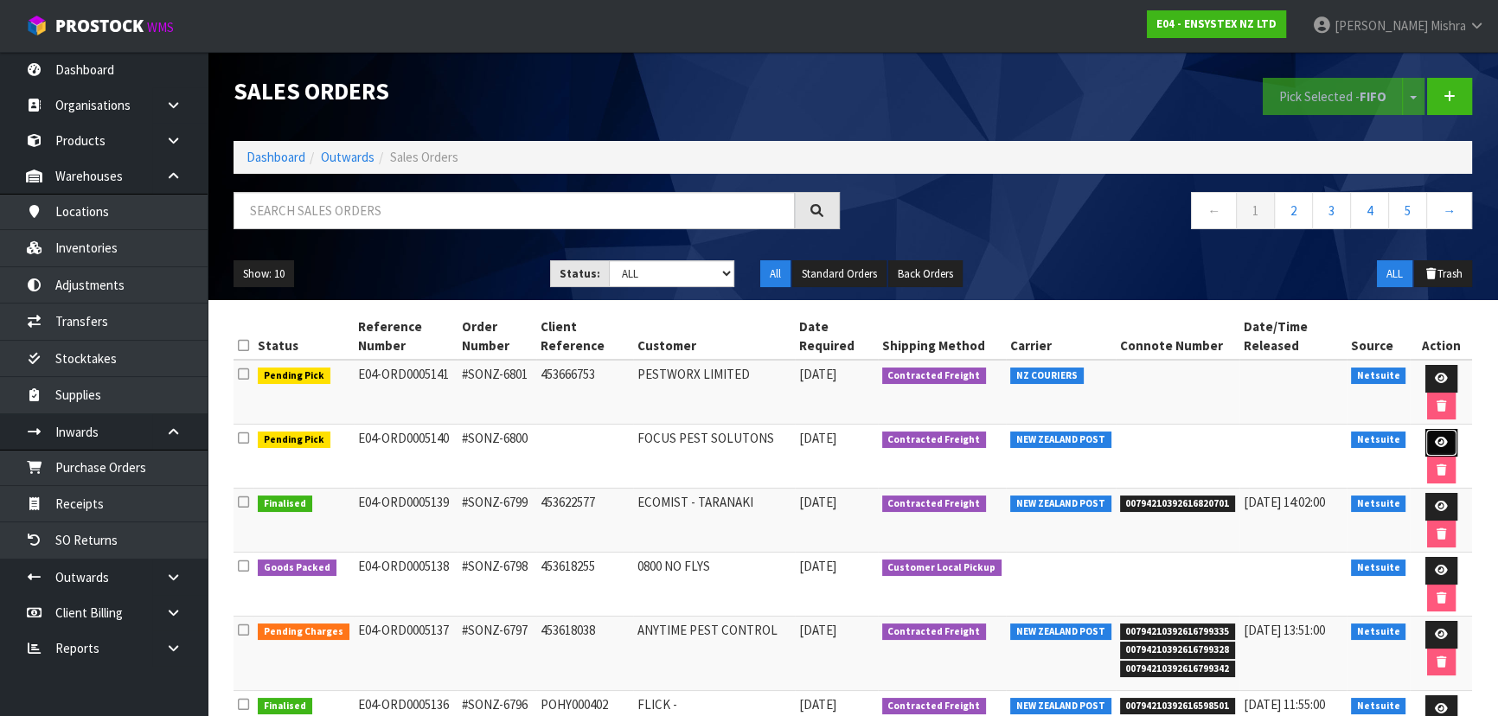
click at [1436, 438] on icon at bounding box center [1441, 442] width 13 height 11
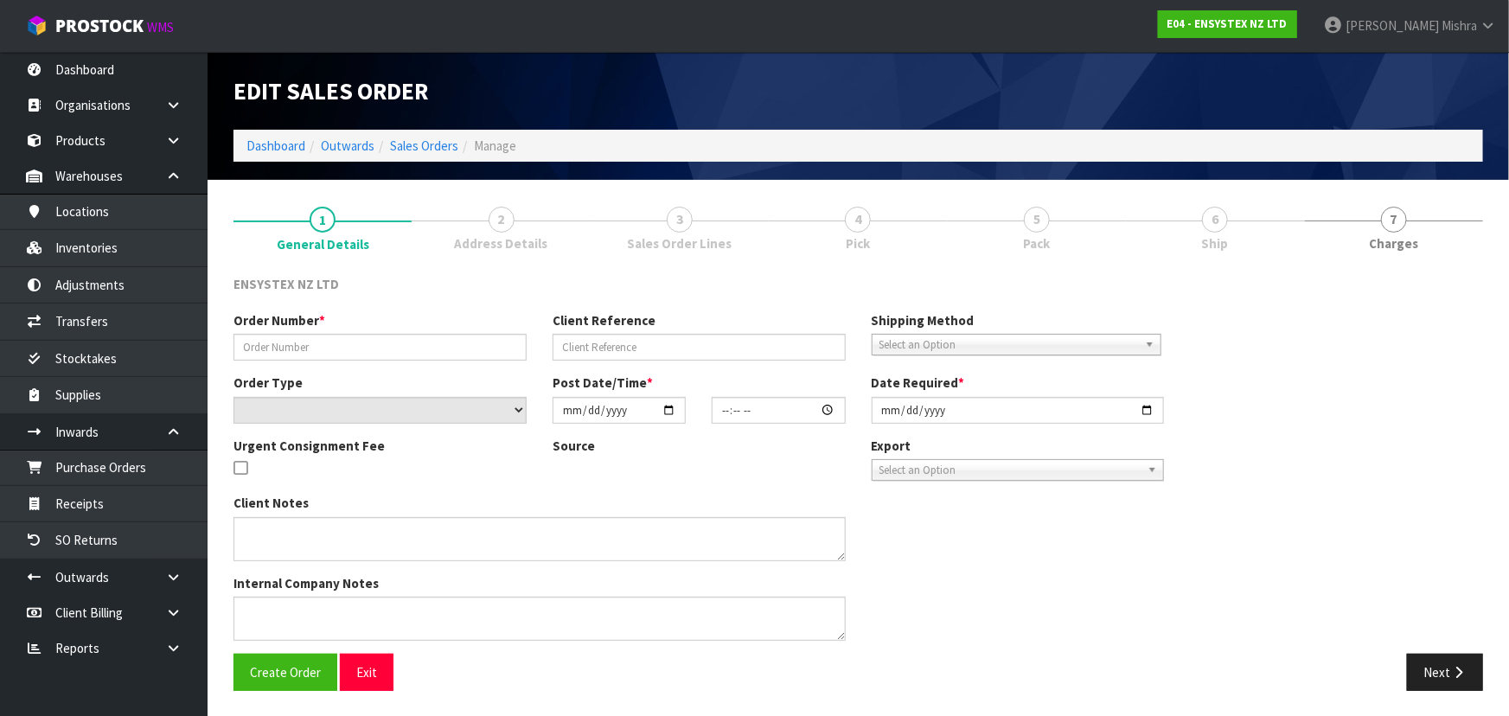
type input "#SONZ-6800"
select select "number:0"
type input "2025-10-13"
type input "13:30:22.000"
type input "2025-10-14"
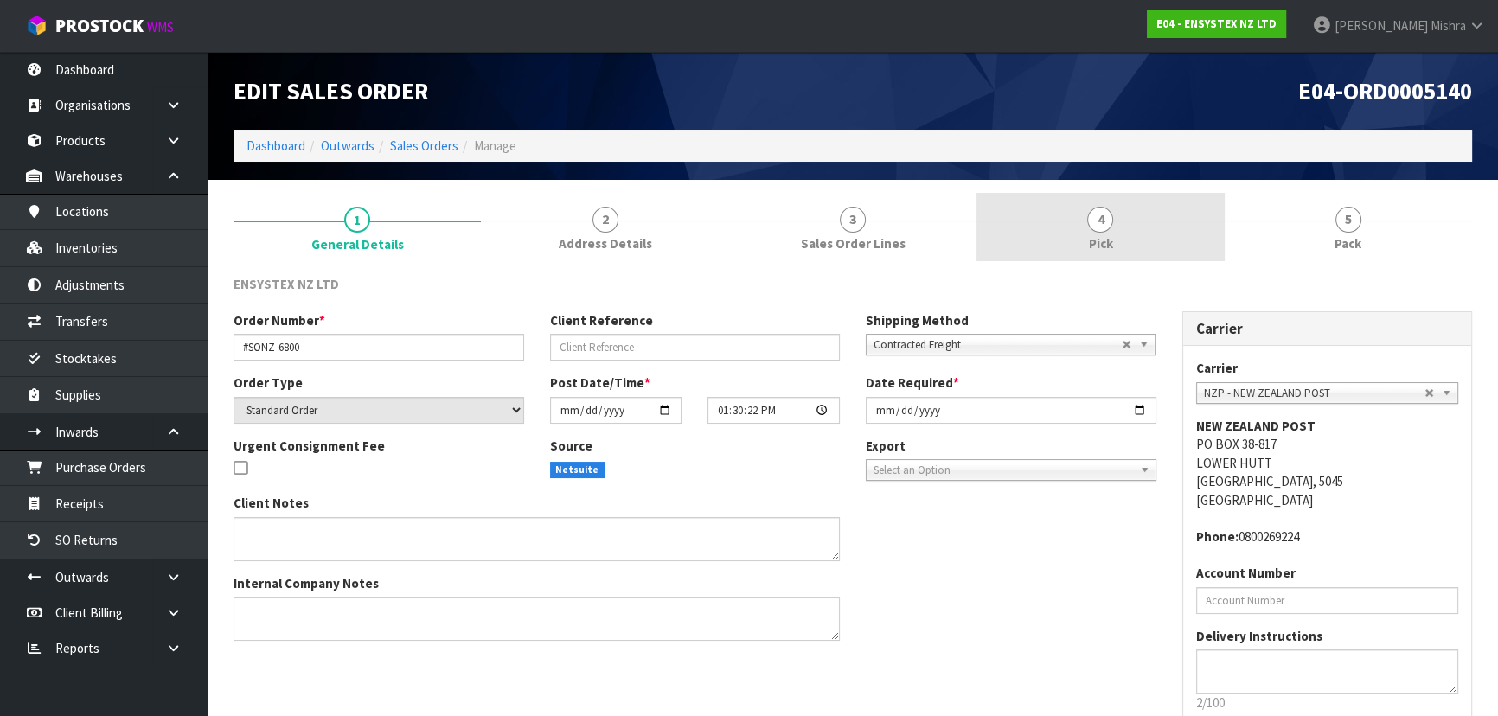
click at [1179, 214] on link "4 Pick" at bounding box center [1099, 227] width 247 height 68
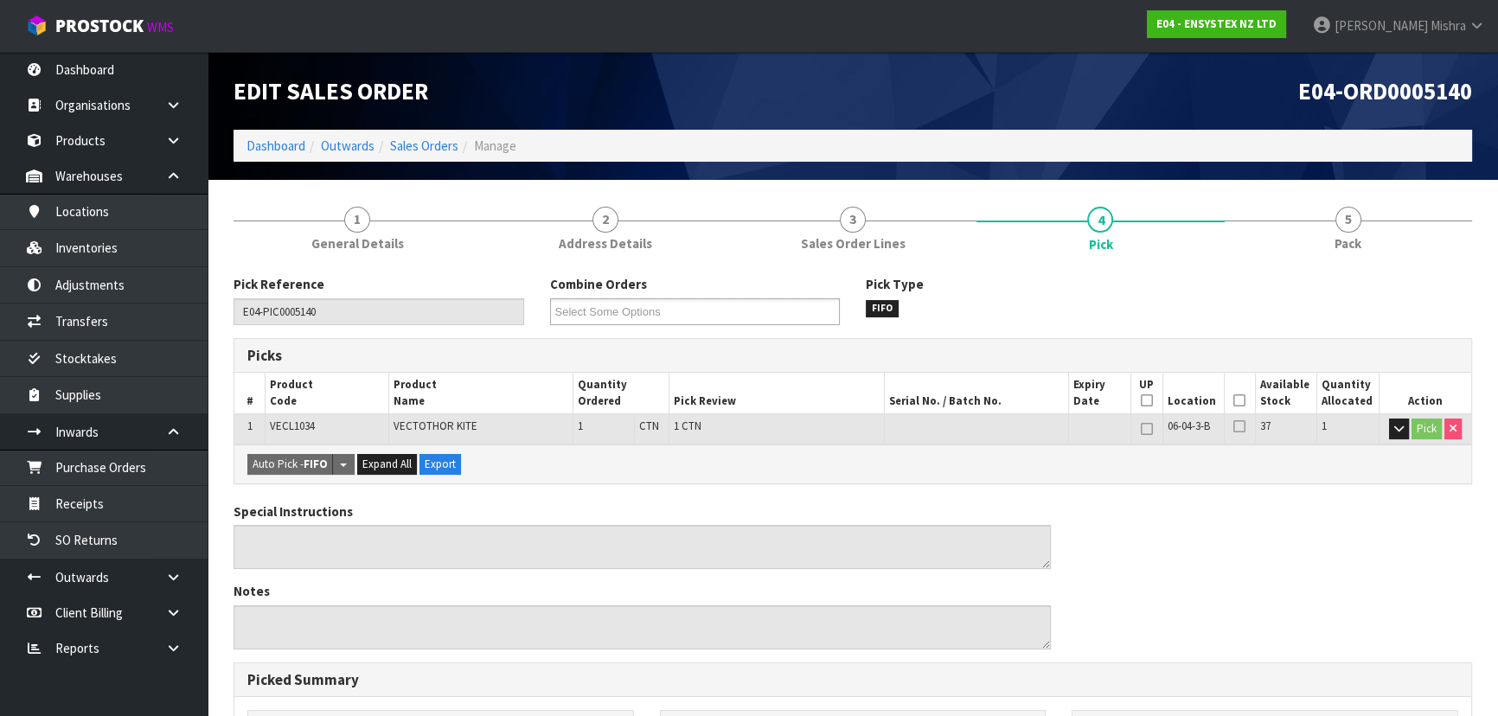
click at [1250, 397] on th "Picked" at bounding box center [1239, 393] width 31 height 41
click at [1245, 398] on th "Picked" at bounding box center [1239, 393] width 31 height 41
click at [1236, 401] on icon at bounding box center [1239, 400] width 12 height 1
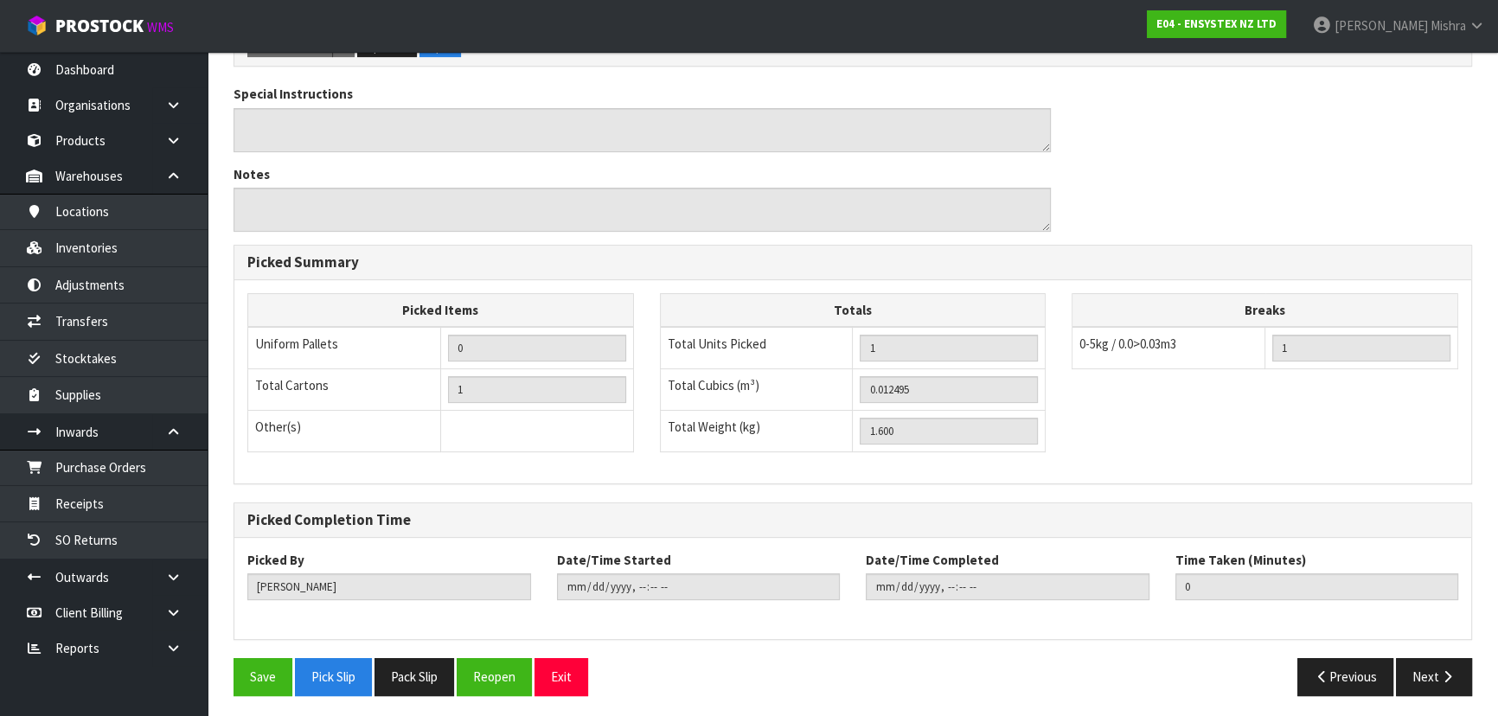
scroll to position [483, 0]
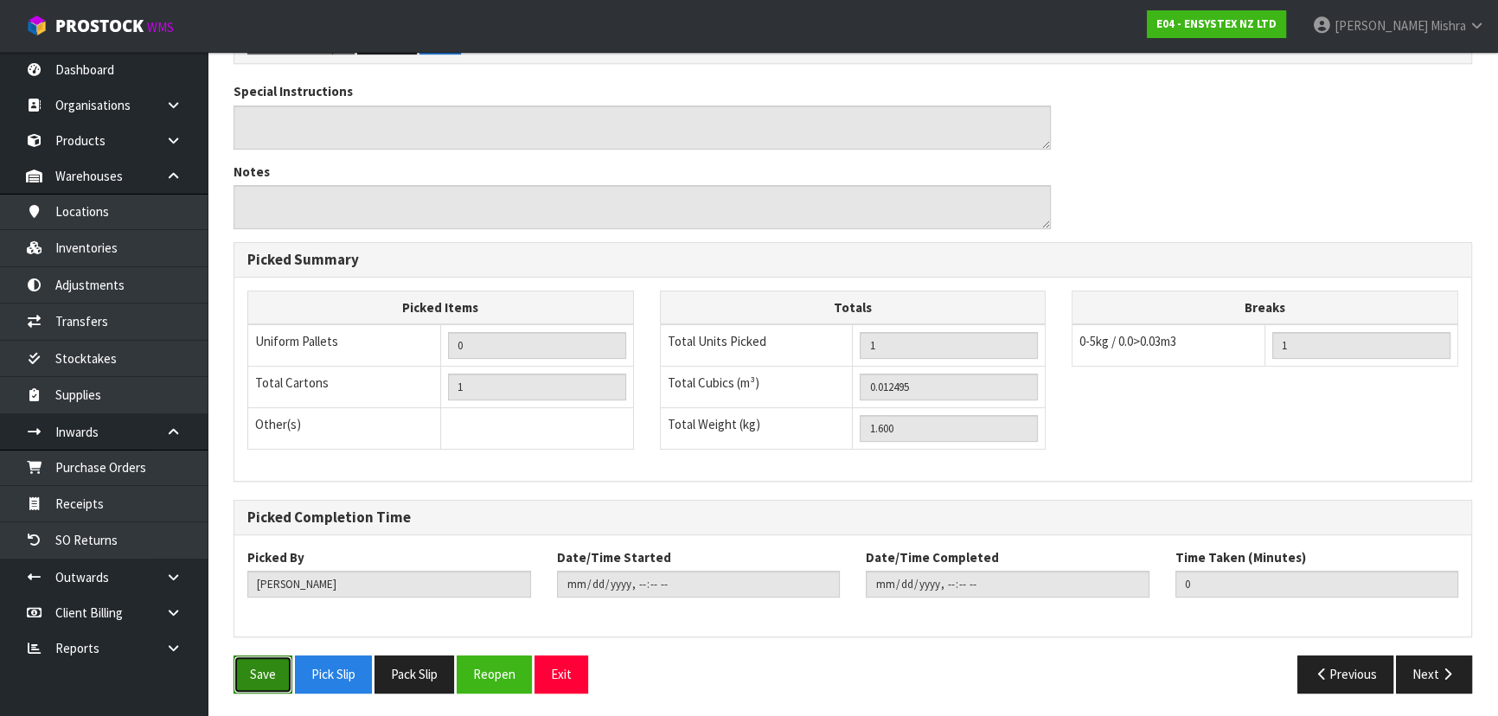
click at [282, 672] on button "Save" at bounding box center [262, 673] width 59 height 37
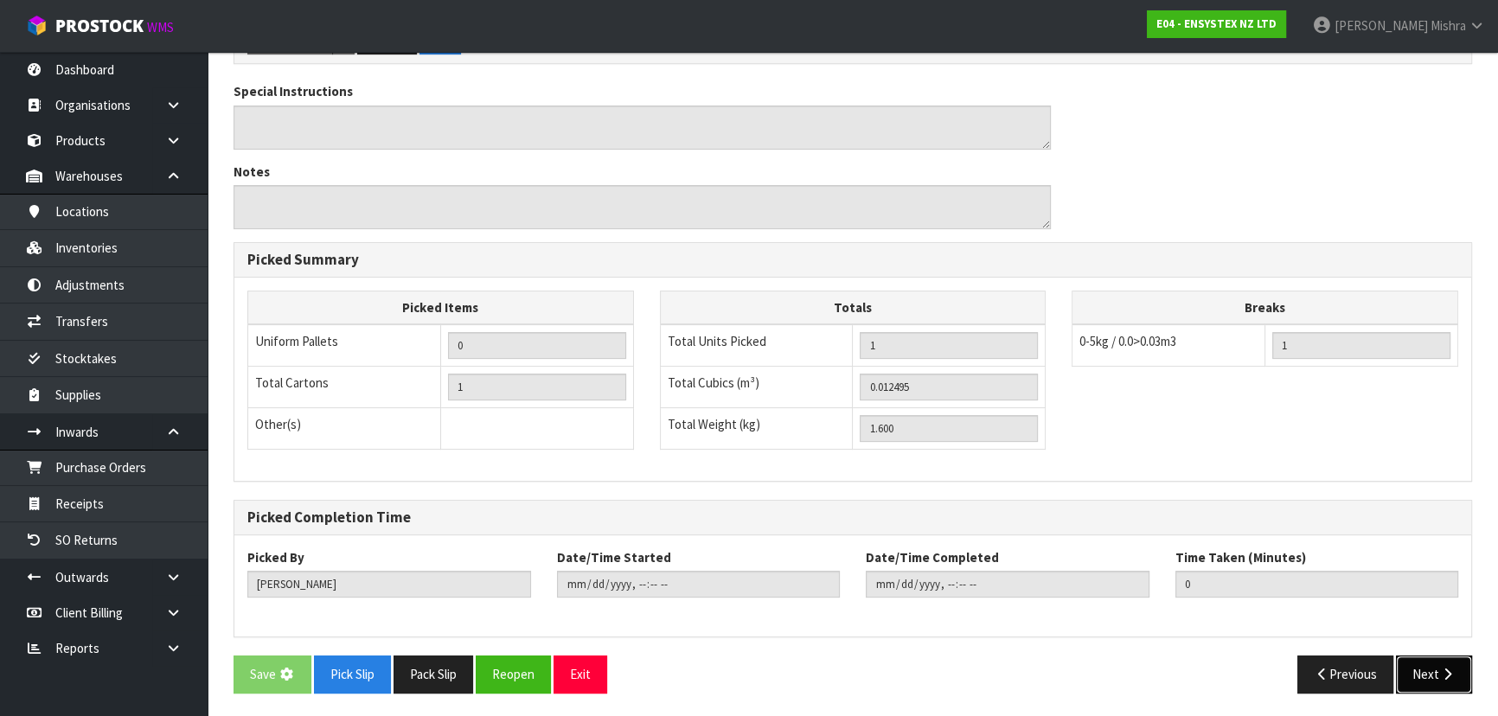
drag, startPoint x: 1427, startPoint y: 665, endPoint x: 1282, endPoint y: 647, distance: 146.4
click at [1427, 665] on button "Next" at bounding box center [1434, 673] width 76 height 37
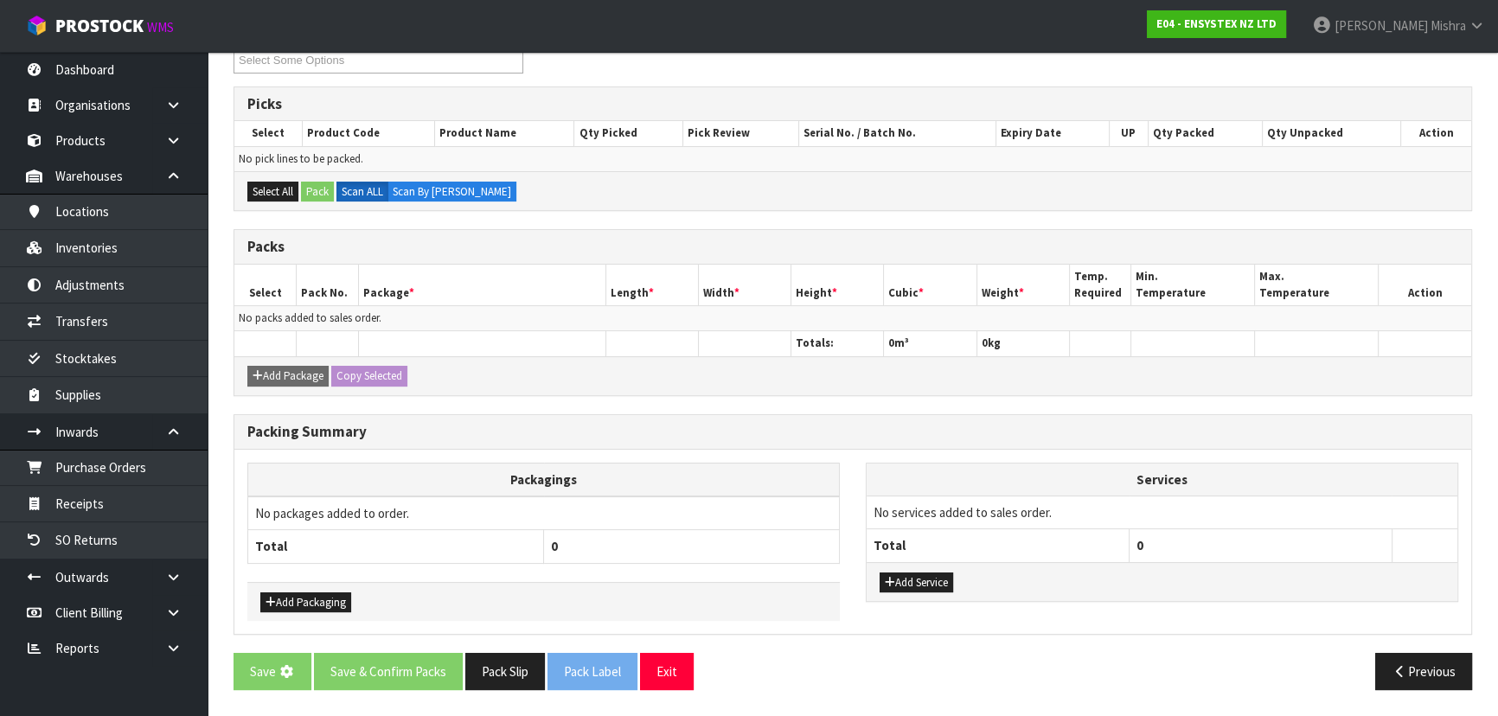
scroll to position [0, 0]
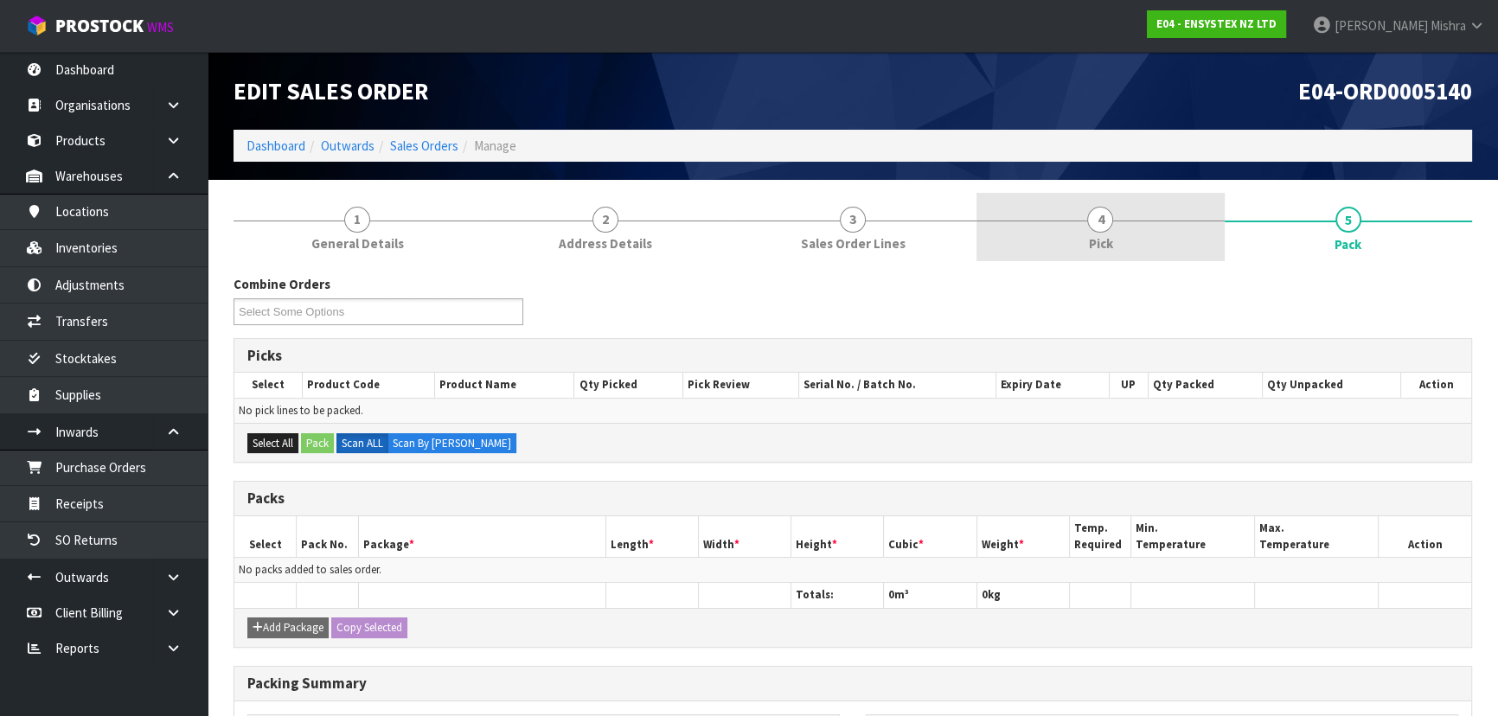
drag, startPoint x: 1164, startPoint y: 228, endPoint x: 1179, endPoint y: 237, distance: 17.8
click at [1167, 230] on link "4 Pick" at bounding box center [1099, 227] width 247 height 68
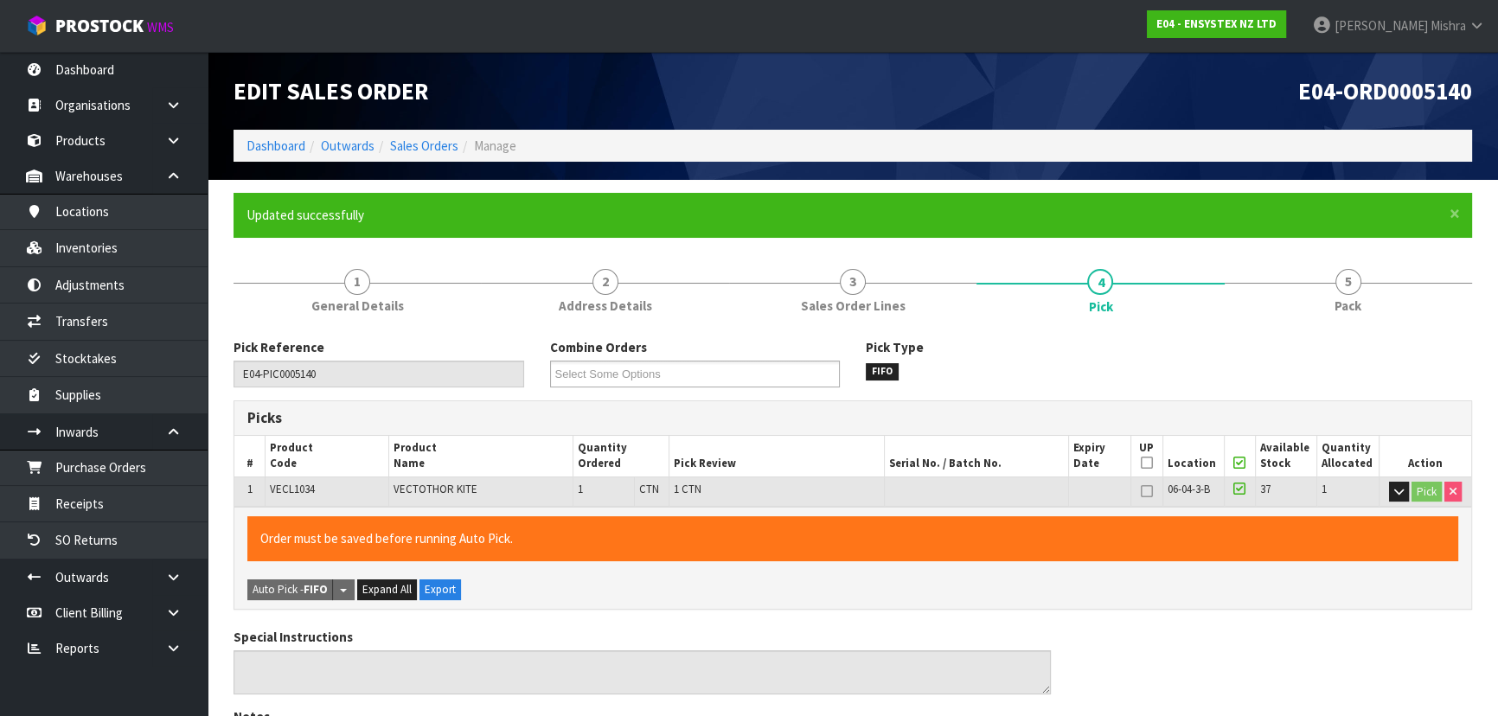
type input "[PERSON_NAME]"
type input "2025-10-13T16:00:01"
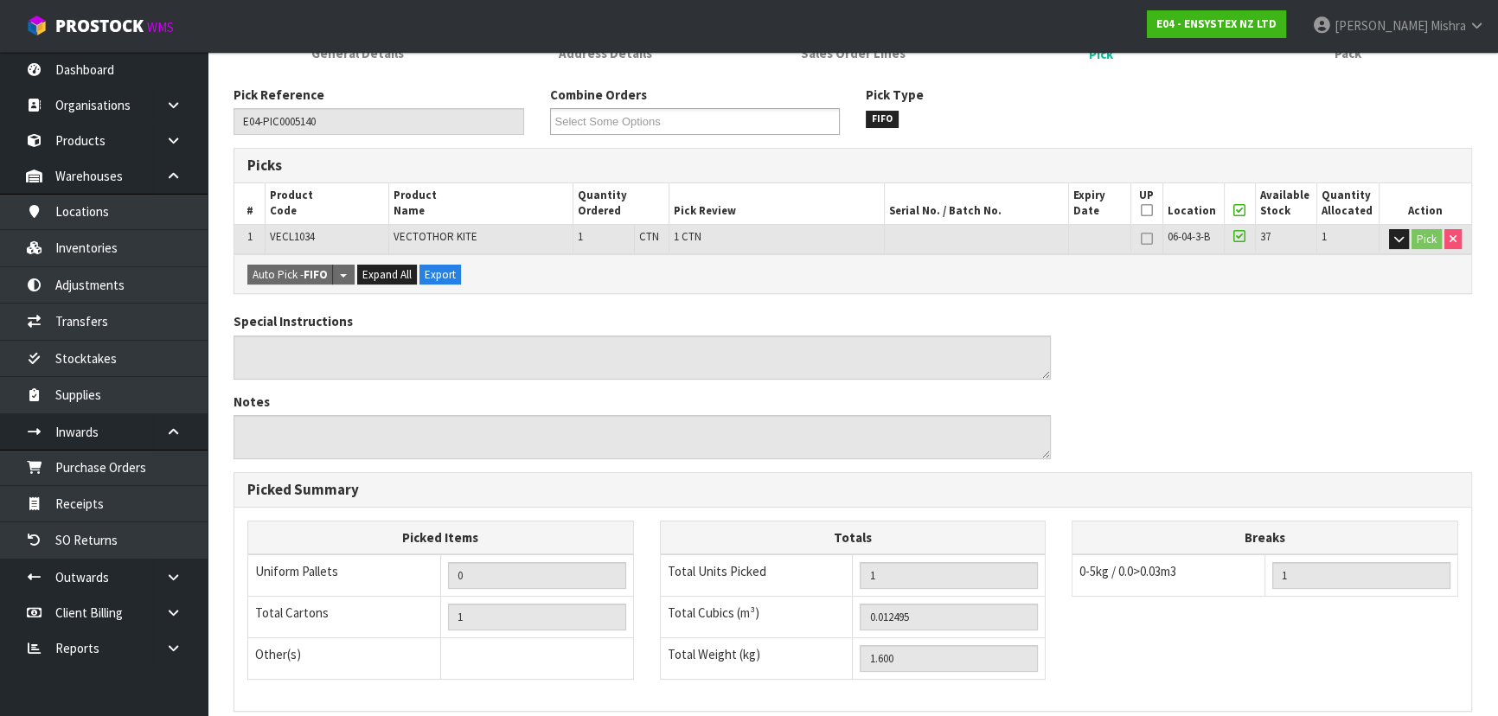
scroll to position [483, 0]
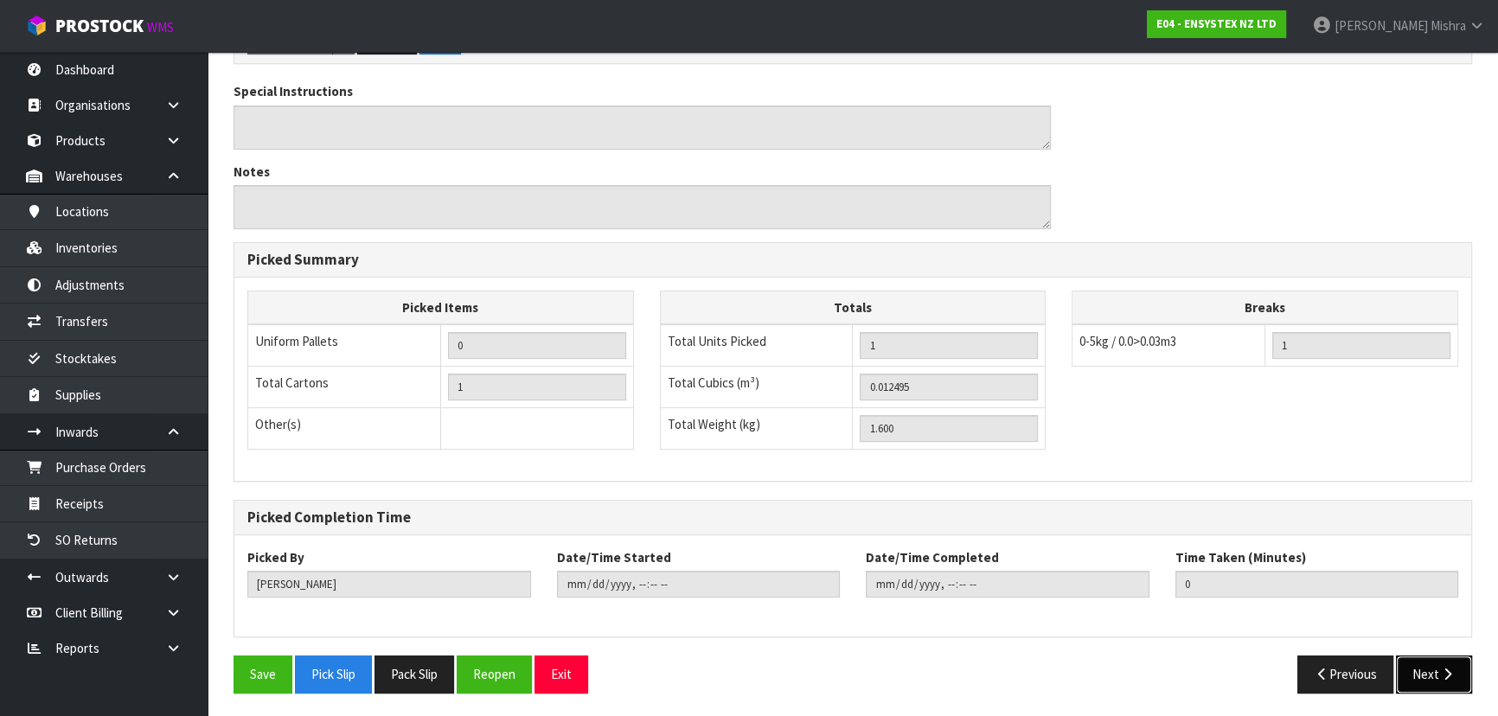
click at [1441, 680] on button "Next" at bounding box center [1434, 673] width 76 height 37
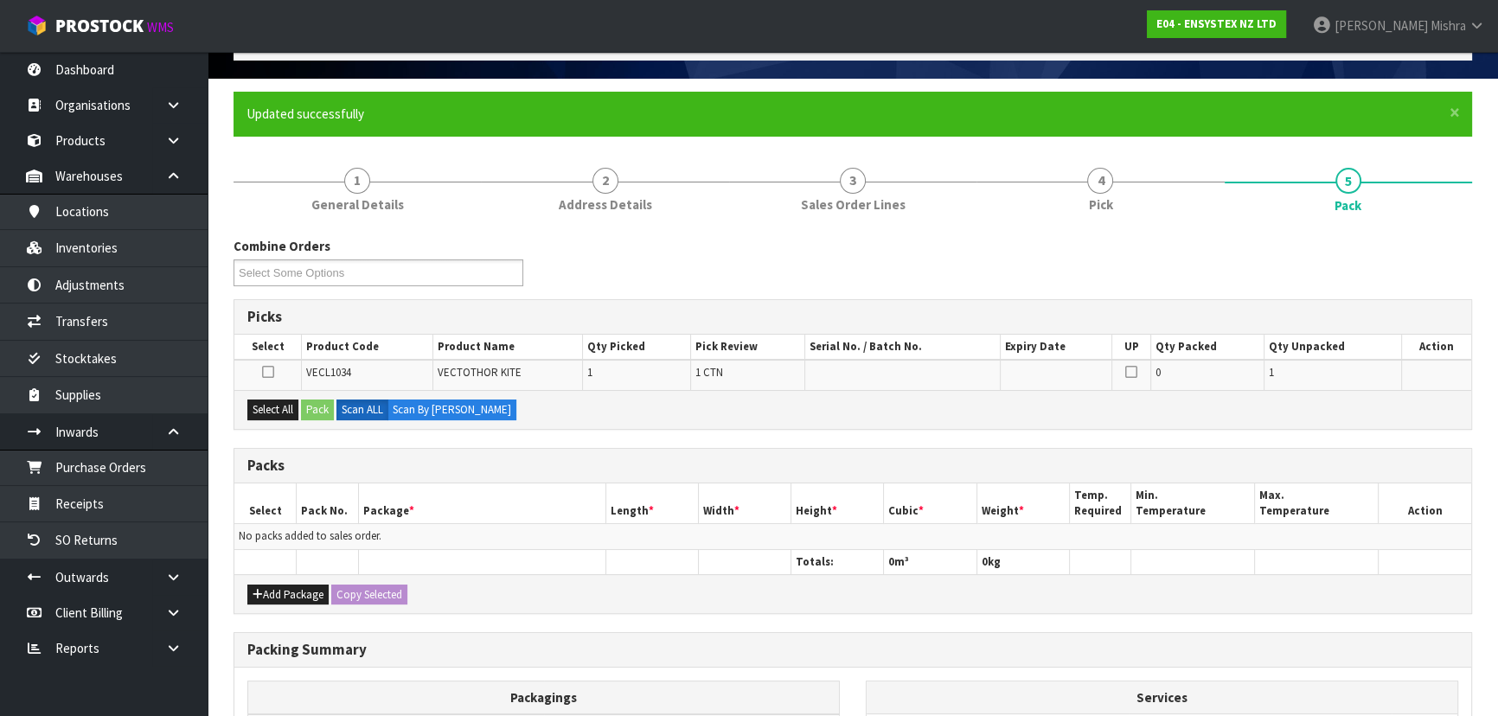
scroll to position [235, 0]
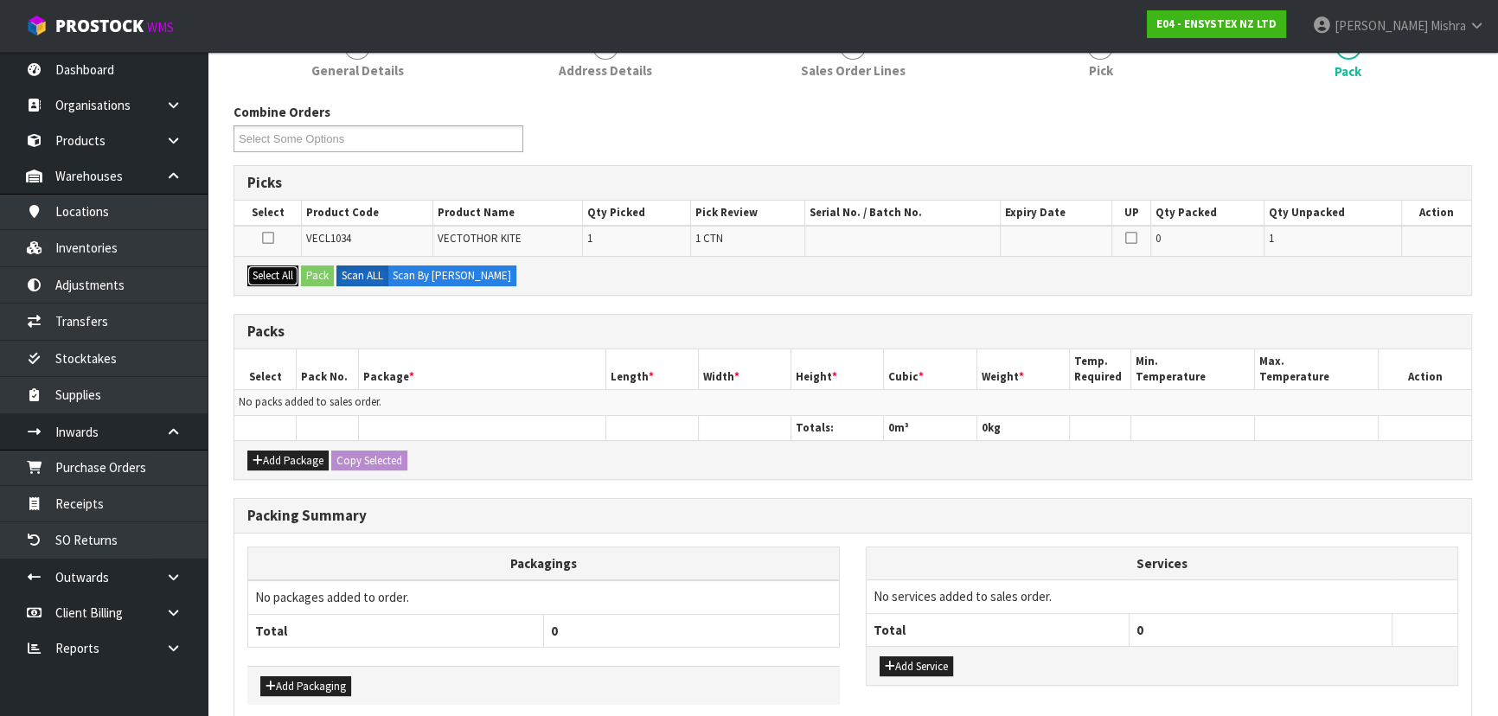
click at [267, 272] on button "Select All" at bounding box center [272, 275] width 51 height 21
click at [327, 274] on button "Pack" at bounding box center [317, 275] width 33 height 21
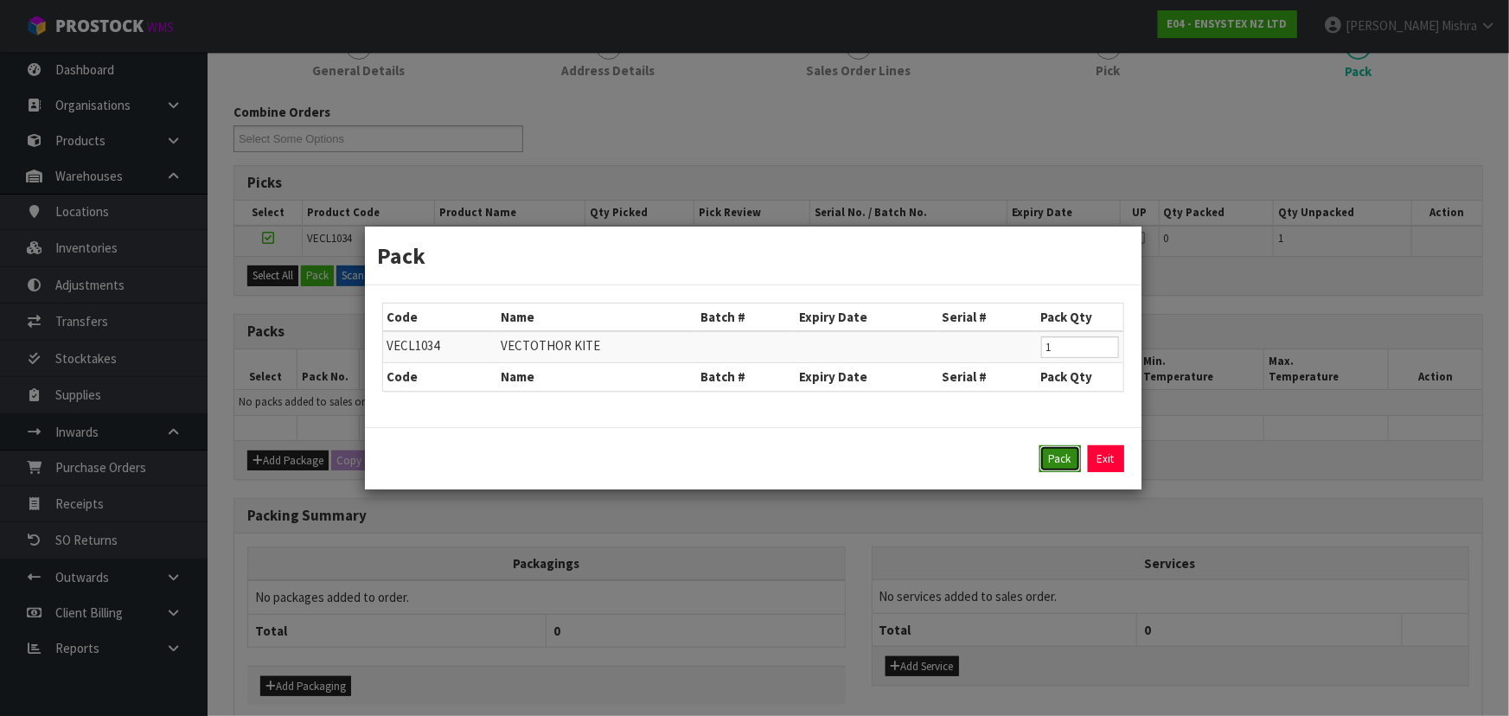
click at [1078, 457] on button "Pack" at bounding box center [1060, 459] width 42 height 28
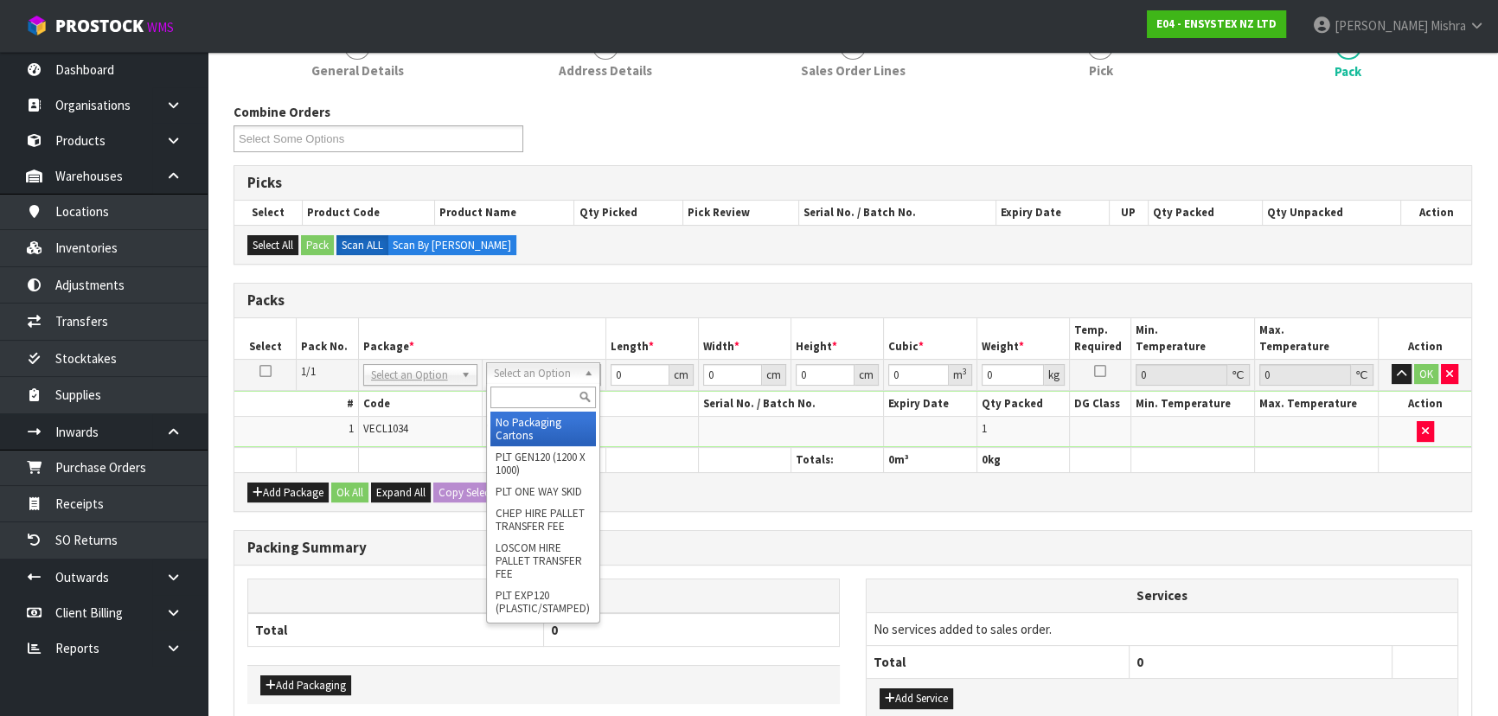
drag, startPoint x: 534, startPoint y: 422, endPoint x: 590, endPoint y: 422, distance: 55.3
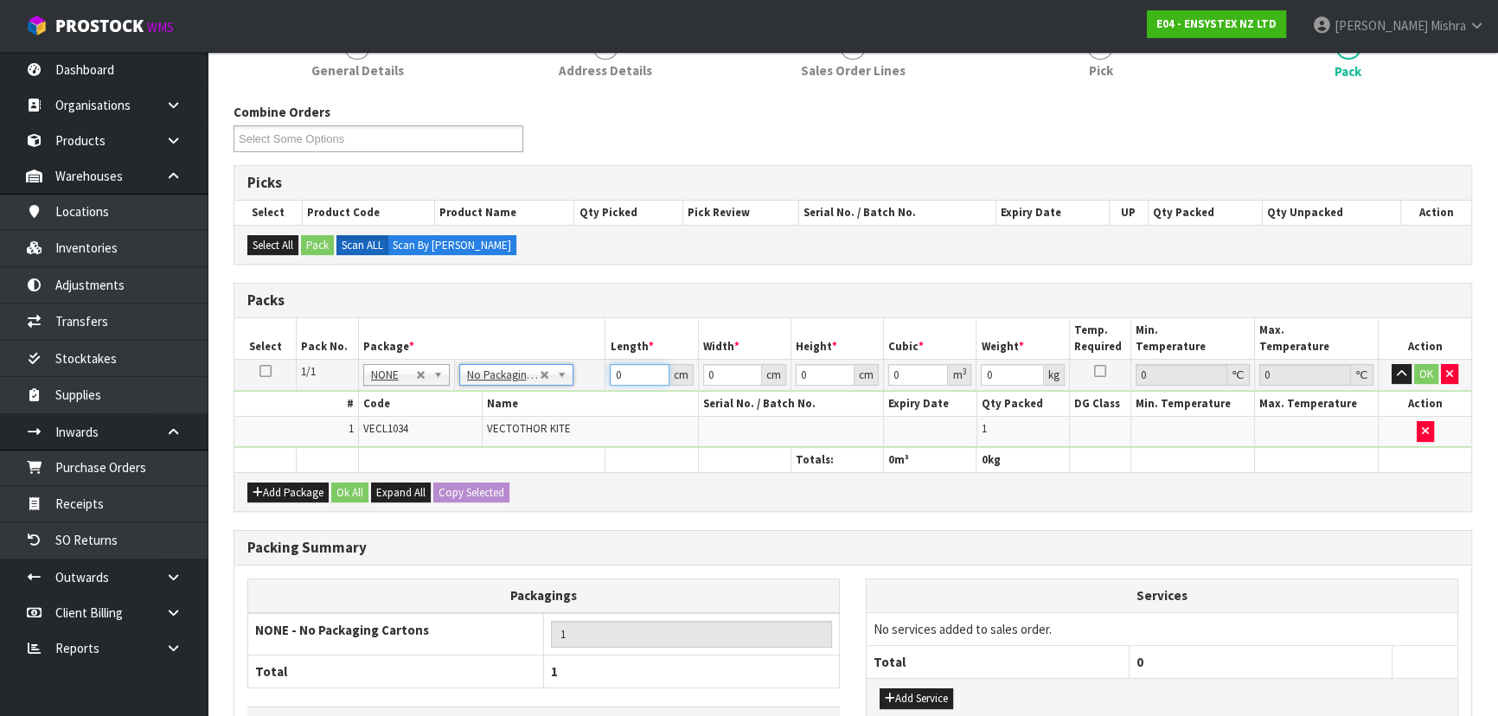
drag, startPoint x: 642, startPoint y: 374, endPoint x: 610, endPoint y: 374, distance: 31.1
click at [610, 374] on input "0" at bounding box center [639, 375] width 59 height 22
type input "50"
type input "18"
type input "1"
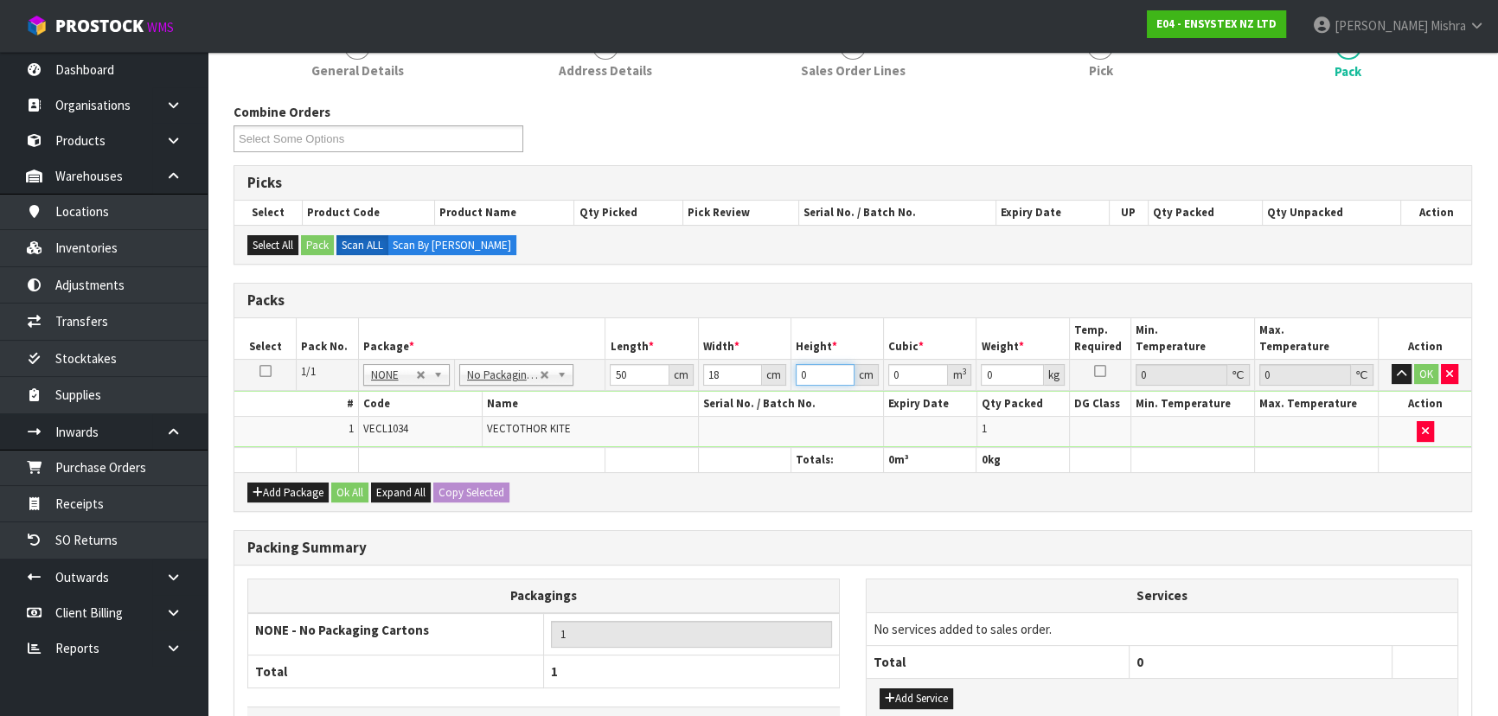
type input "0.0009"
type input "16"
type input "0.0144"
type input "16"
type input "2"
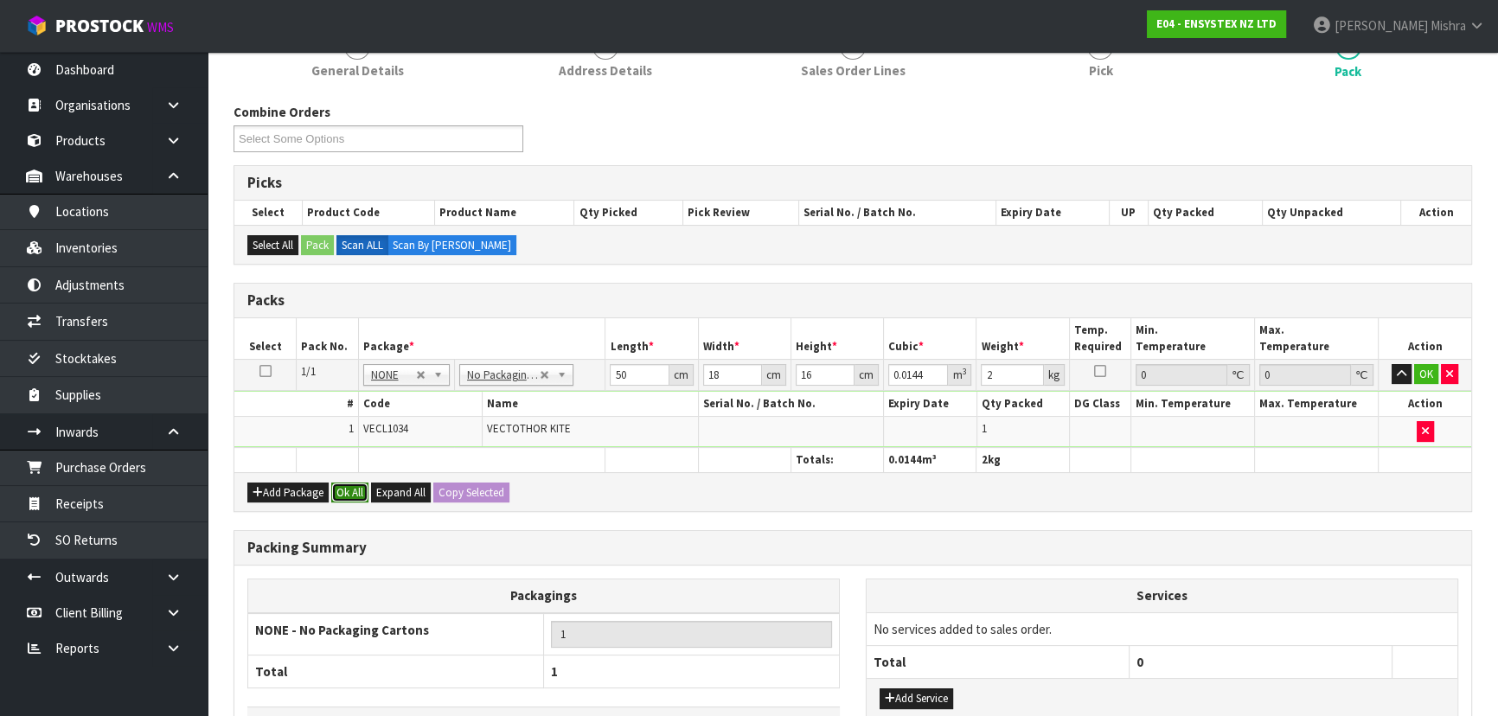
click at [361, 487] on button "Ok All" at bounding box center [349, 493] width 37 height 21
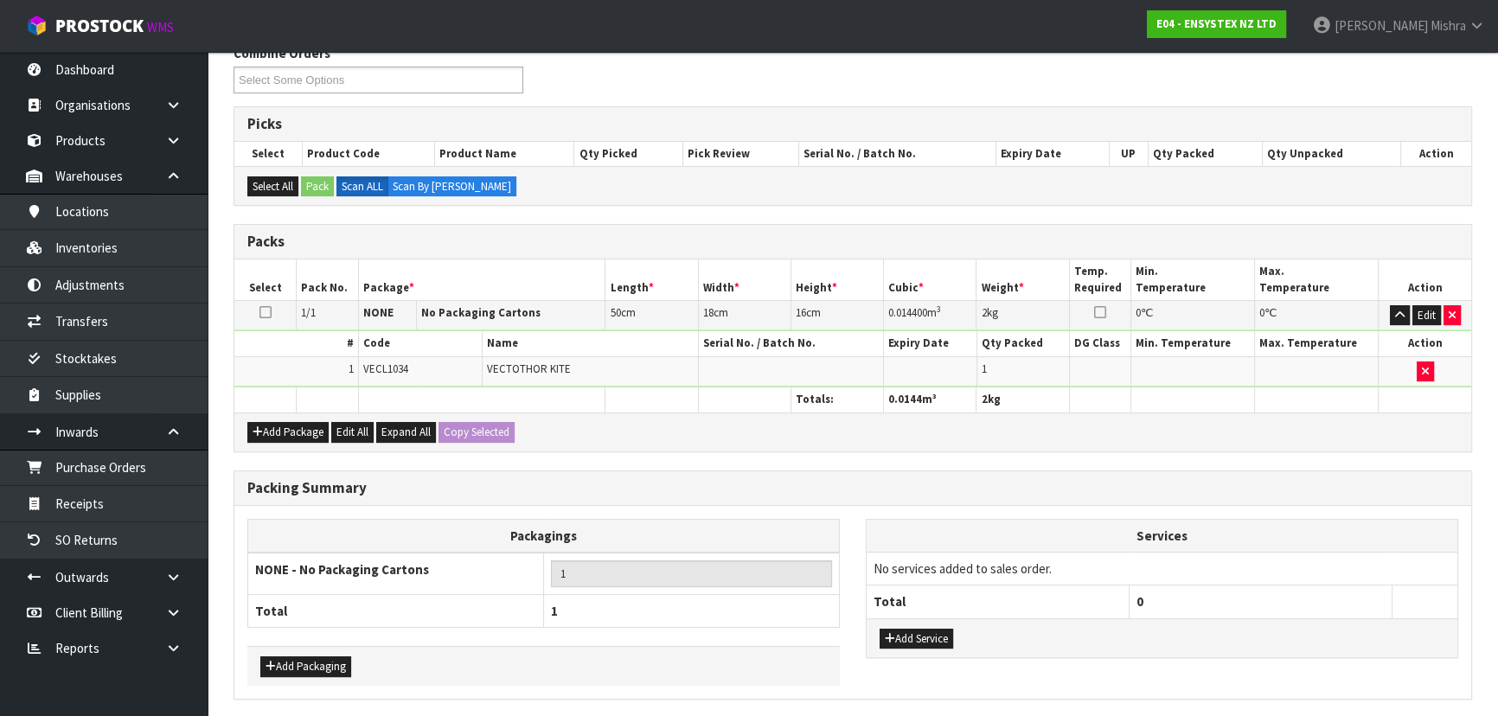
scroll to position [355, 0]
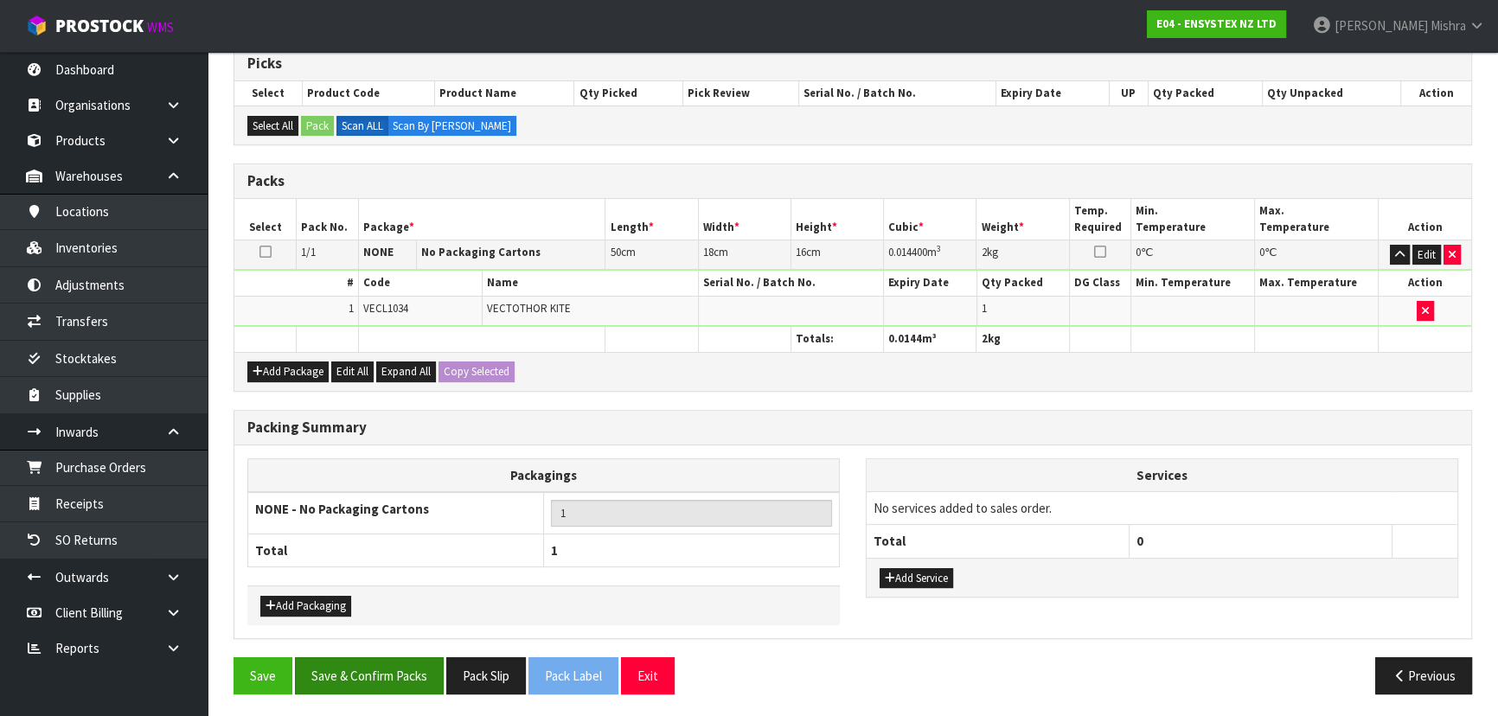
drag, startPoint x: 387, startPoint y: 650, endPoint x: 388, endPoint y: 660, distance: 9.6
click at [387, 654] on div "Combine Orders E04-ORD0005070 E04-ORD0005127 E04-ORD0005138 E04-ORD0005140 E04-…" at bounding box center [852, 346] width 1238 height 724
click at [388, 661] on button "Save & Confirm Packs" at bounding box center [369, 675] width 149 height 37
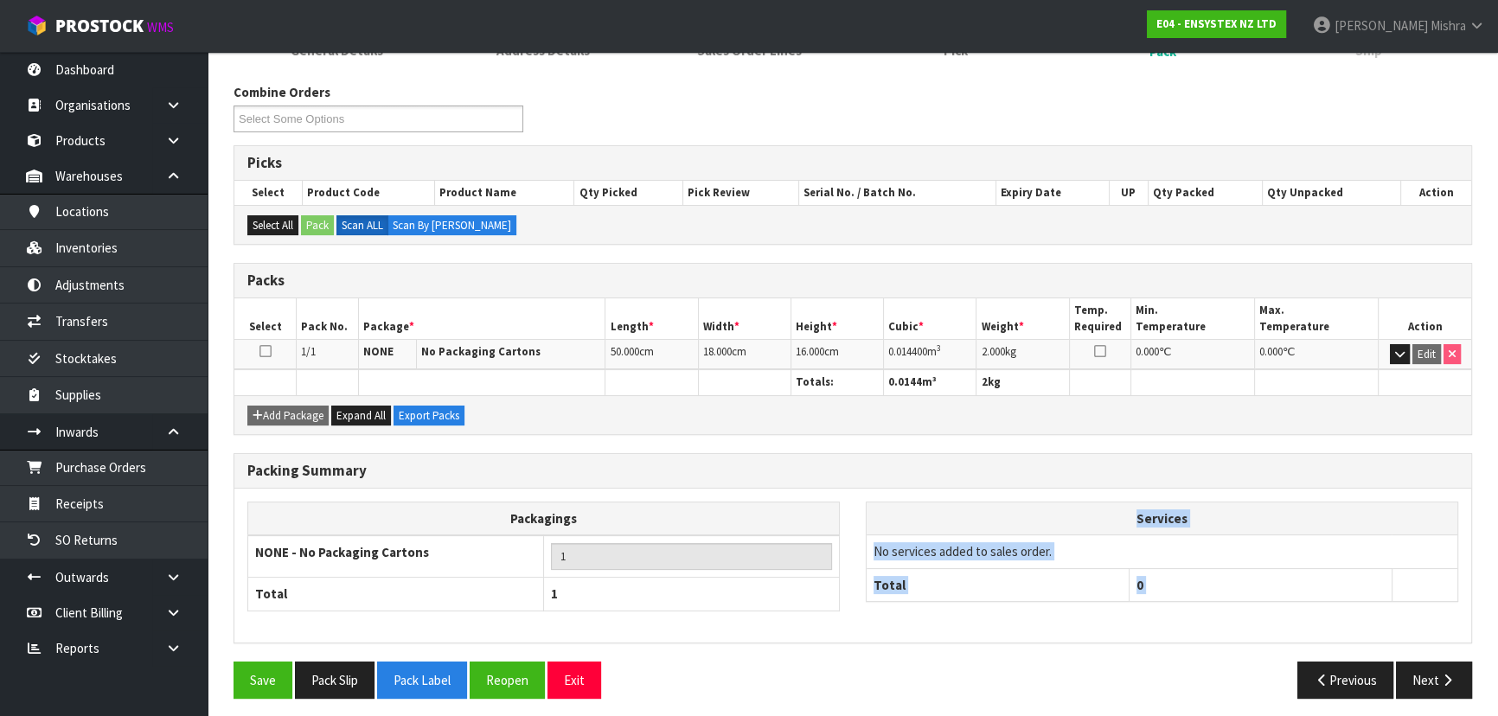
scroll to position [259, 0]
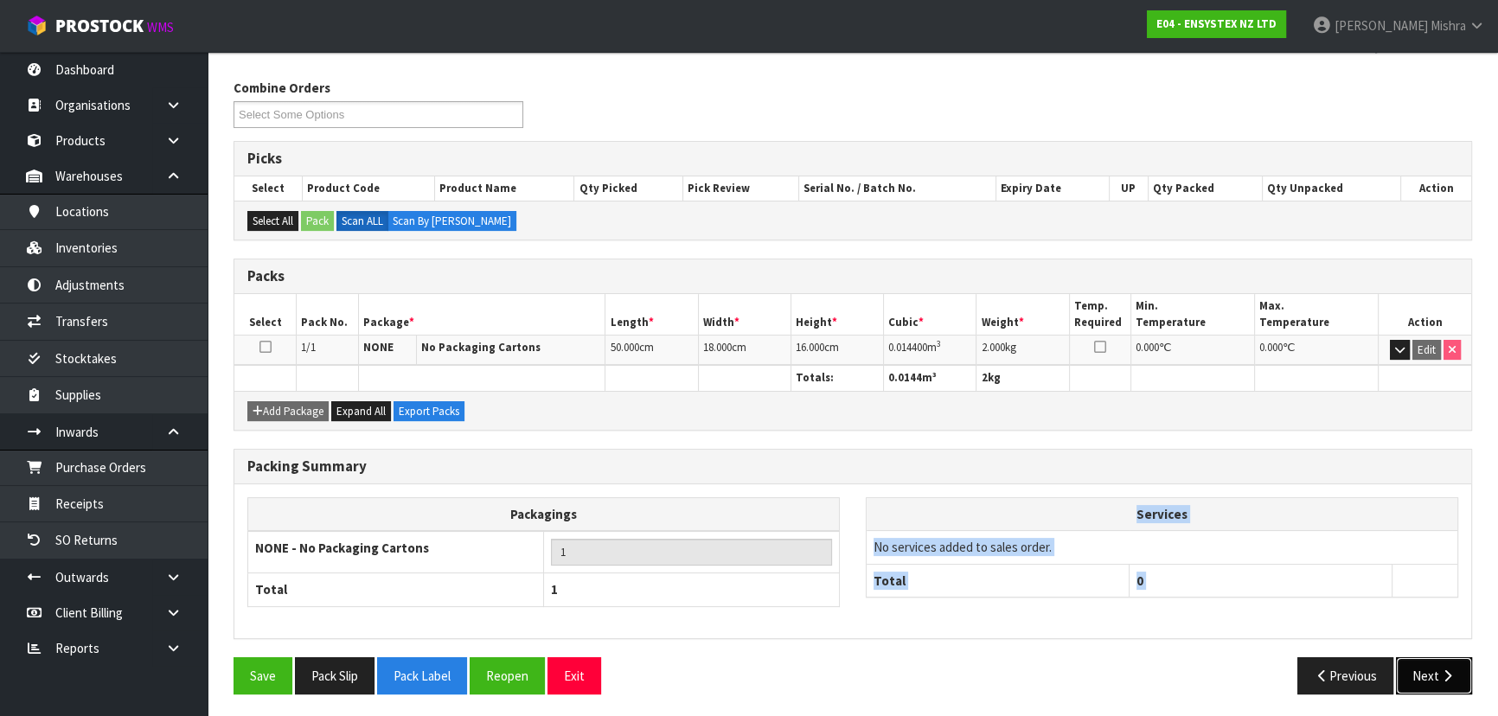
click at [1422, 685] on button "Next" at bounding box center [1434, 675] width 76 height 37
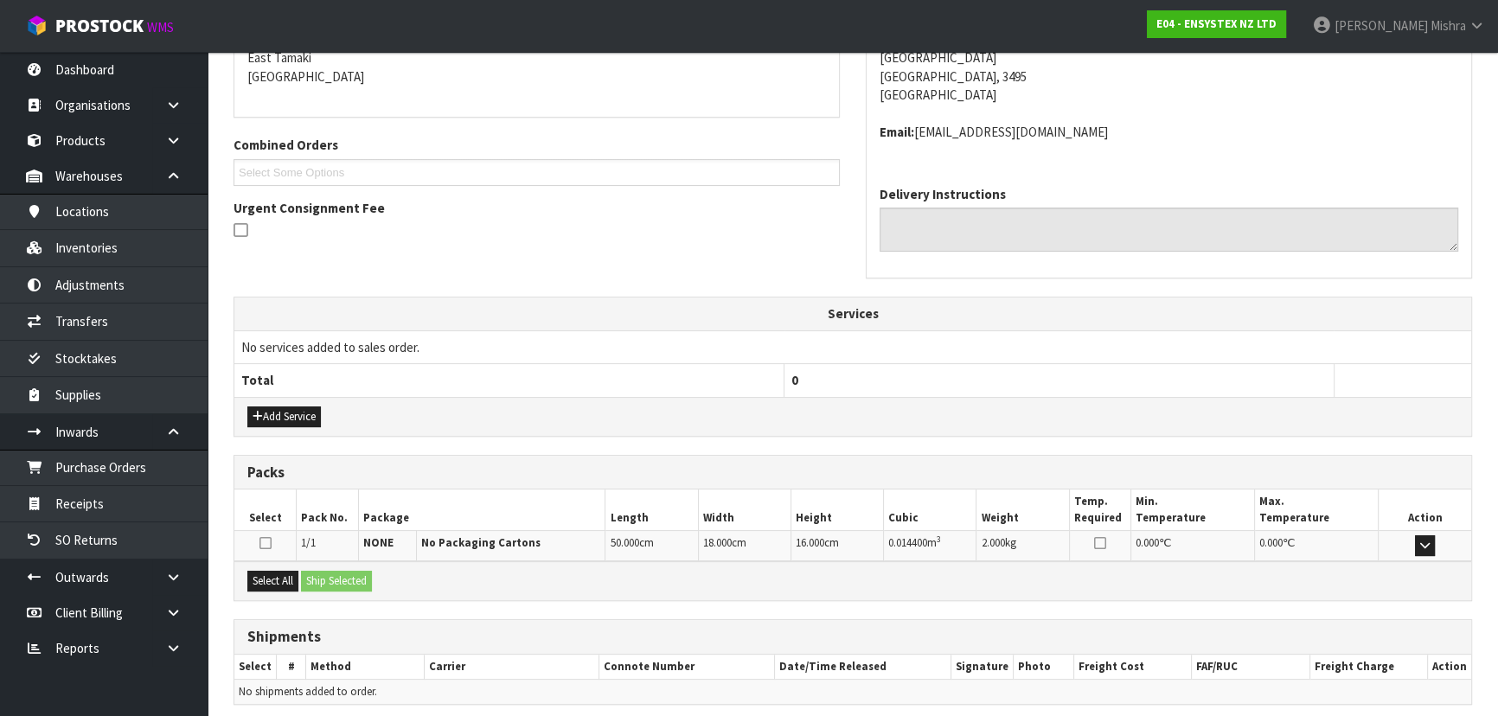
scroll to position [441, 0]
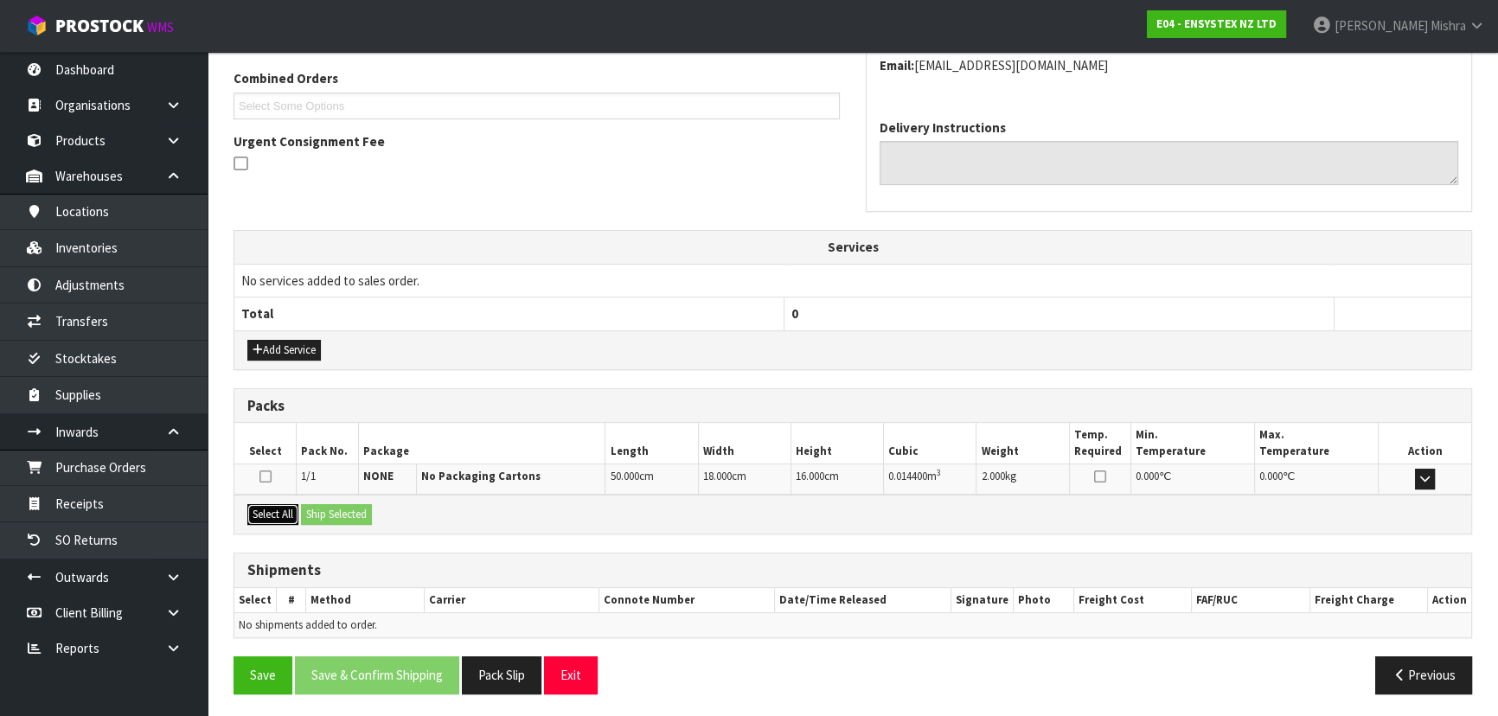
click at [271, 519] on button "Select All" at bounding box center [272, 514] width 51 height 21
drag, startPoint x: 320, startPoint y: 511, endPoint x: 355, endPoint y: 526, distance: 37.6
click at [325, 511] on button "Ship Selected" at bounding box center [336, 514] width 71 height 21
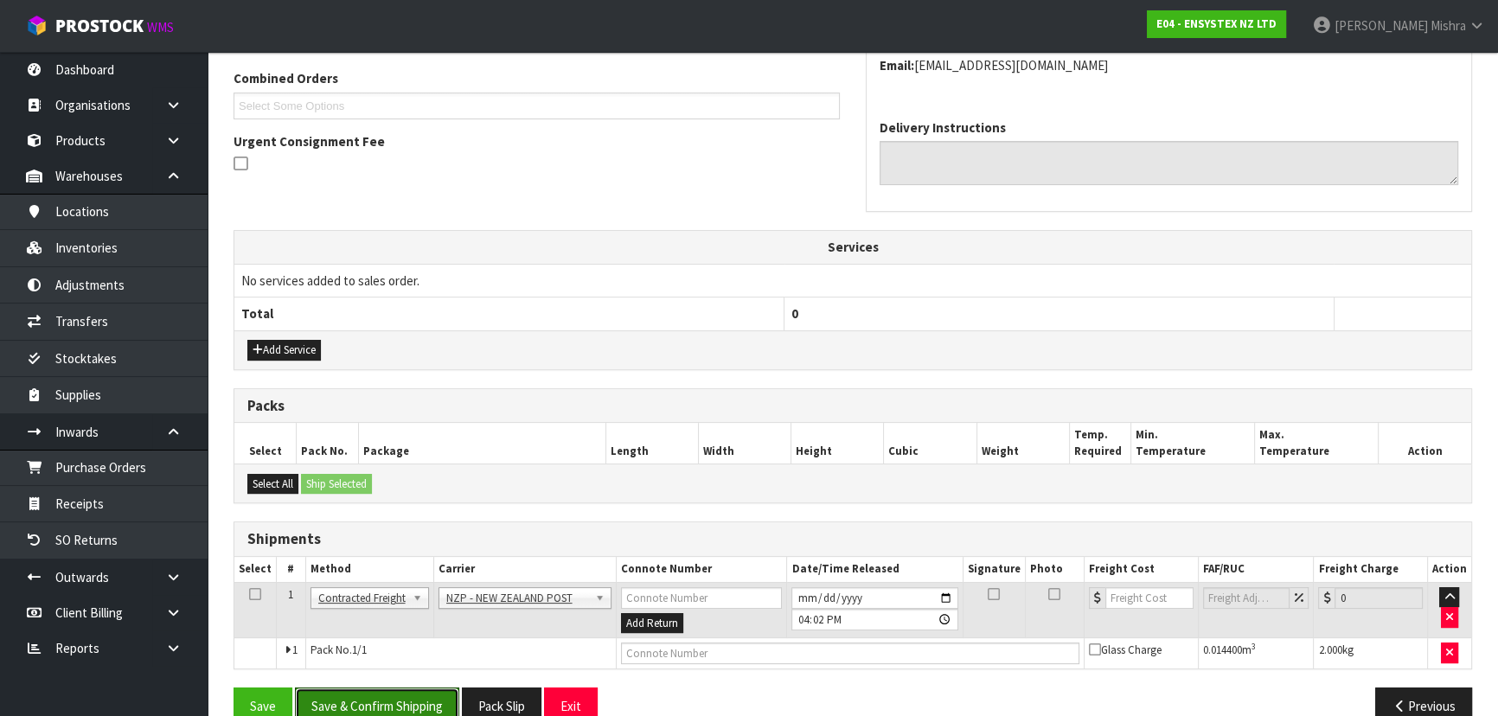
drag, startPoint x: 425, startPoint y: 701, endPoint x: 822, endPoint y: 588, distance: 412.8
click at [799, 593] on div "From Address CONTRACT WAREHOUSING & LOGISTICS 17 Allens Road East Tamaki Auckla…" at bounding box center [852, 317] width 1238 height 841
click at [793, 595] on input "2025-10-13" at bounding box center [874, 598] width 166 height 22
type input "2025-10-14"
click at [420, 706] on button "Save & Confirm Shipping" at bounding box center [377, 705] width 164 height 37
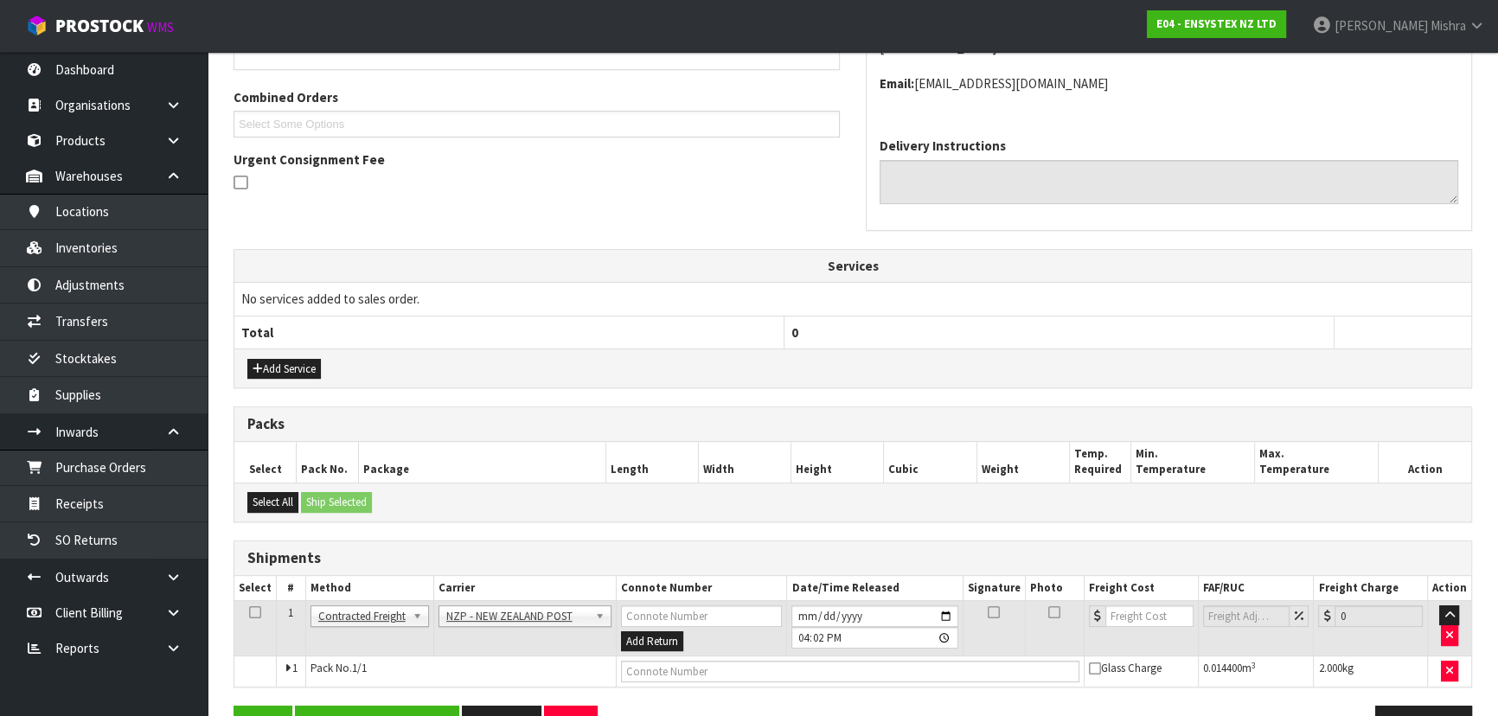
scroll to position [0, 0]
